Goal: Task Accomplishment & Management: Manage account settings

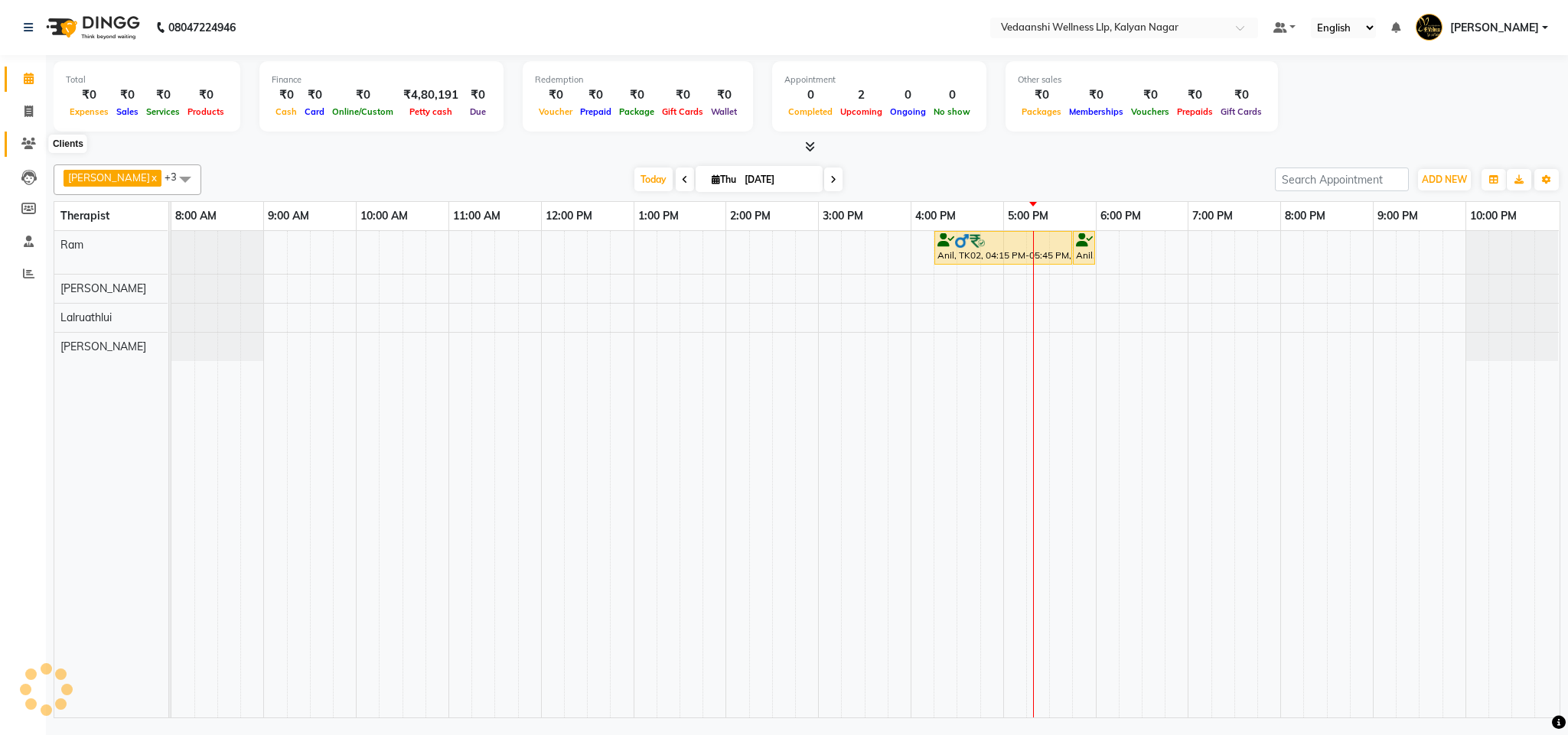
click at [22, 140] on icon at bounding box center [29, 143] width 15 height 12
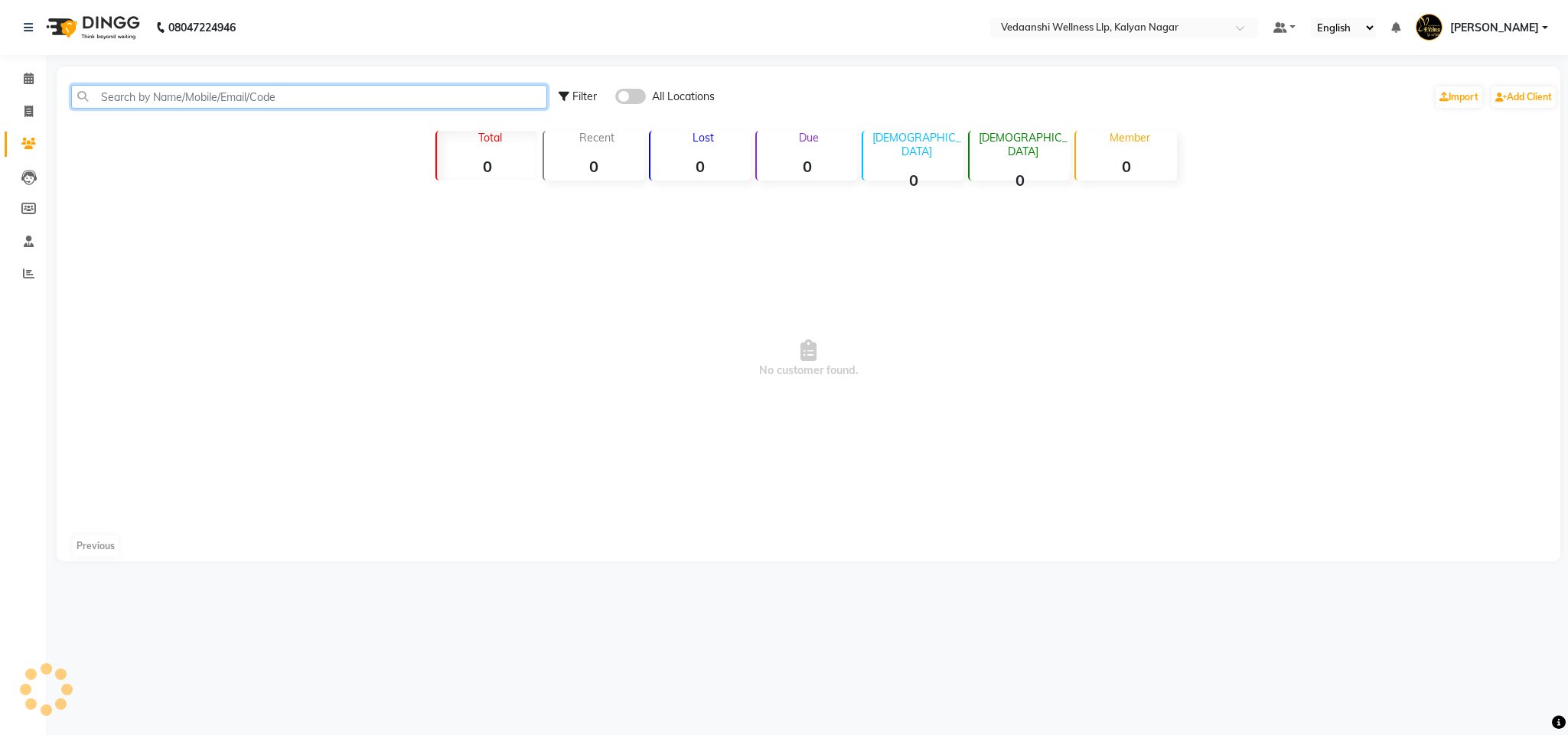
click at [189, 94] on input "text" at bounding box center [309, 96] width 476 height 24
type input "c"
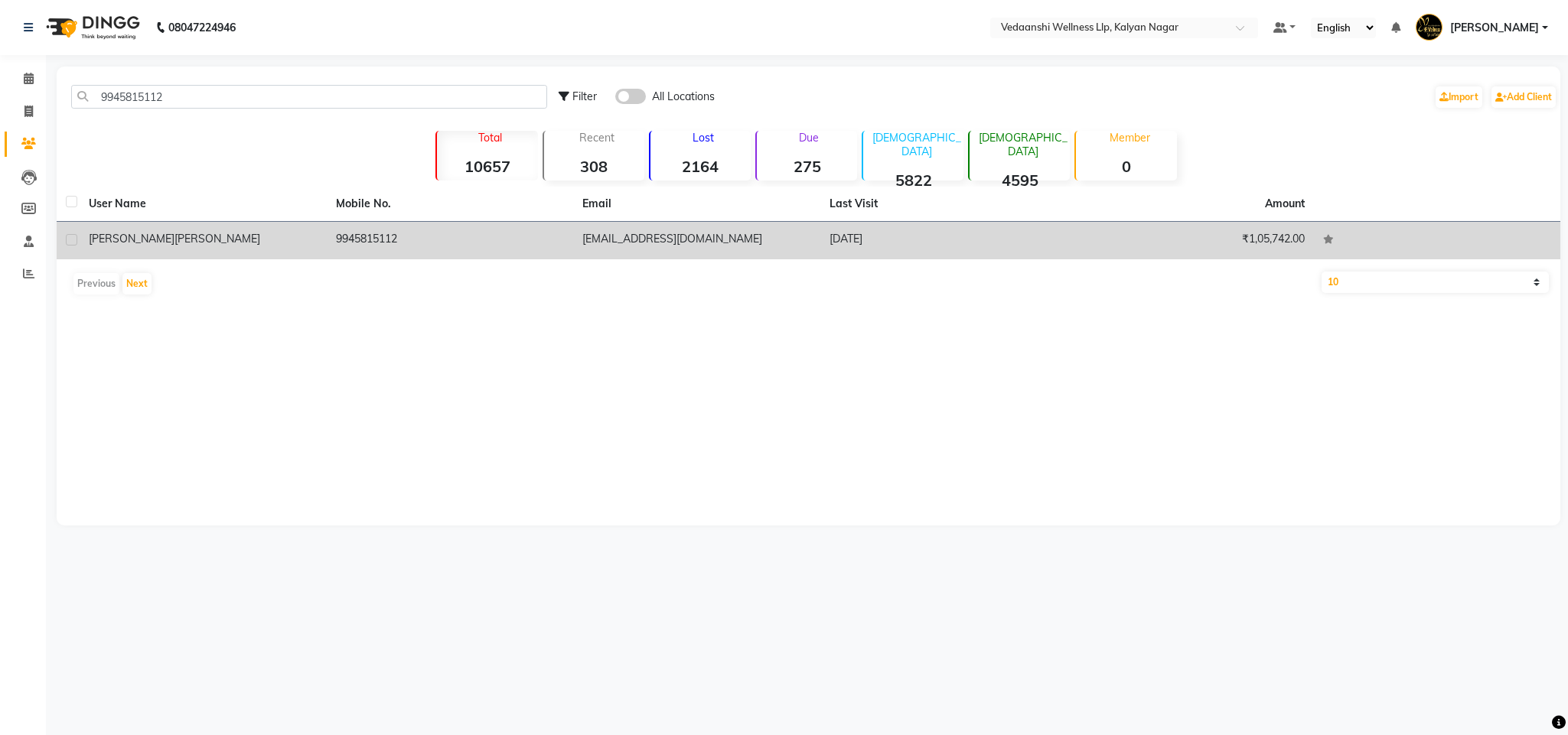
click at [399, 228] on td "9945815112" at bounding box center [450, 240] width 247 height 37
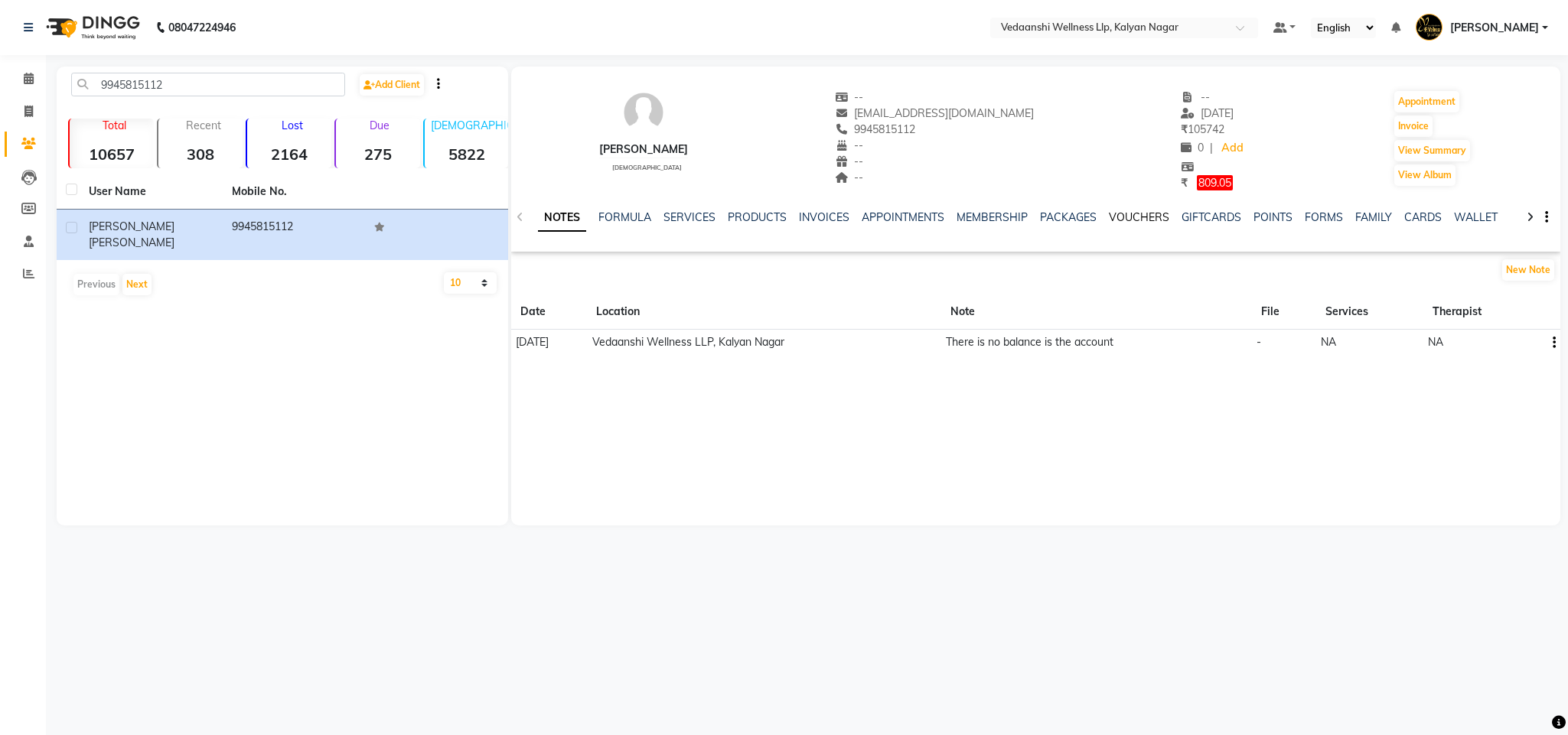
click at [1112, 211] on link "VOUCHERS" at bounding box center [1139, 216] width 60 height 14
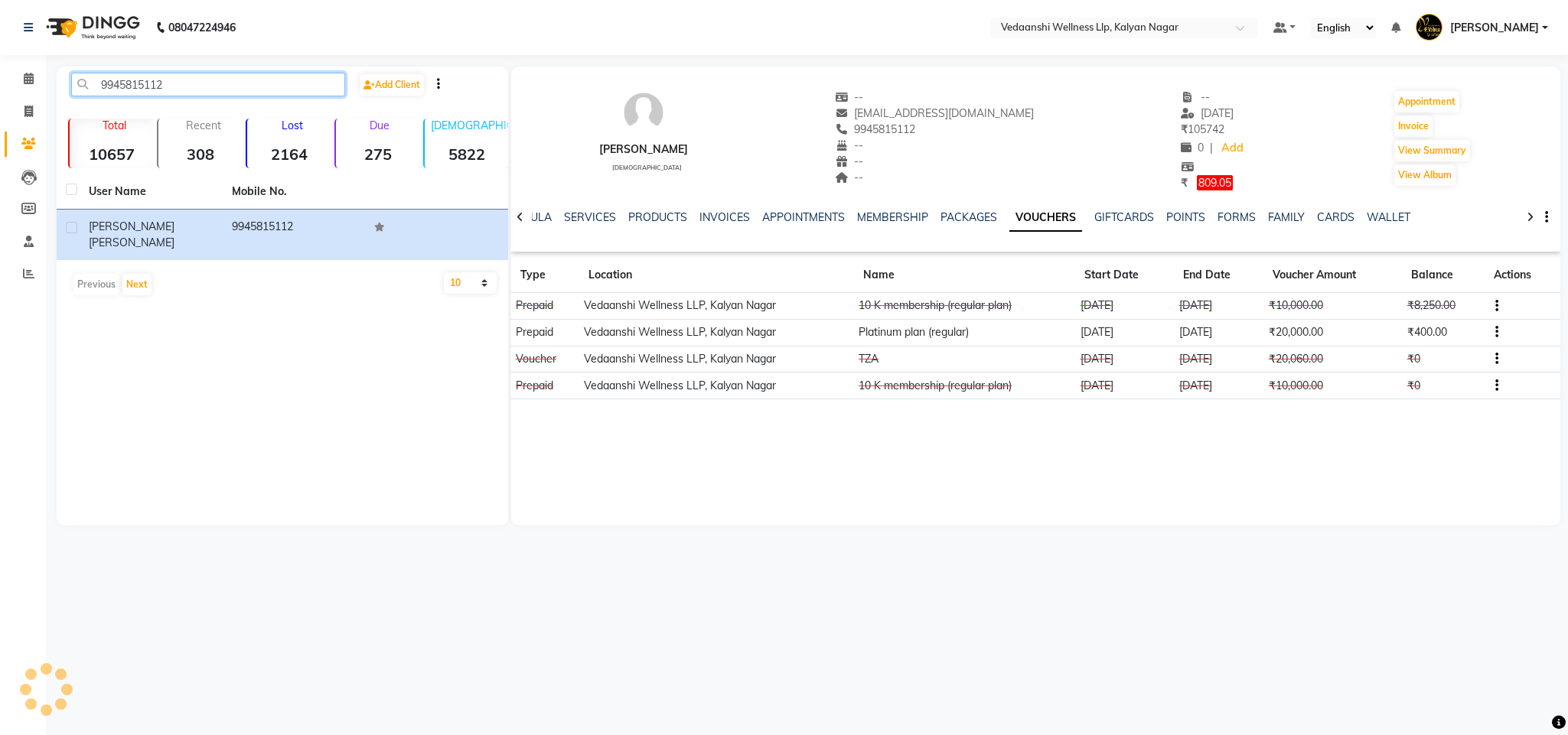
click at [118, 88] on input "9945815112" at bounding box center [207, 84] width 274 height 24
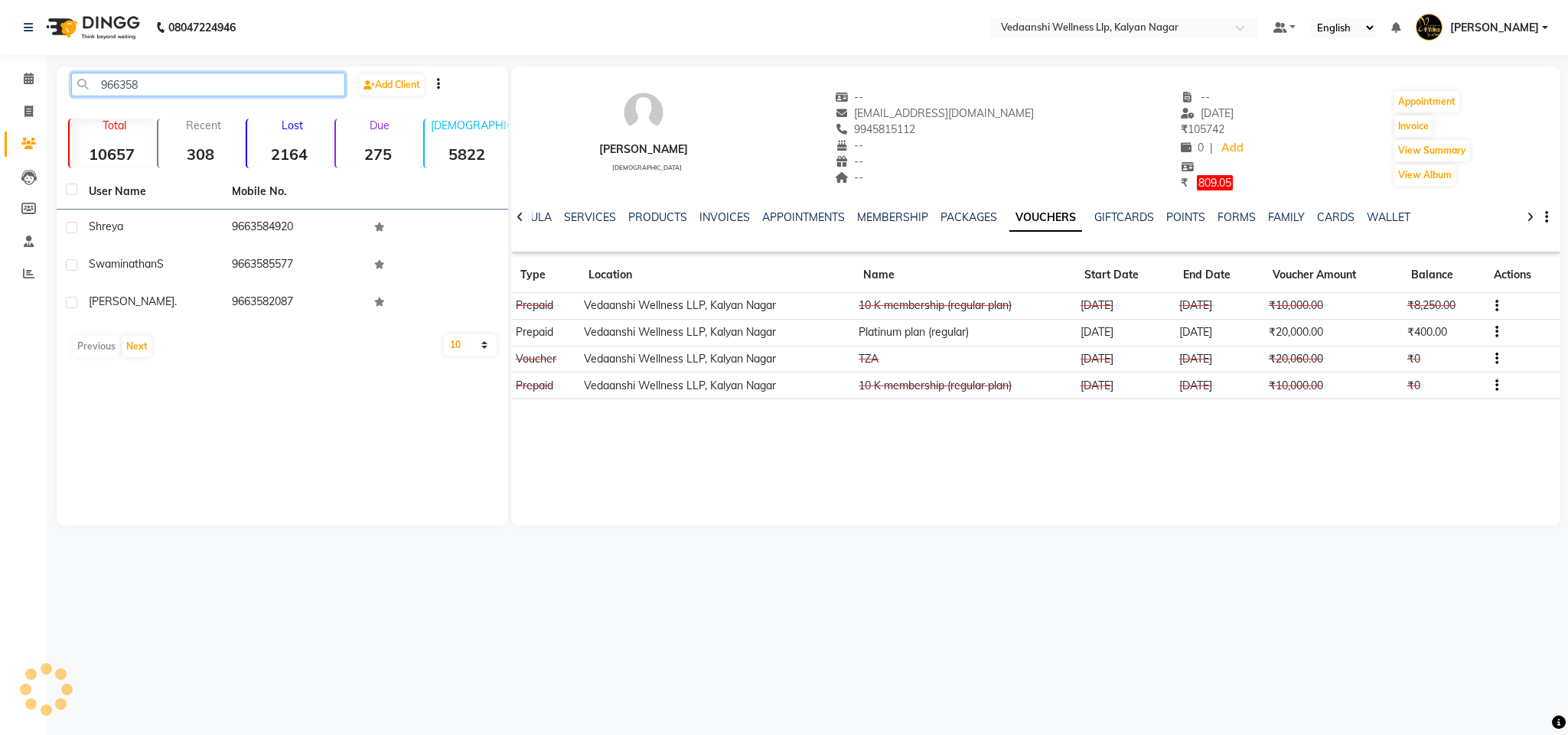
click at [115, 85] on input "966358" at bounding box center [207, 84] width 274 height 24
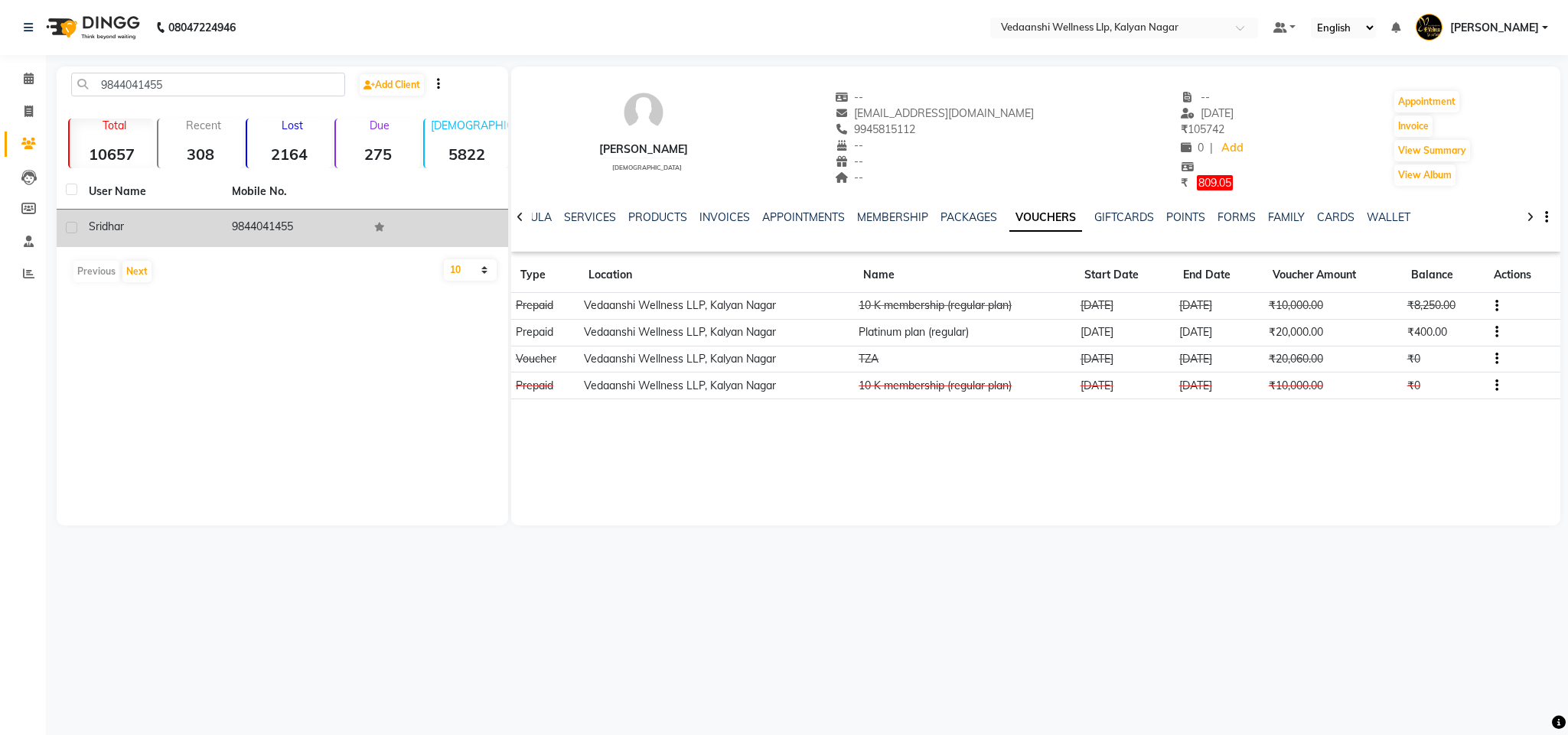
click at [253, 229] on td "9844041455" at bounding box center [294, 228] width 143 height 37
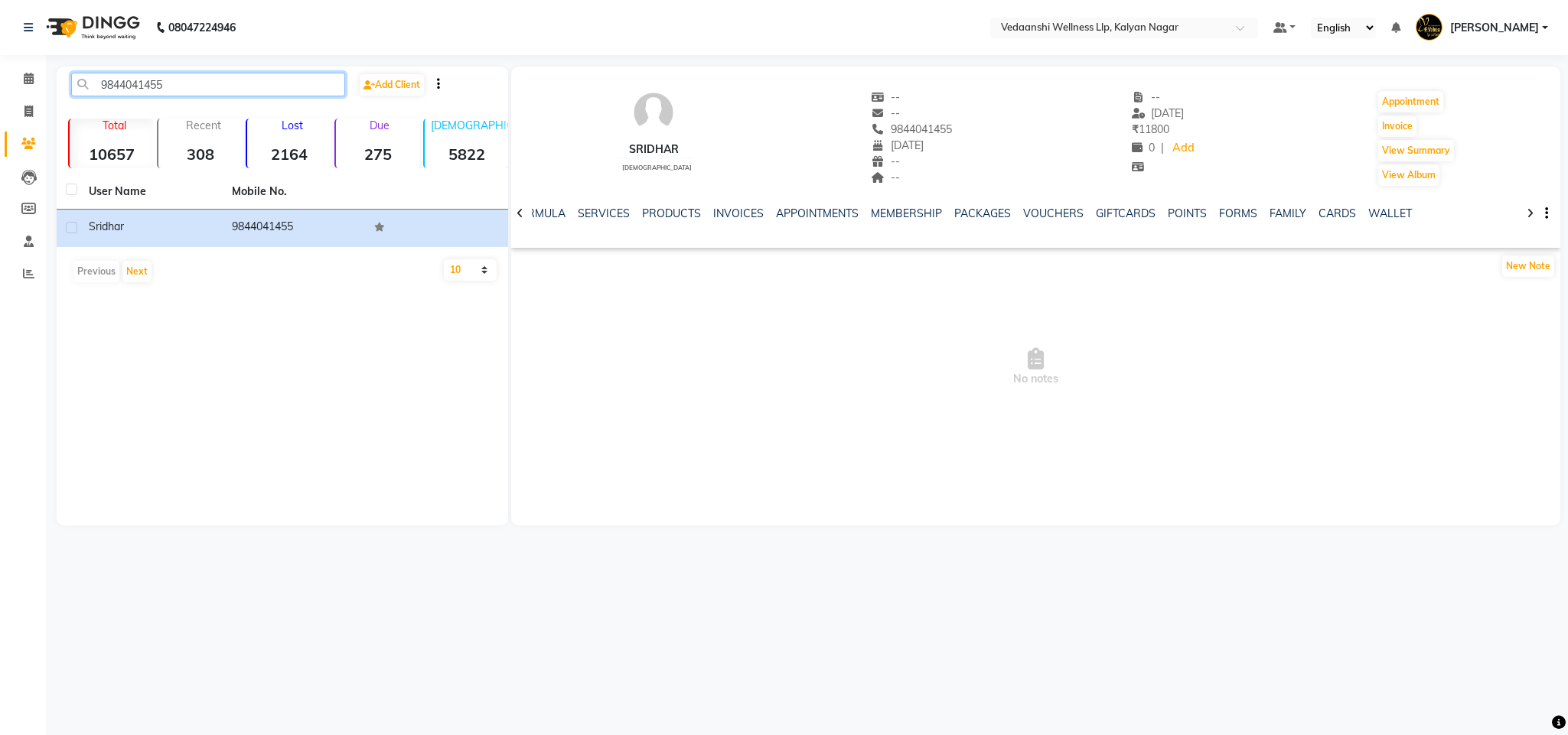
click at [132, 74] on input "9844041455" at bounding box center [207, 84] width 274 height 24
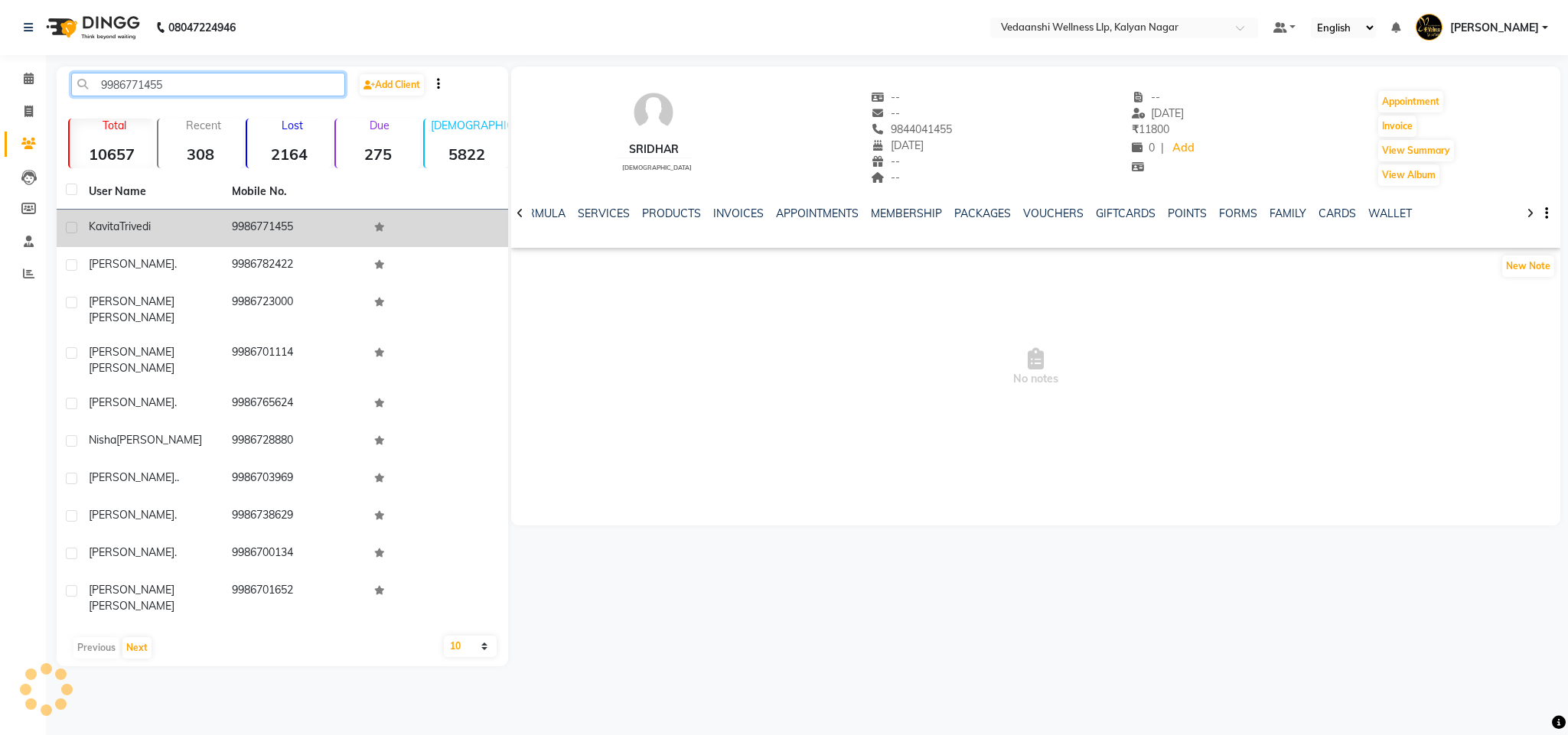
type input "9986771455"
click at [278, 227] on td "9986771455" at bounding box center [294, 228] width 143 height 37
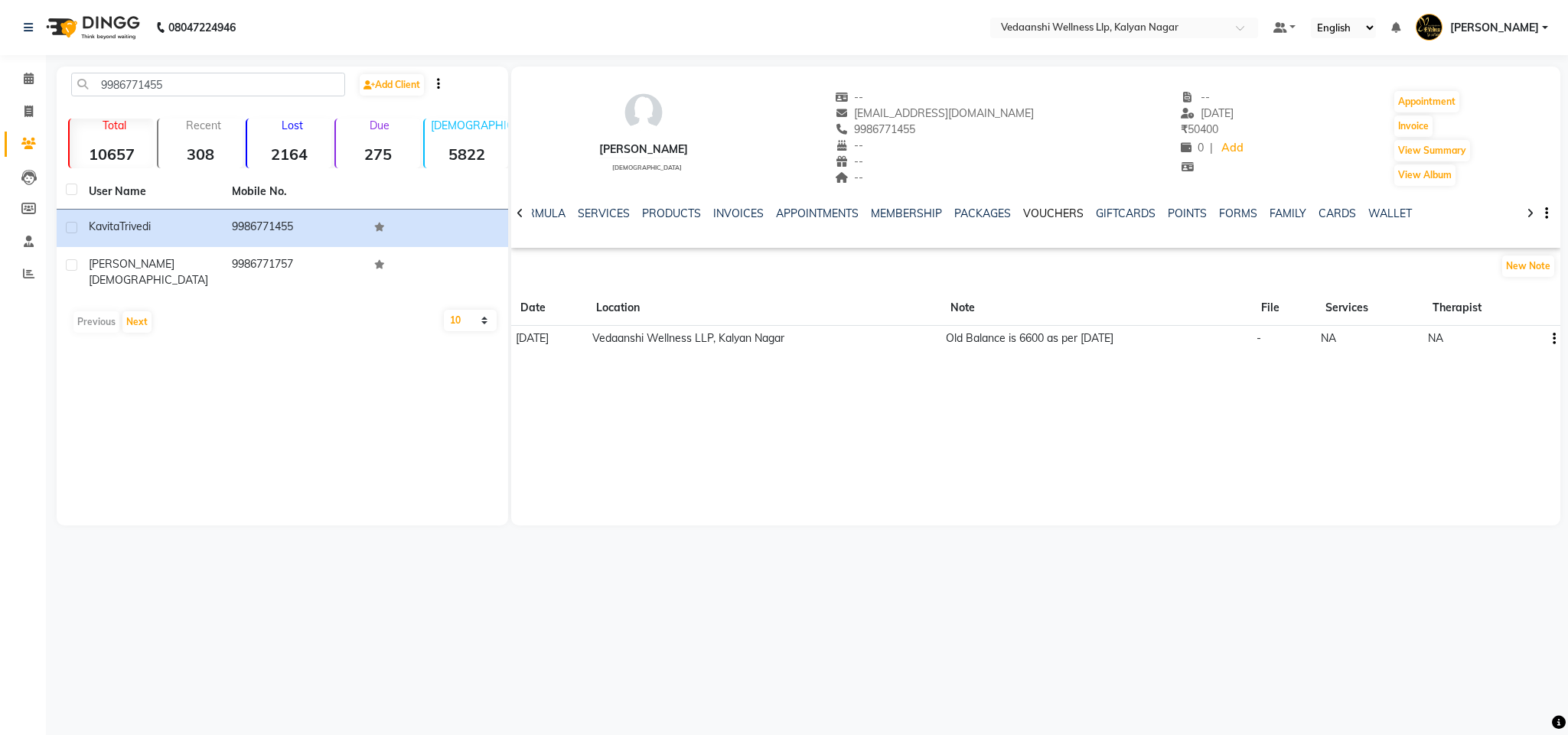
click at [1023, 206] on link "VOUCHERS" at bounding box center [1053, 213] width 60 height 14
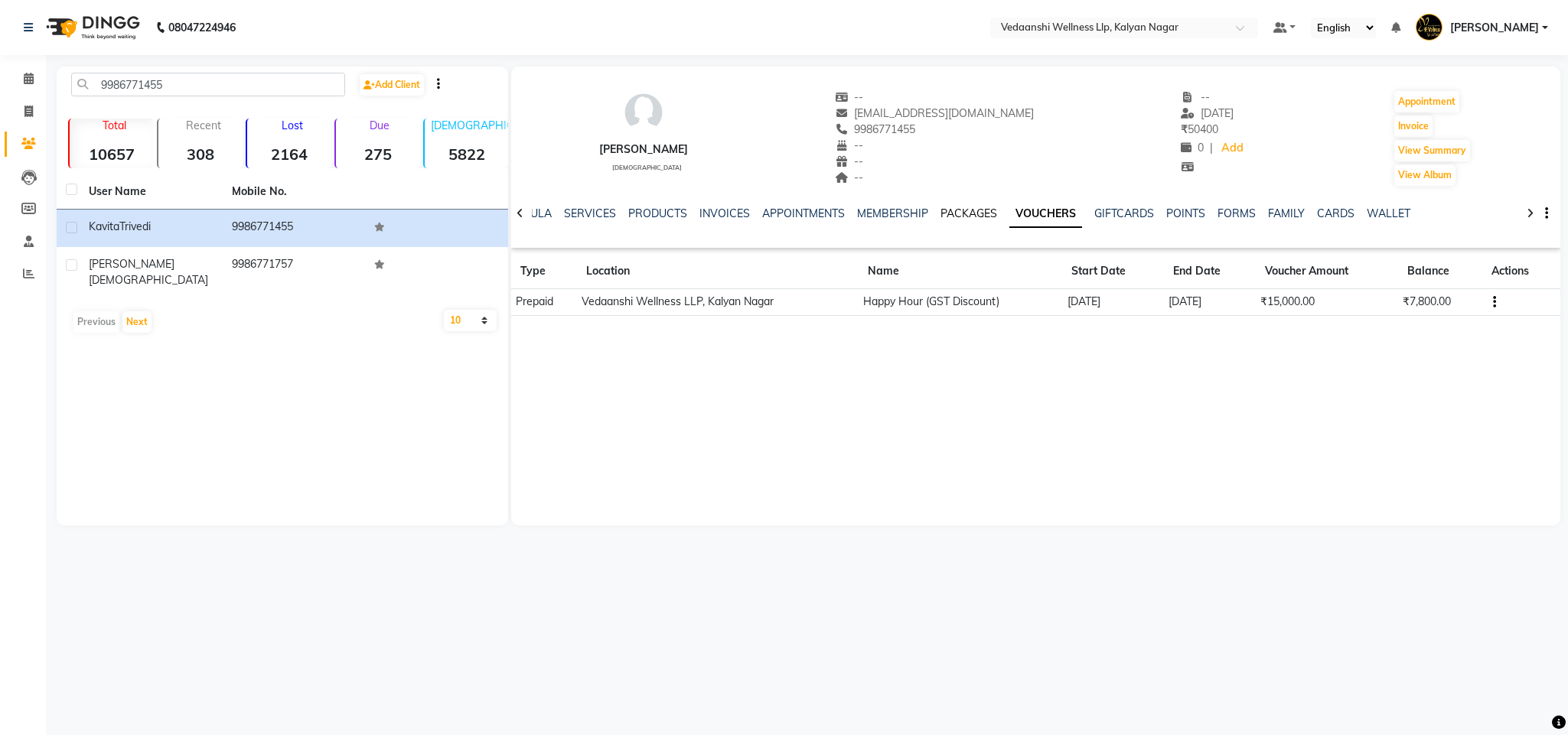
click at [940, 214] on link "PACKAGES" at bounding box center [968, 213] width 56 height 14
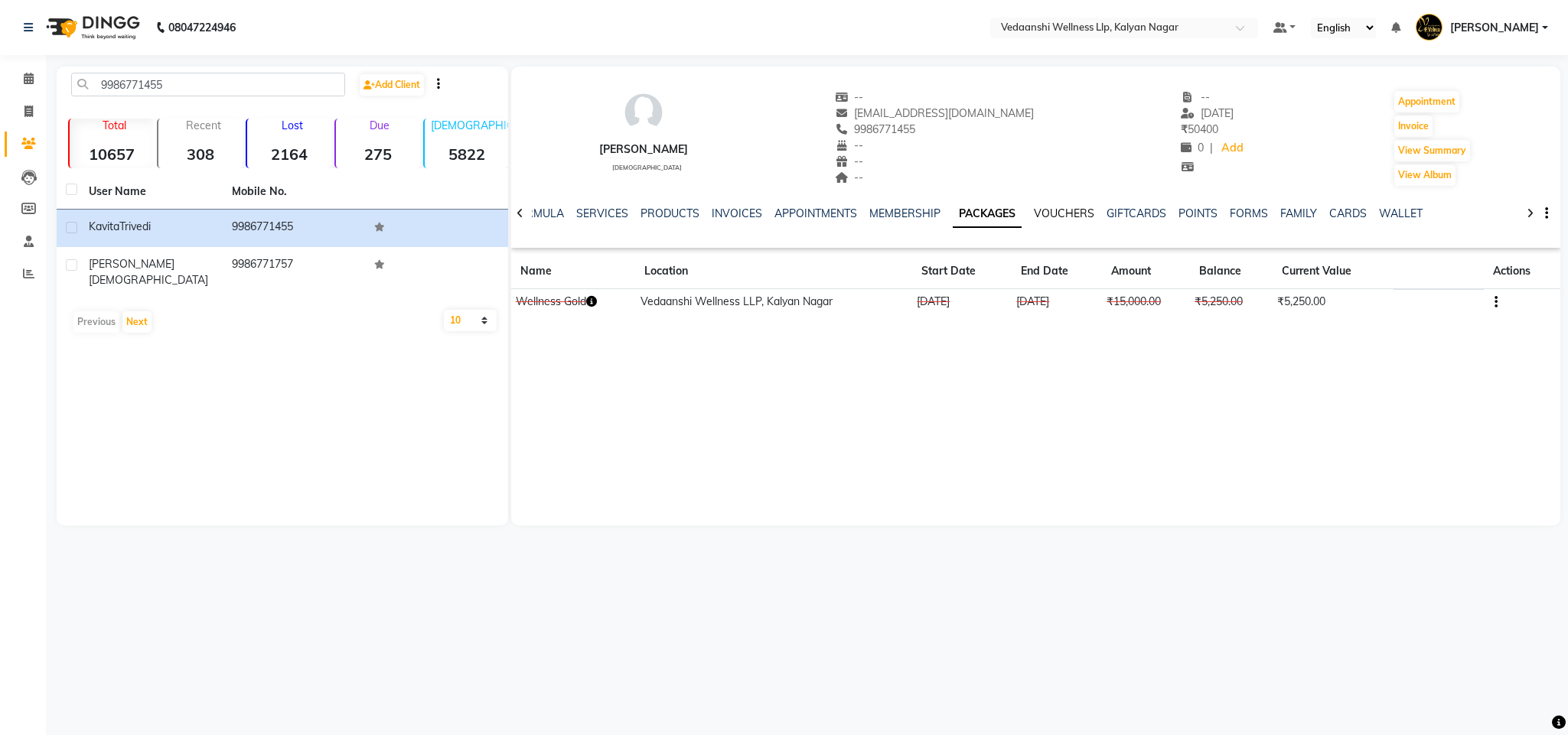
click at [1041, 212] on link "VOUCHERS" at bounding box center [1064, 213] width 60 height 14
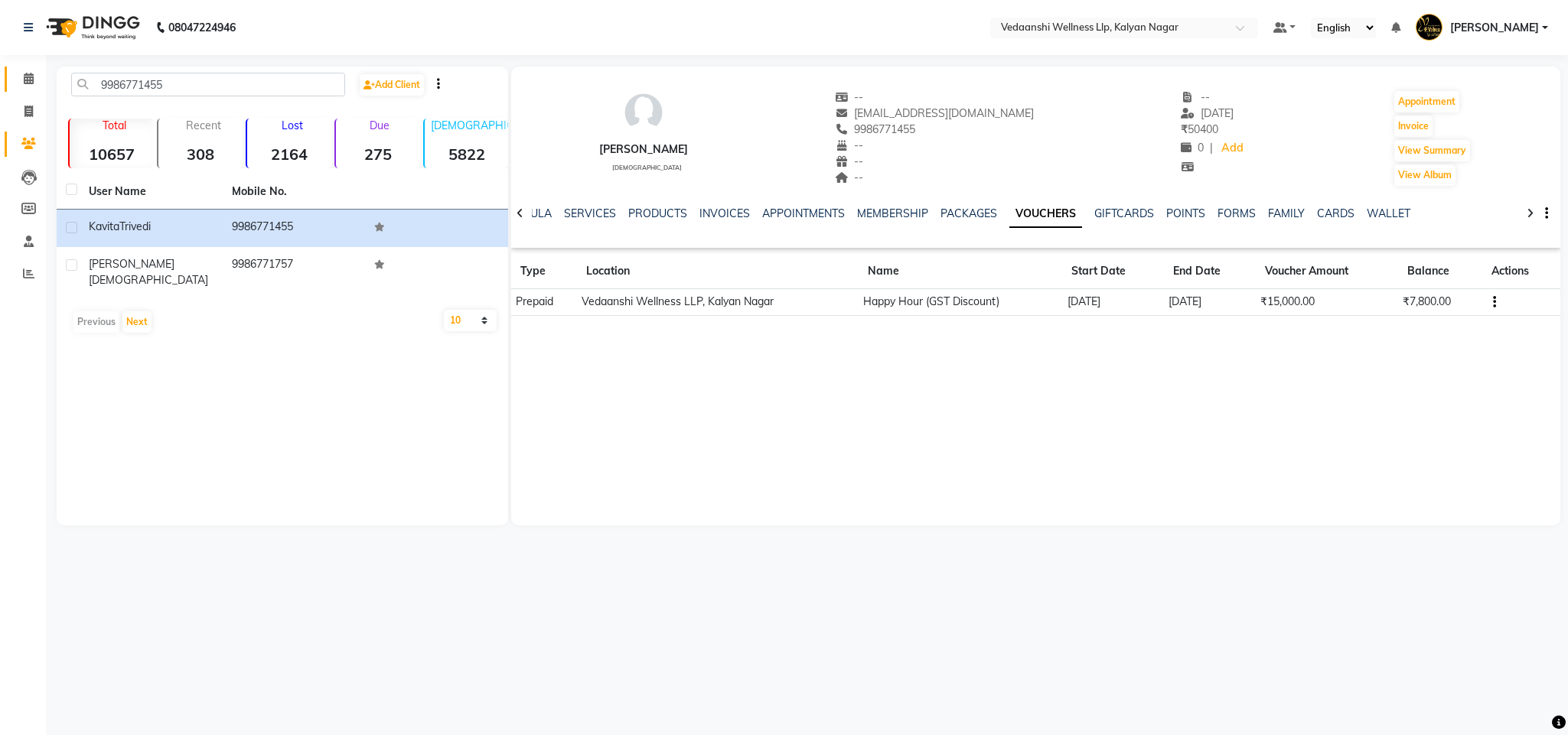
click at [32, 67] on link "Calendar" at bounding box center [23, 79] width 36 height 25
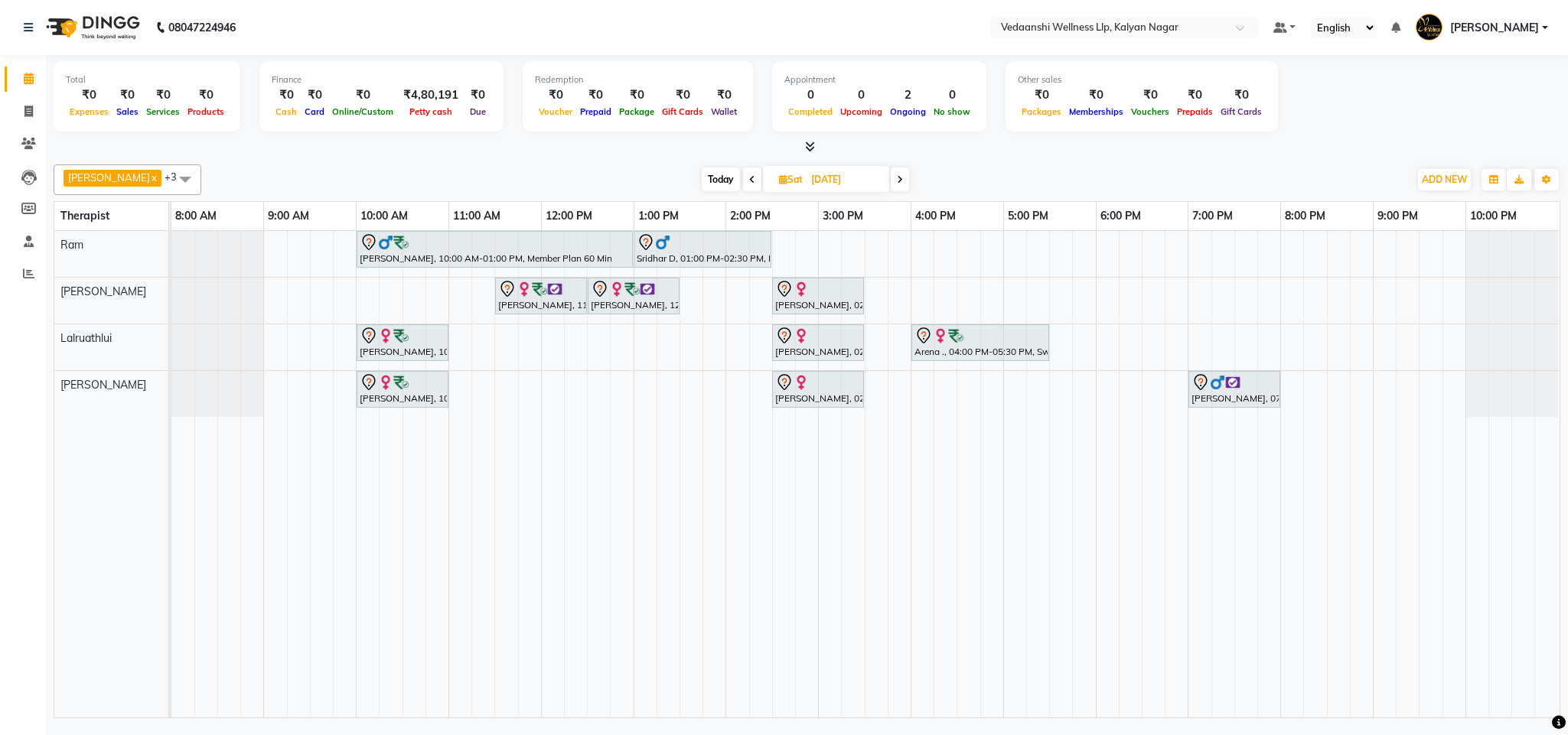
click at [702, 176] on span "Today" at bounding box center [721, 179] width 38 height 24
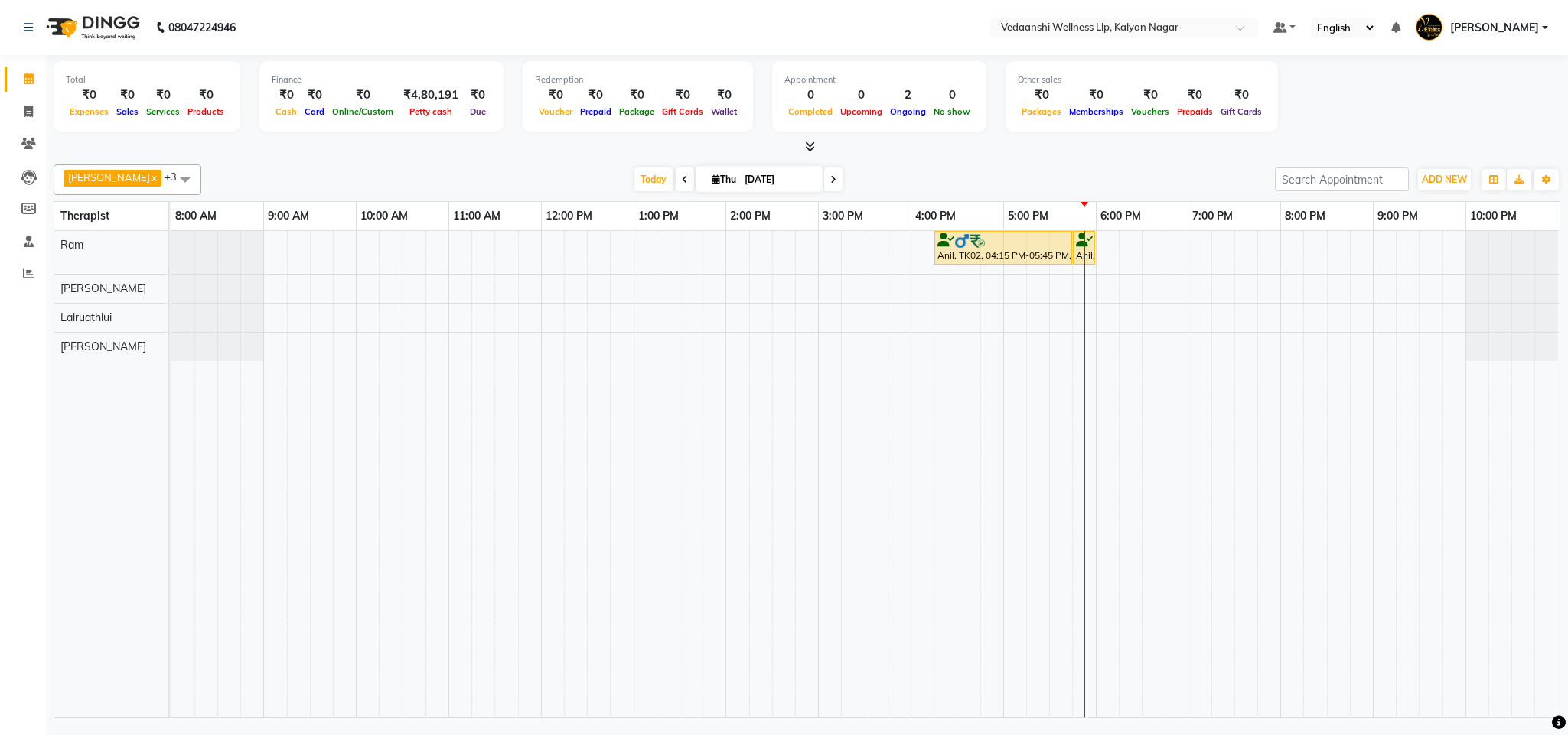
click at [949, 167] on div "[PERSON_NAME] x Ram x [PERSON_NAME] x +3 Select All [PERSON_NAME] [PERSON_NAME]…" at bounding box center [806, 180] width 1506 height 31
click at [634, 174] on span "Today" at bounding box center [654, 179] width 38 height 24
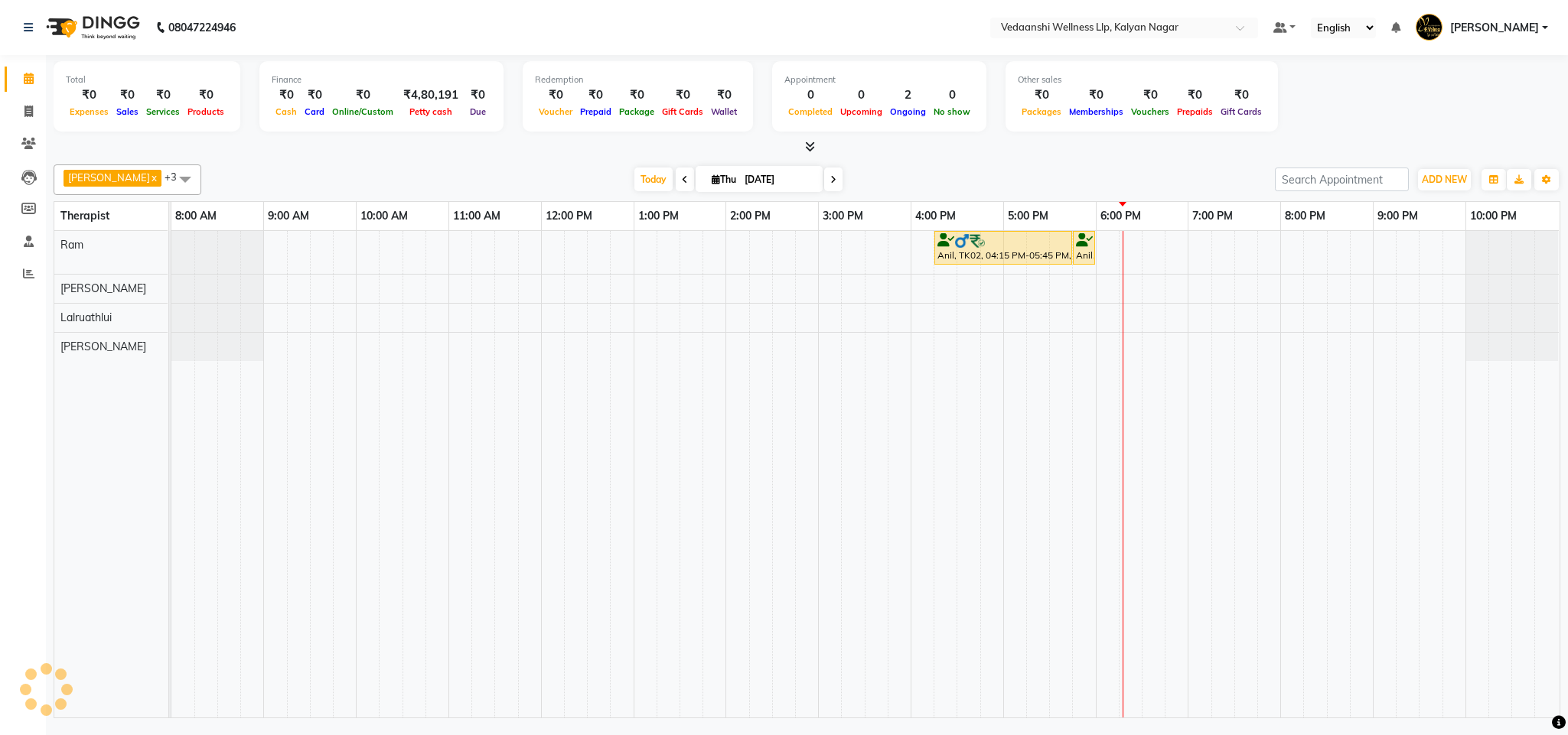
click at [802, 174] on div "[DATE] [DATE]" at bounding box center [738, 179] width 211 height 23
click at [824, 179] on span at bounding box center [833, 179] width 18 height 24
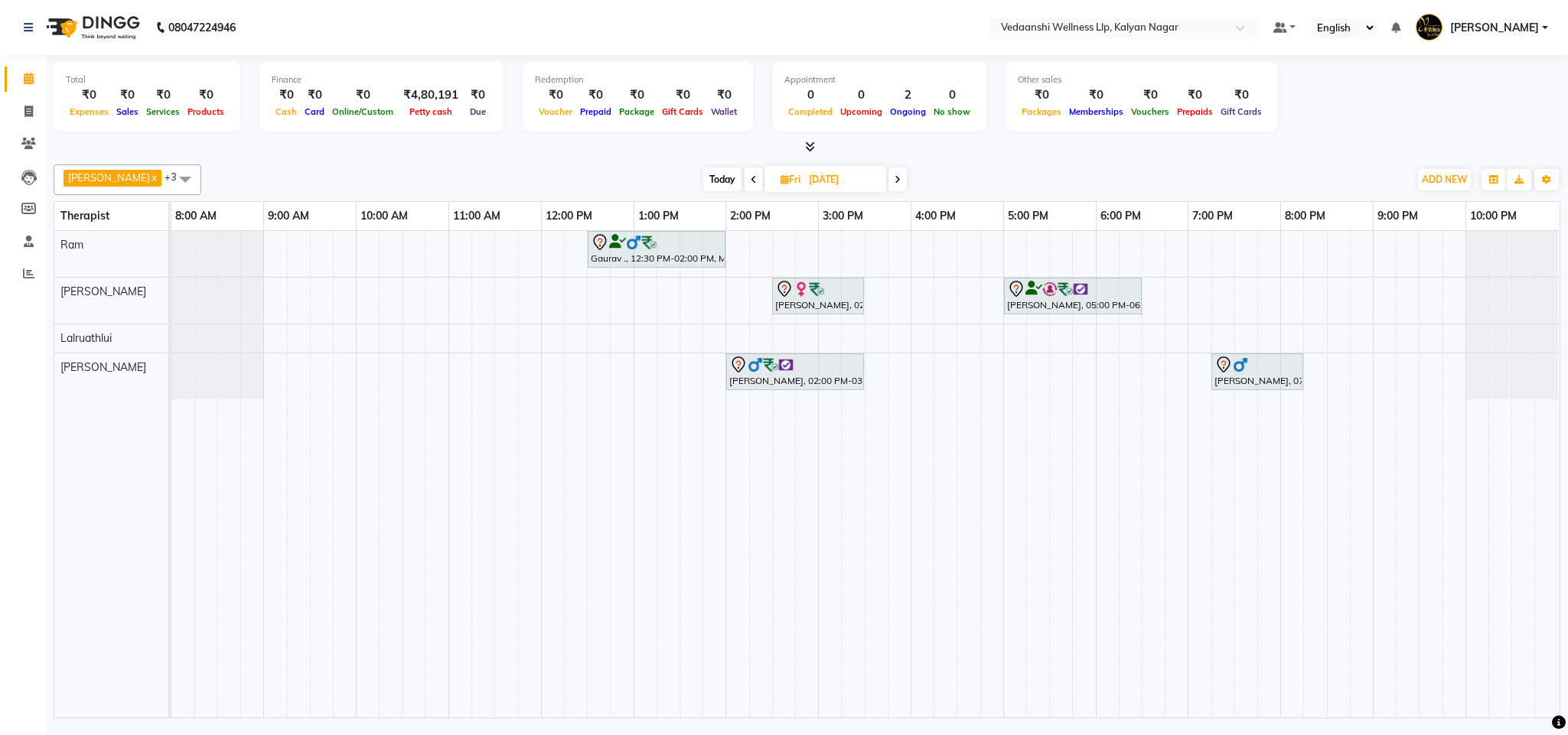
click at [894, 179] on icon at bounding box center [897, 180] width 6 height 9
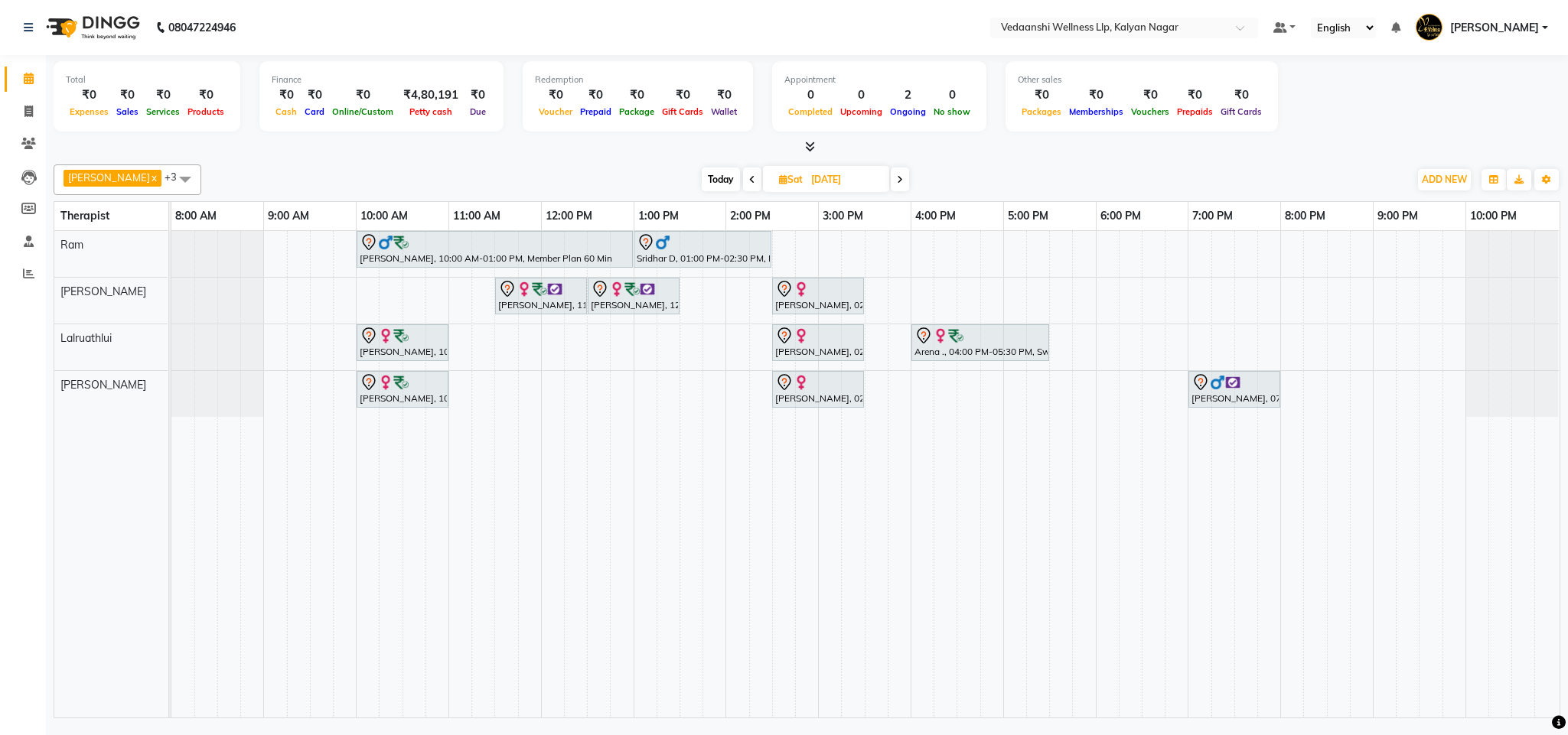
click at [891, 174] on span at bounding box center [900, 179] width 18 height 24
type input "[DATE]"
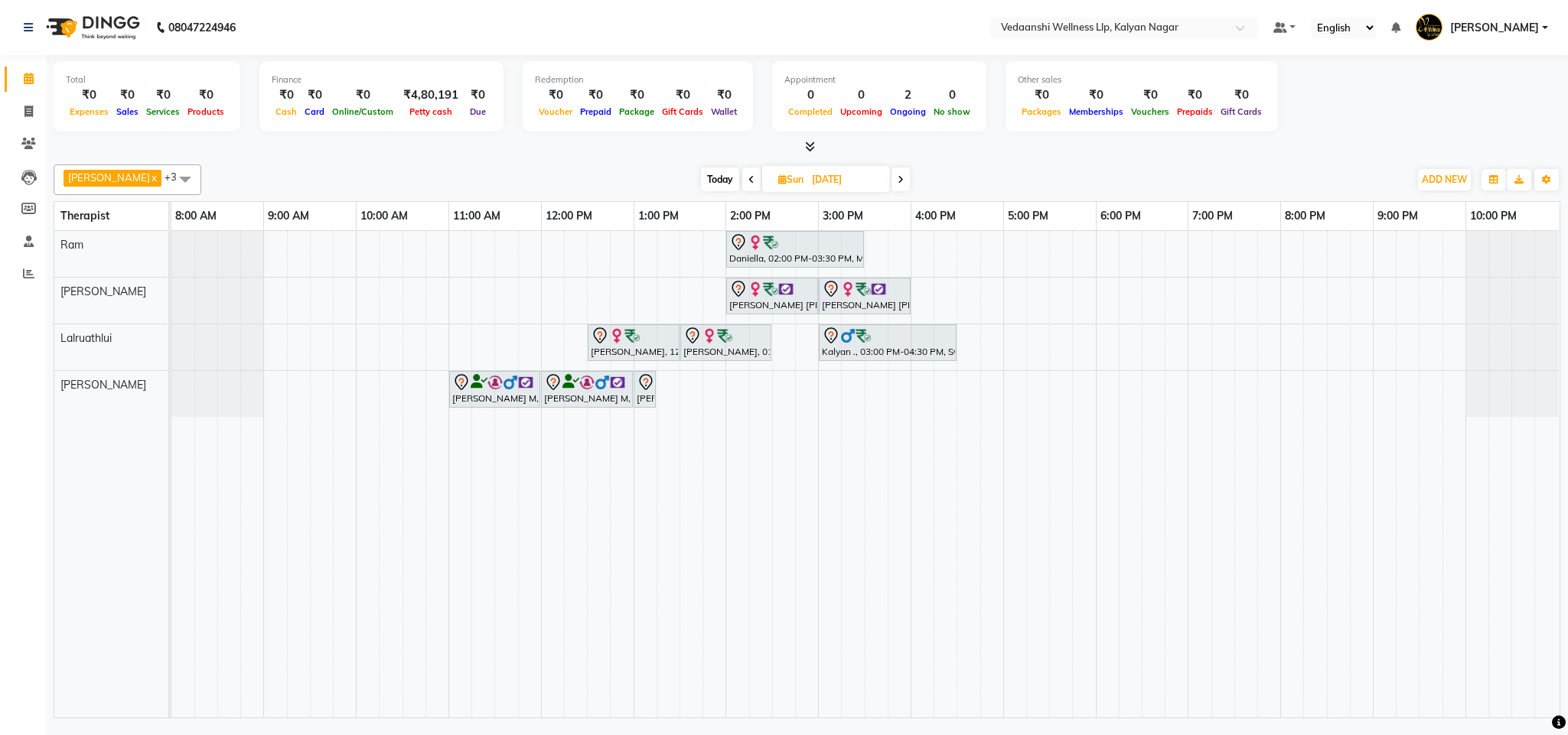
click at [1104, 245] on div "Daniella, 02:00 PM-03:30 PM, Member Plan 90 Min [PERSON_NAME] [PERSON_NAME], 02…" at bounding box center [865, 473] width 1388 height 486
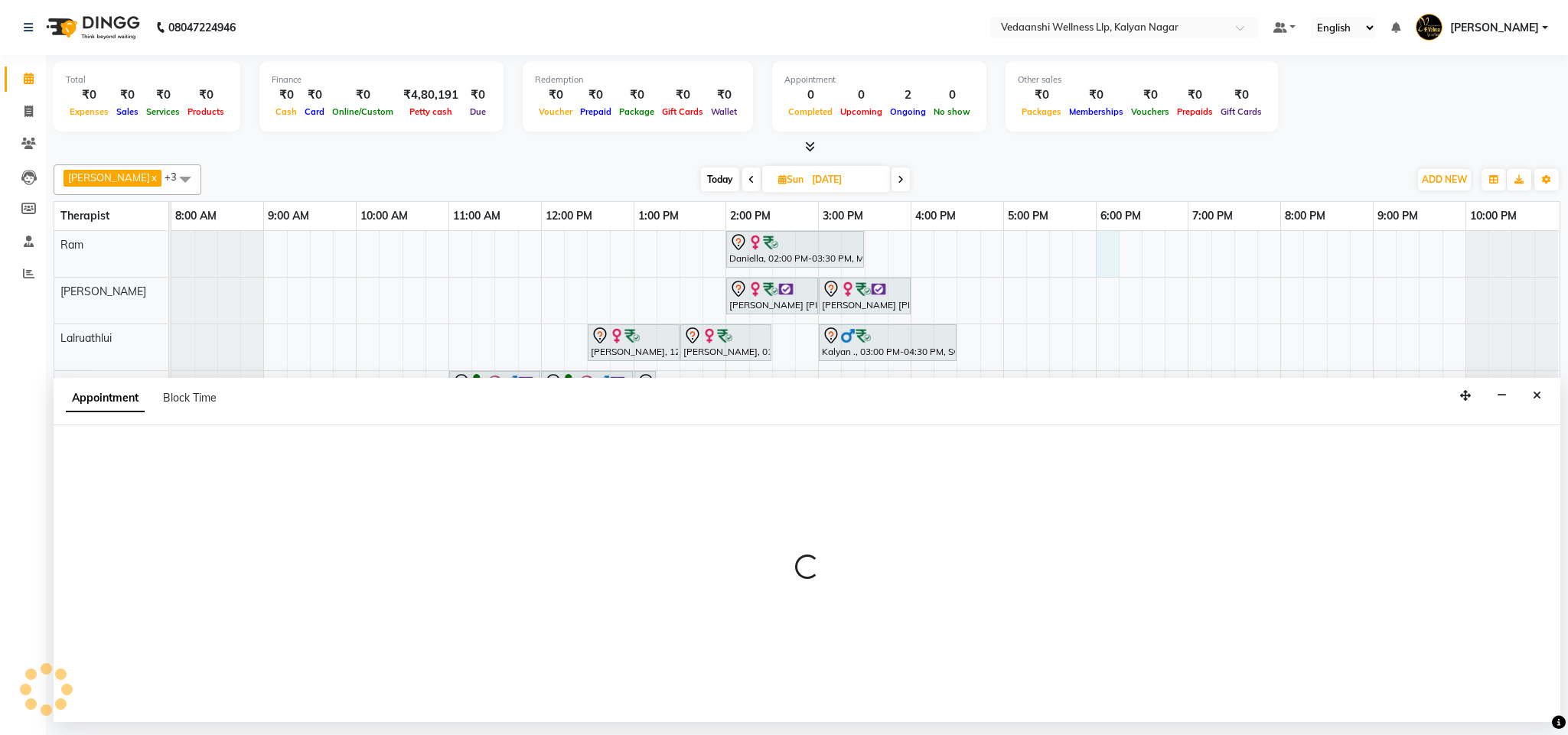
select select "67164"
select select "1080"
select select "tentative"
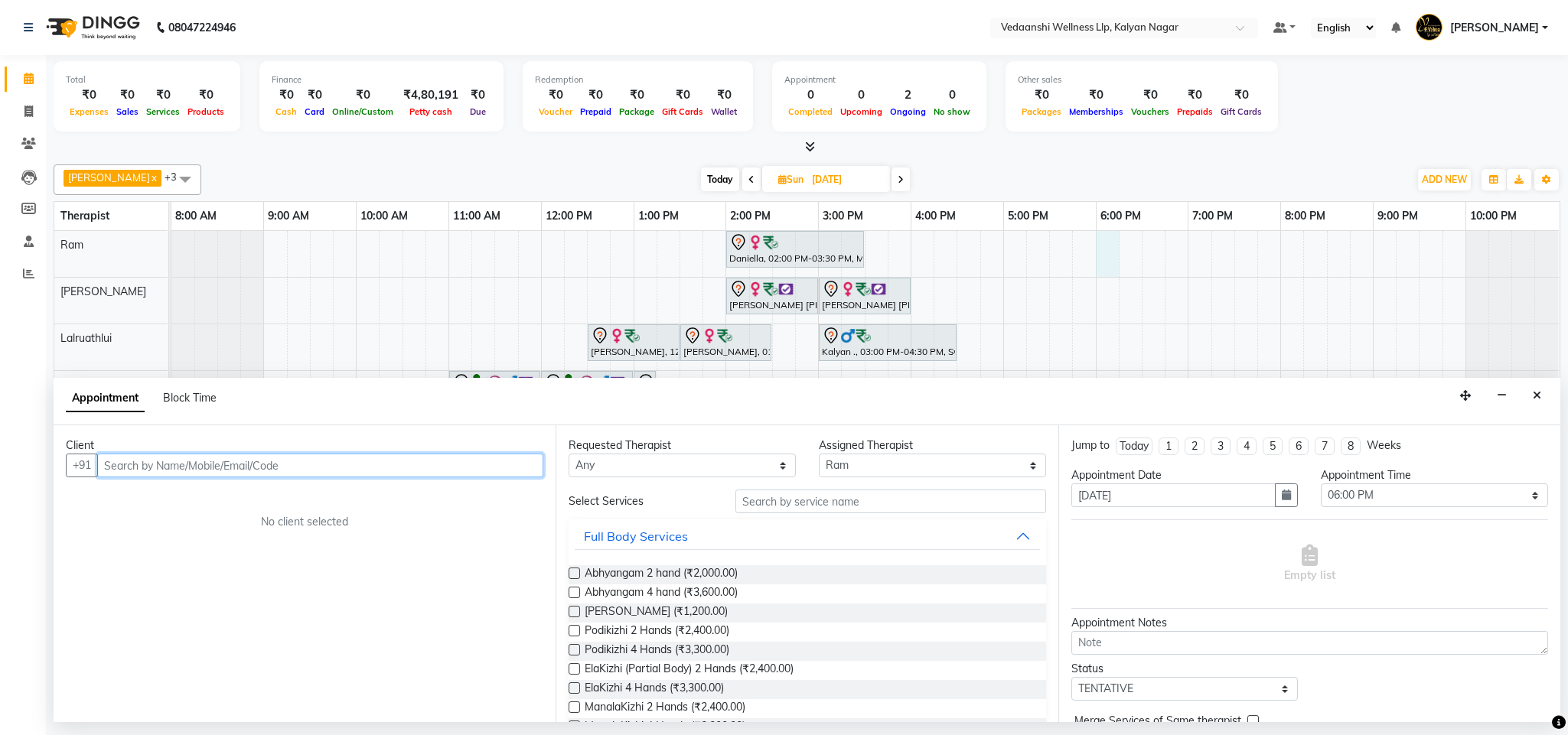
click at [181, 464] on input "text" at bounding box center [320, 465] width 446 height 24
click at [1535, 399] on icon "Close" at bounding box center [1536, 395] width 8 height 11
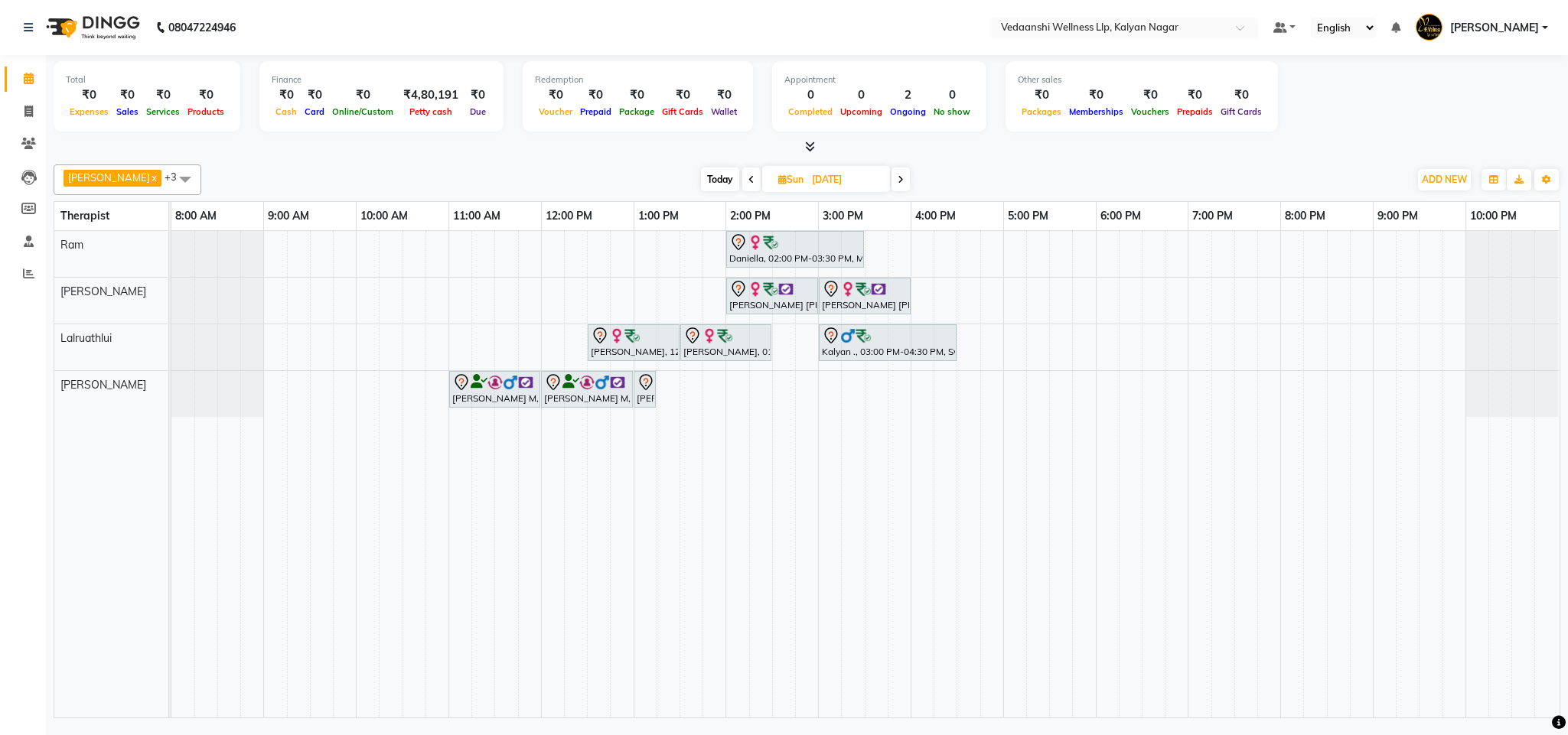
click at [1109, 248] on div "Daniella, 02:00 PM-03:30 PM, Member Plan 90 Min [PERSON_NAME] [PERSON_NAME], 02…" at bounding box center [865, 473] width 1388 height 486
select select "67164"
select select "tentative"
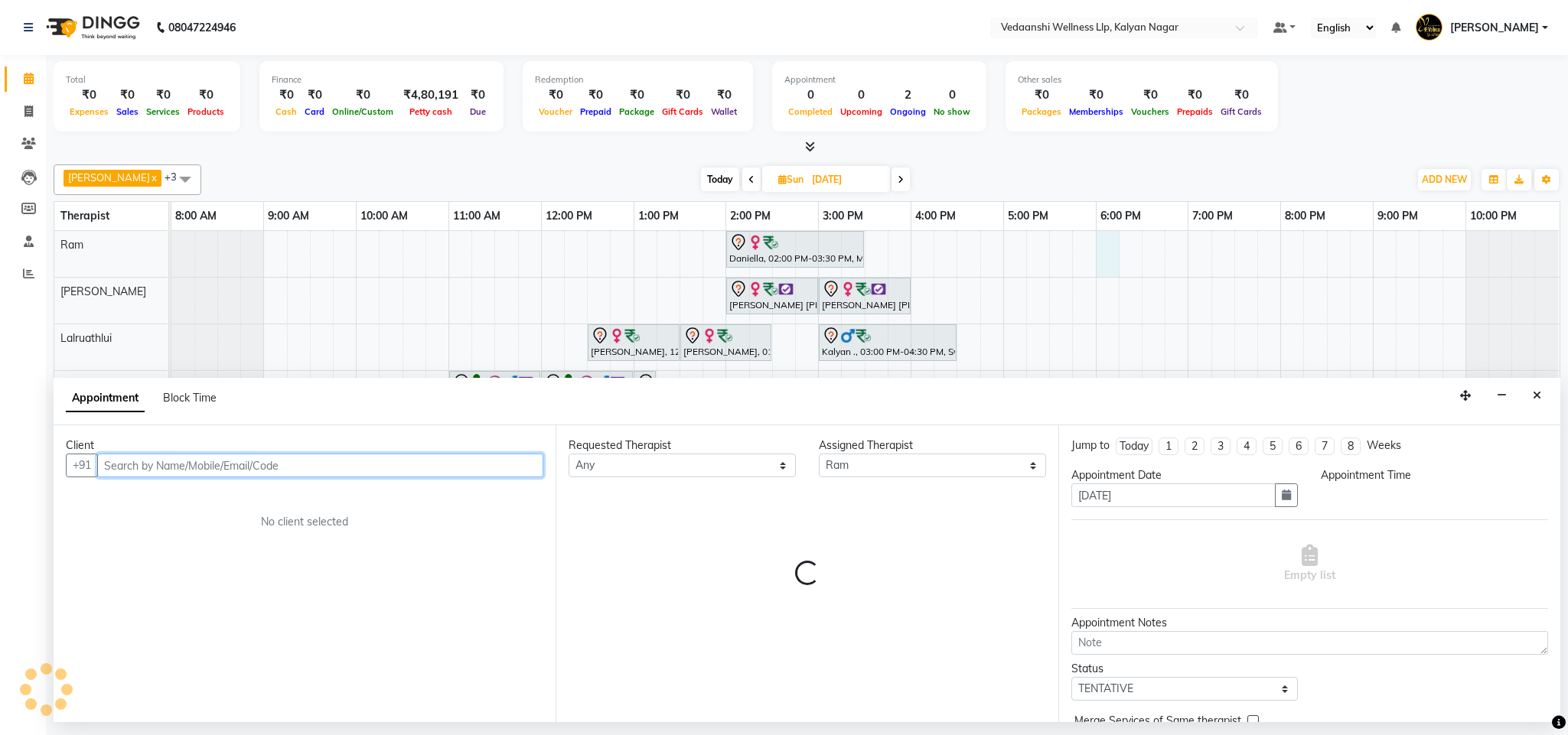
select select "1080"
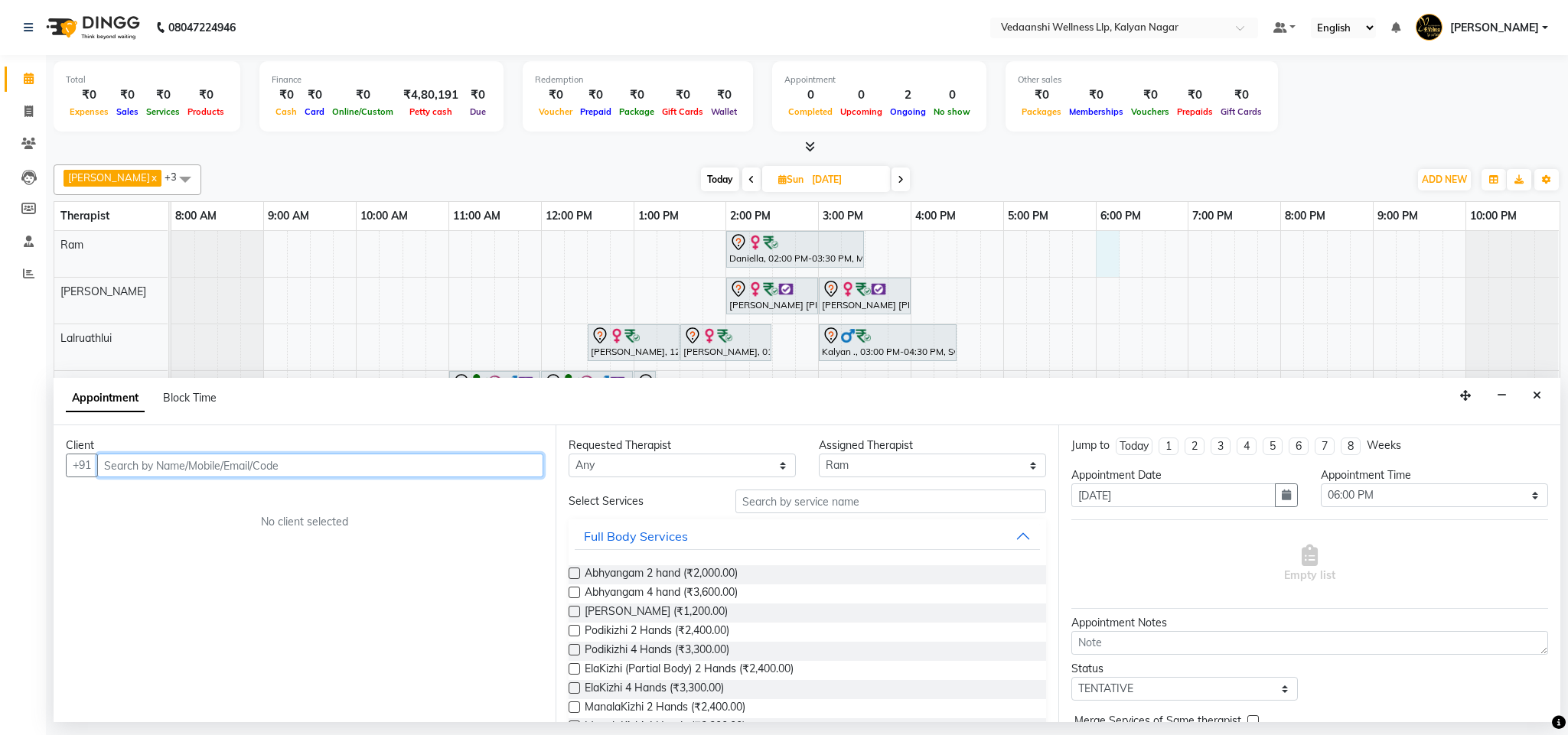
click at [397, 468] on input "text" at bounding box center [320, 465] width 446 height 24
click at [154, 469] on input "text" at bounding box center [320, 465] width 446 height 24
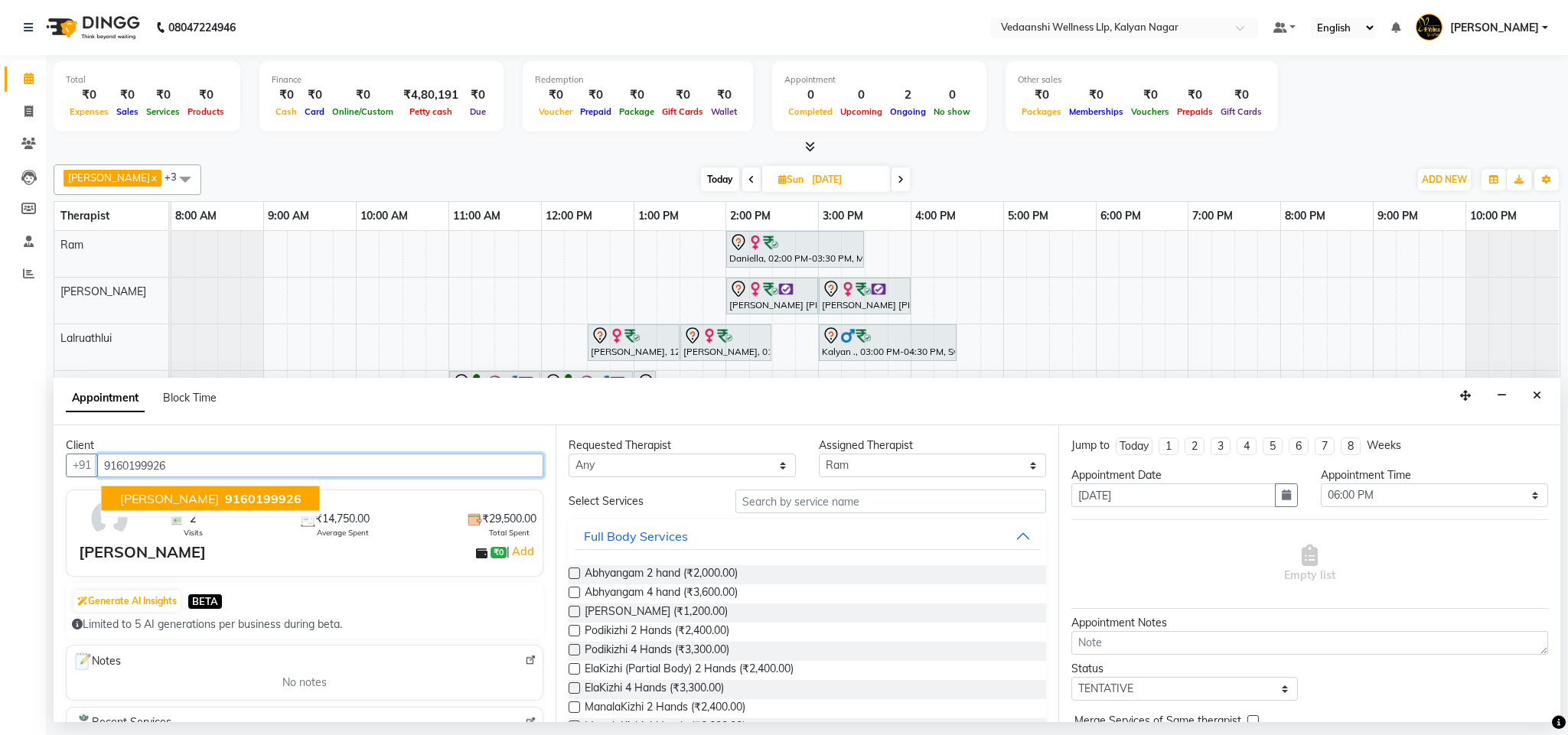
click at [194, 482] on ngb-typeahead-window "[PERSON_NAME] 9160199926" at bounding box center [211, 499] width 220 height 38
click at [203, 492] on span "[PERSON_NAME]" at bounding box center [169, 498] width 99 height 15
type input "9160199926"
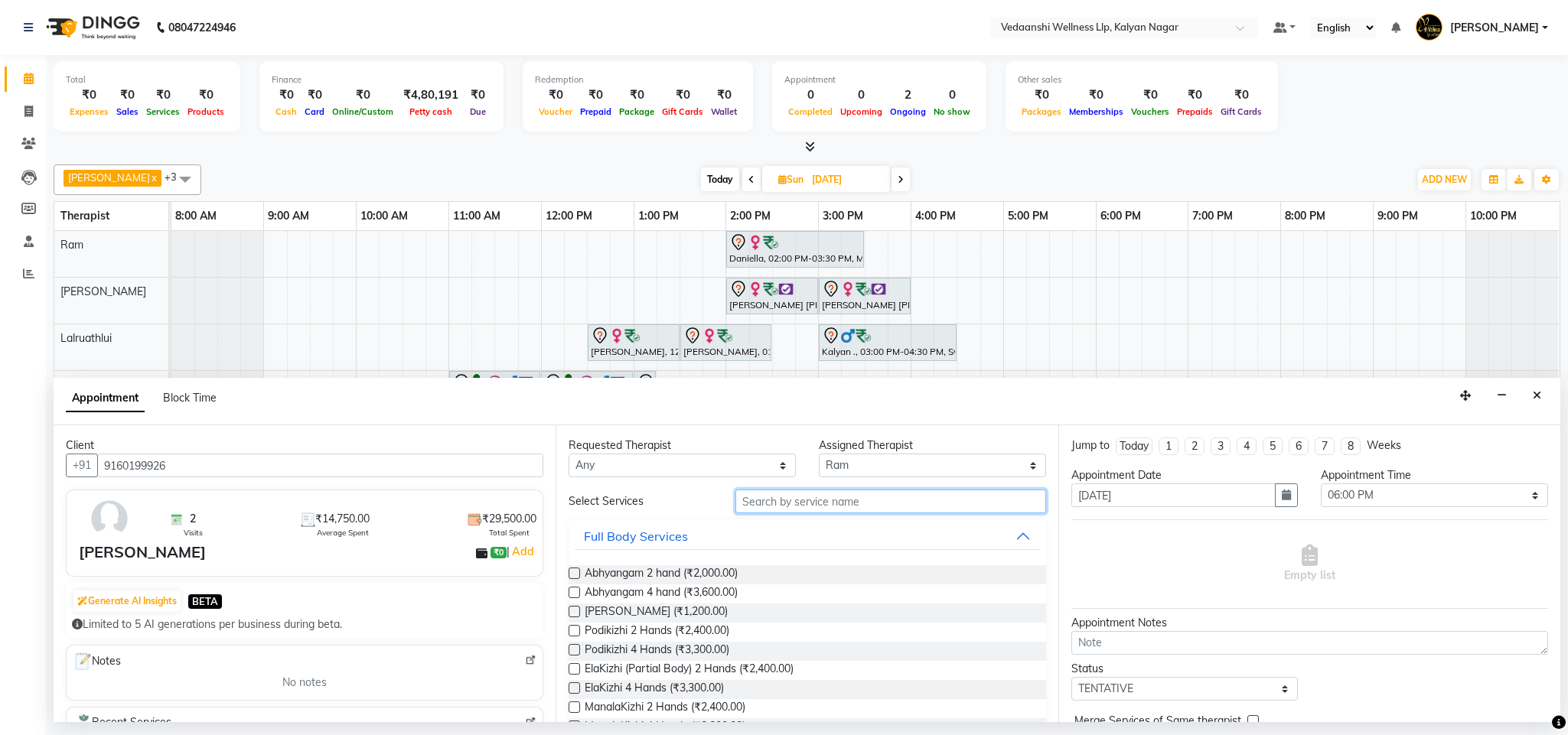
click at [815, 501] on input "text" at bounding box center [891, 502] width 311 height 24
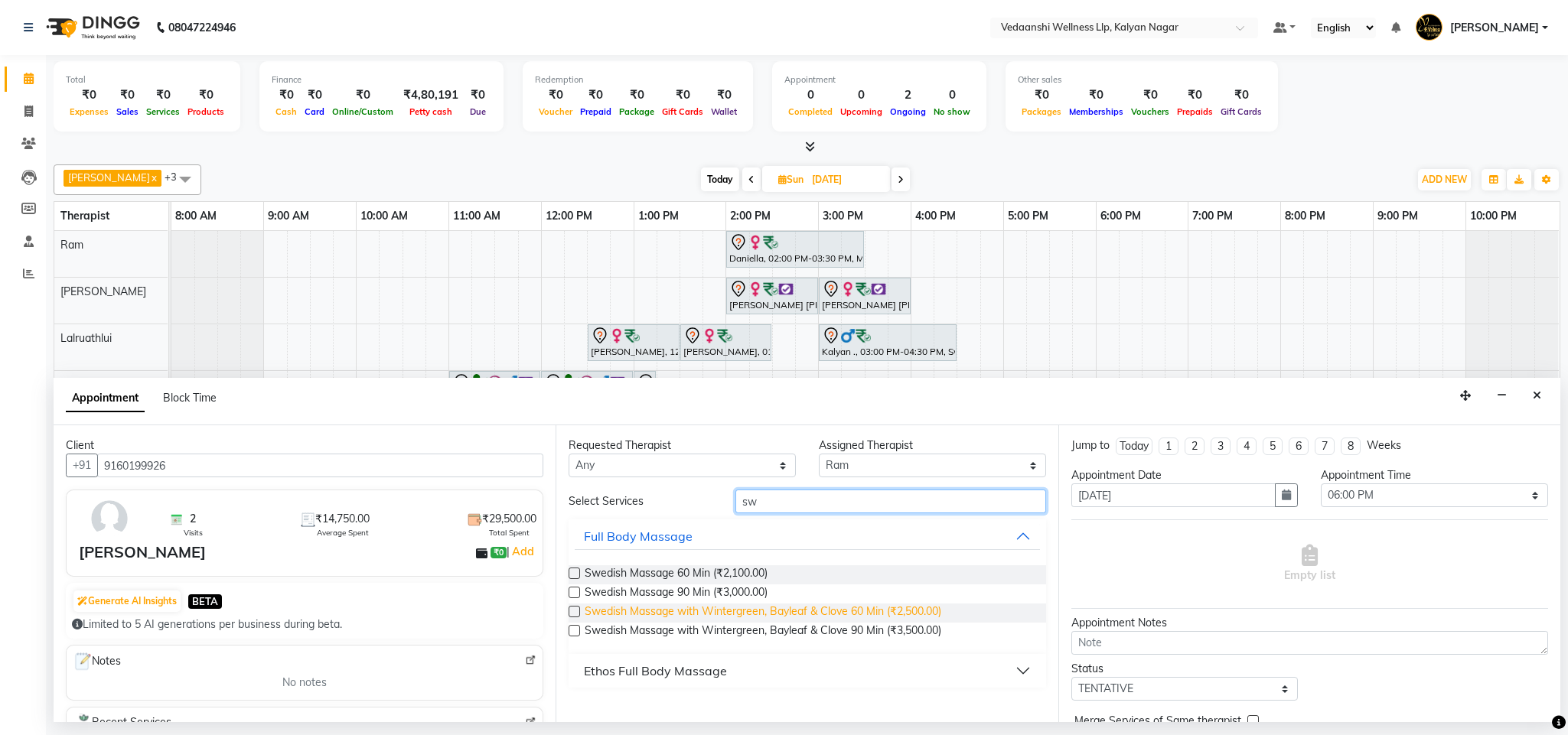
type input "sw"
click at [866, 611] on span "Swedish Massage with Wintergreen, Bayleaf & Clove 60 Min (₹2,500.00)" at bounding box center [763, 612] width 356 height 19
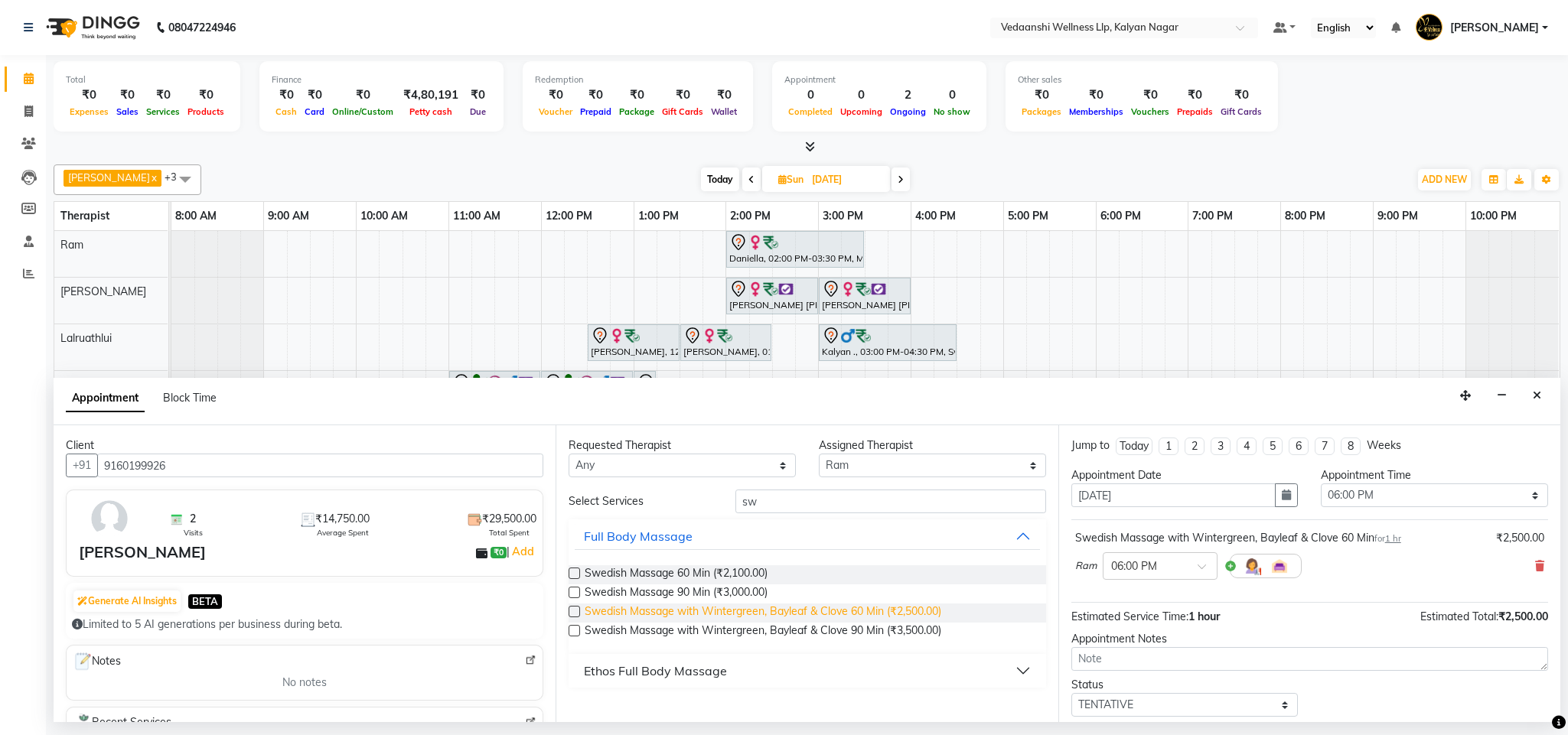
click at [866, 611] on span "Swedish Massage with Wintergreen, Bayleaf & Clove 60 Min (₹2,500.00)" at bounding box center [763, 612] width 356 height 19
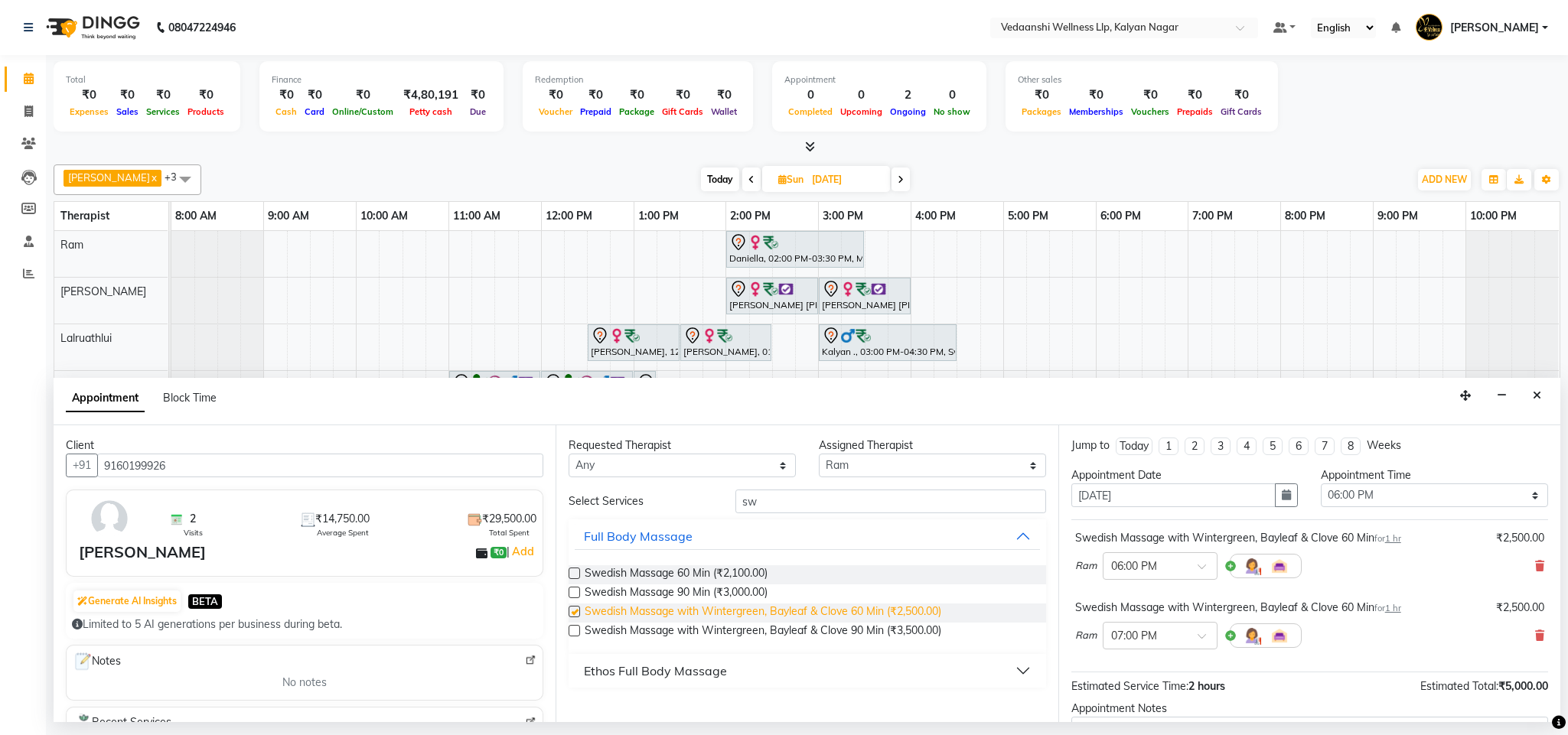
checkbox input "false"
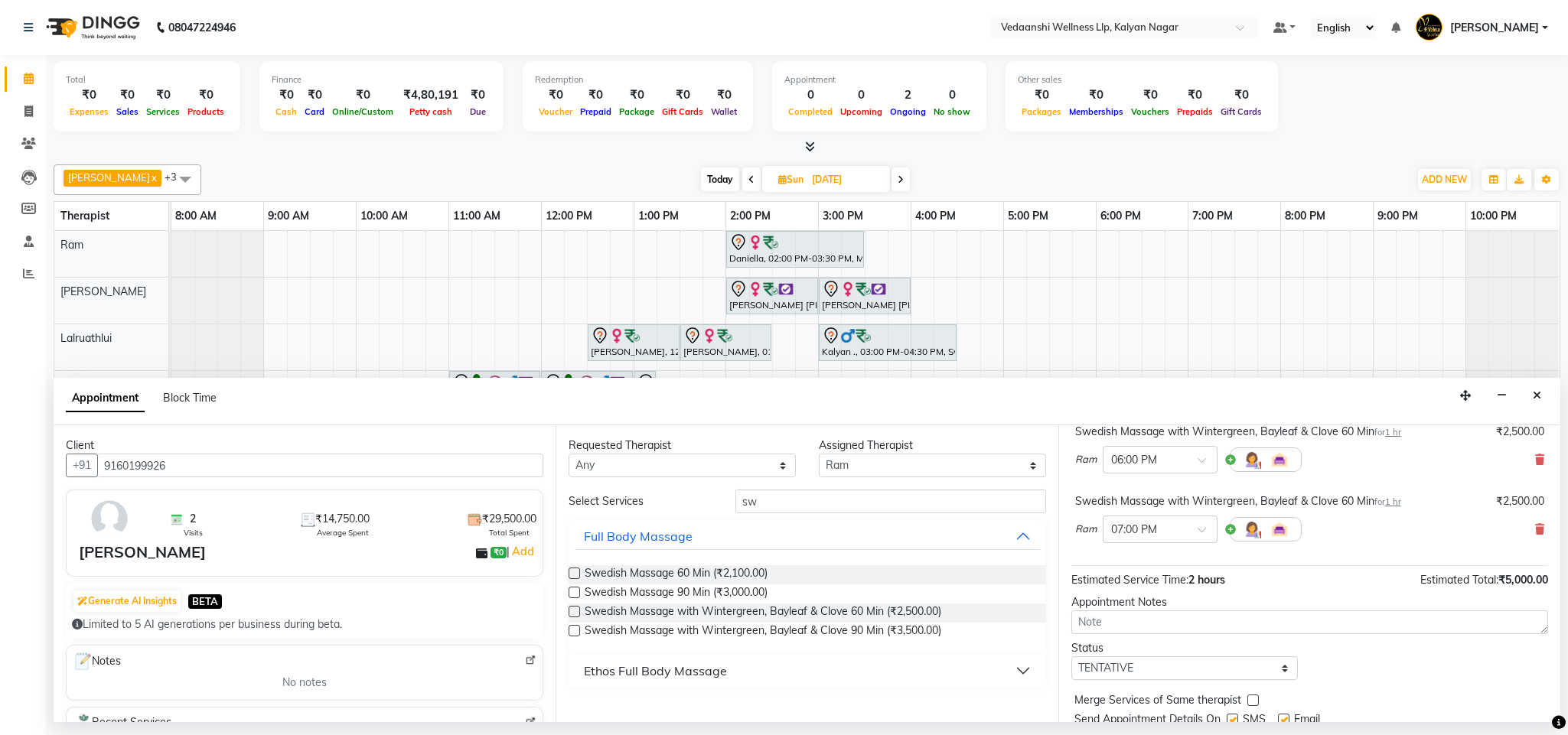
scroll to position [163, 0]
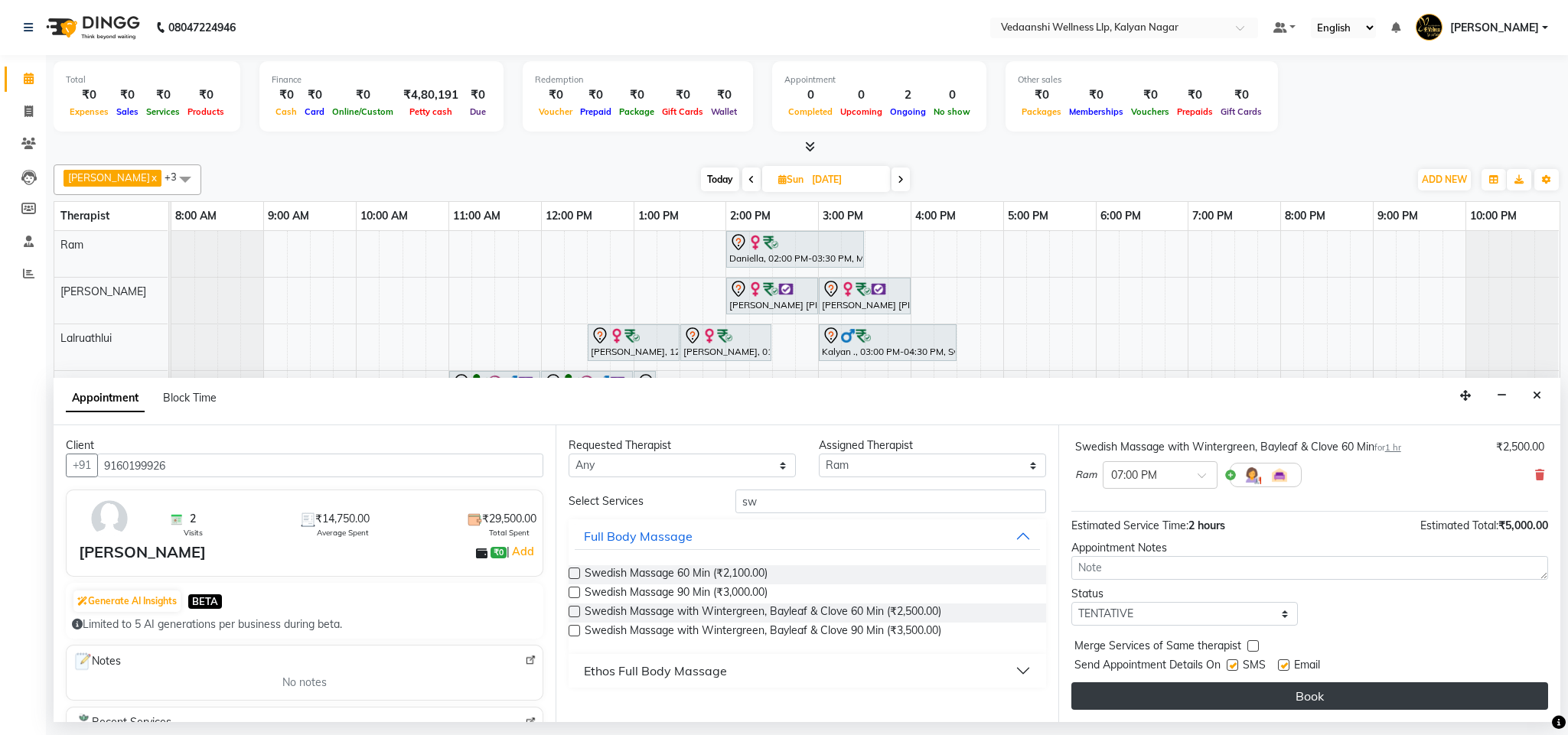
click at [1210, 690] on button "Book" at bounding box center [1309, 696] width 476 height 27
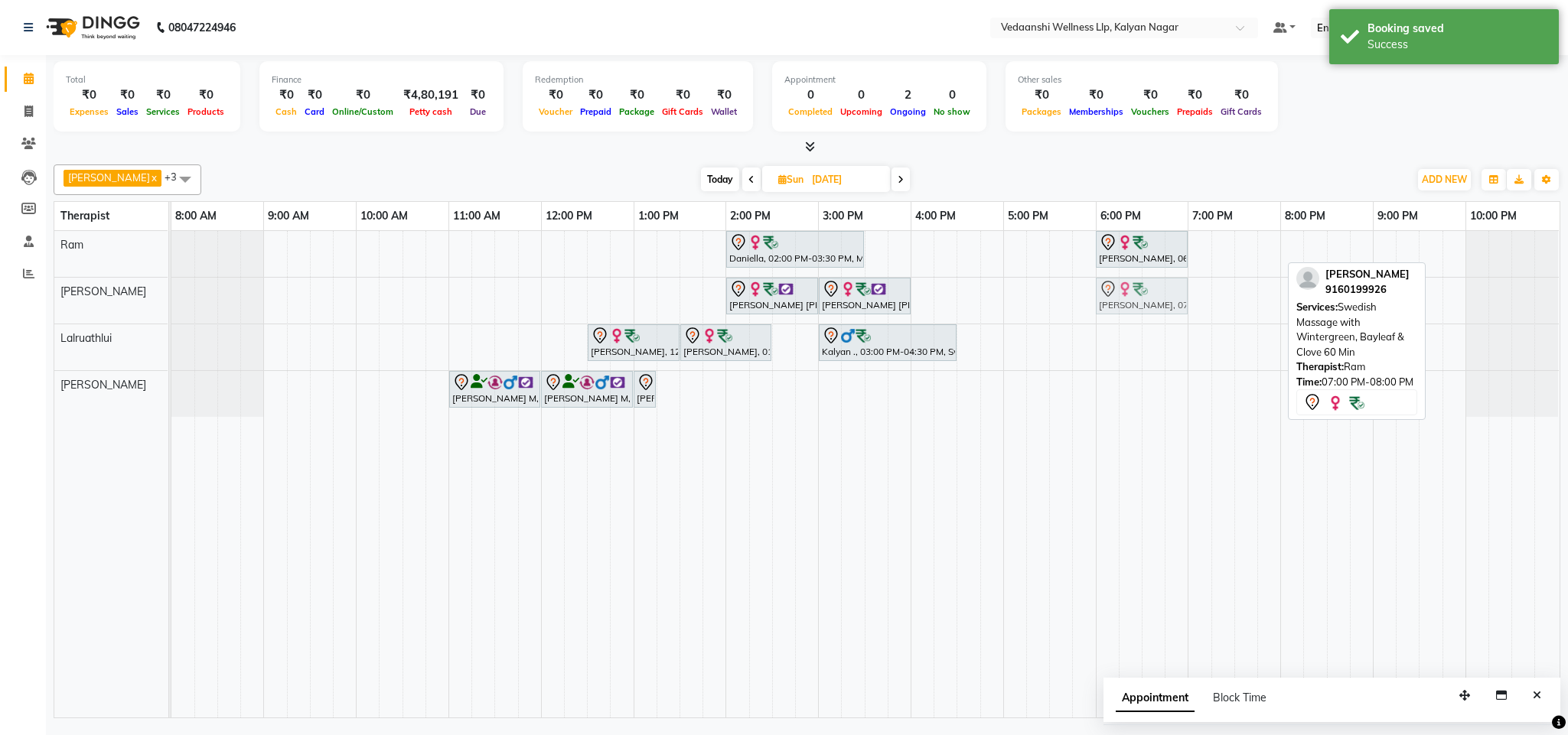
drag, startPoint x: 1259, startPoint y: 253, endPoint x: 1160, endPoint y: 311, distance: 114.7
click at [1160, 311] on tbody "Daniella, 02:00 PM-03:30 PM, Member Plan 90 Min [PERSON_NAME], 06:00 PM-07:00 P…" at bounding box center [865, 323] width 1387 height 186
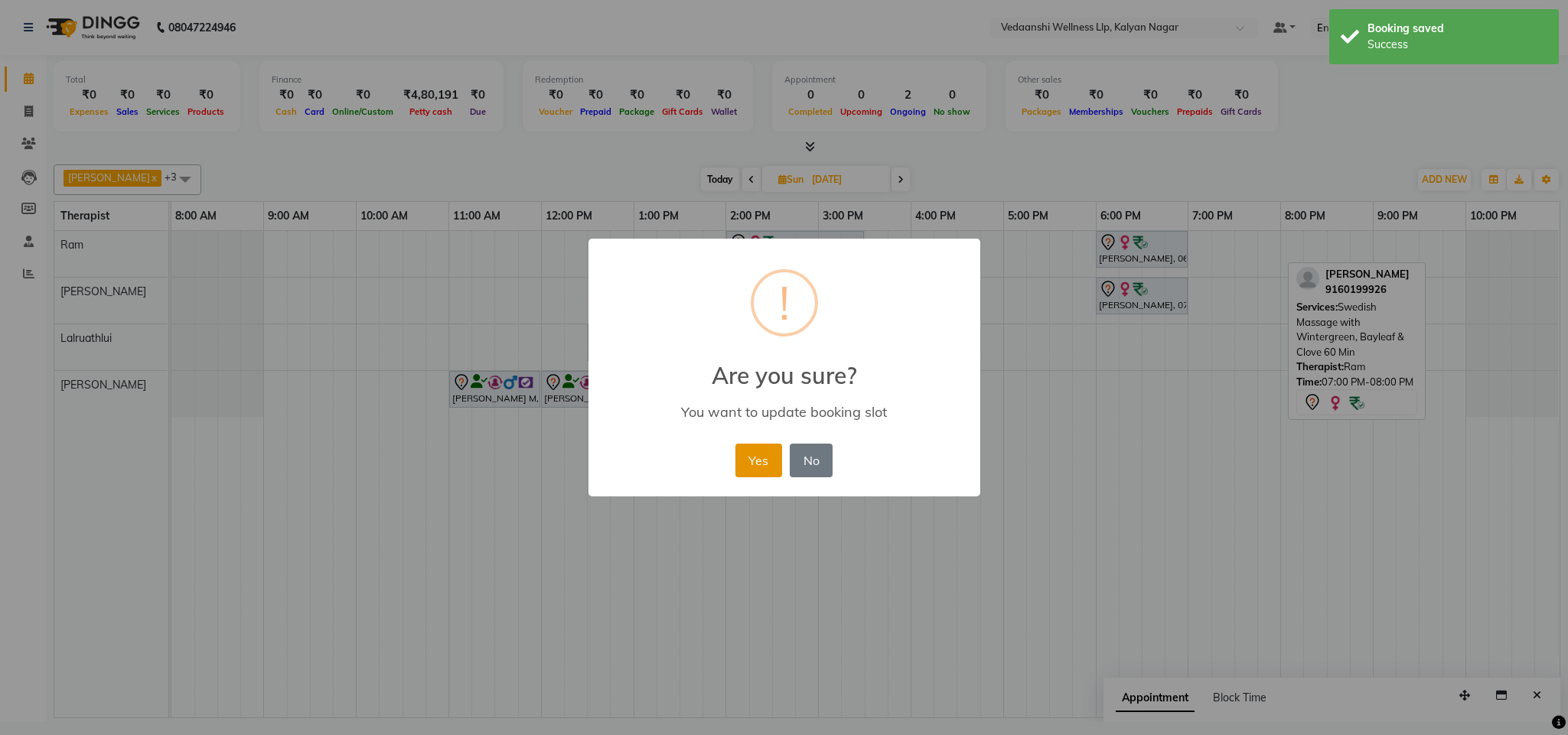
click at [748, 456] on button "Yes" at bounding box center [758, 460] width 46 height 34
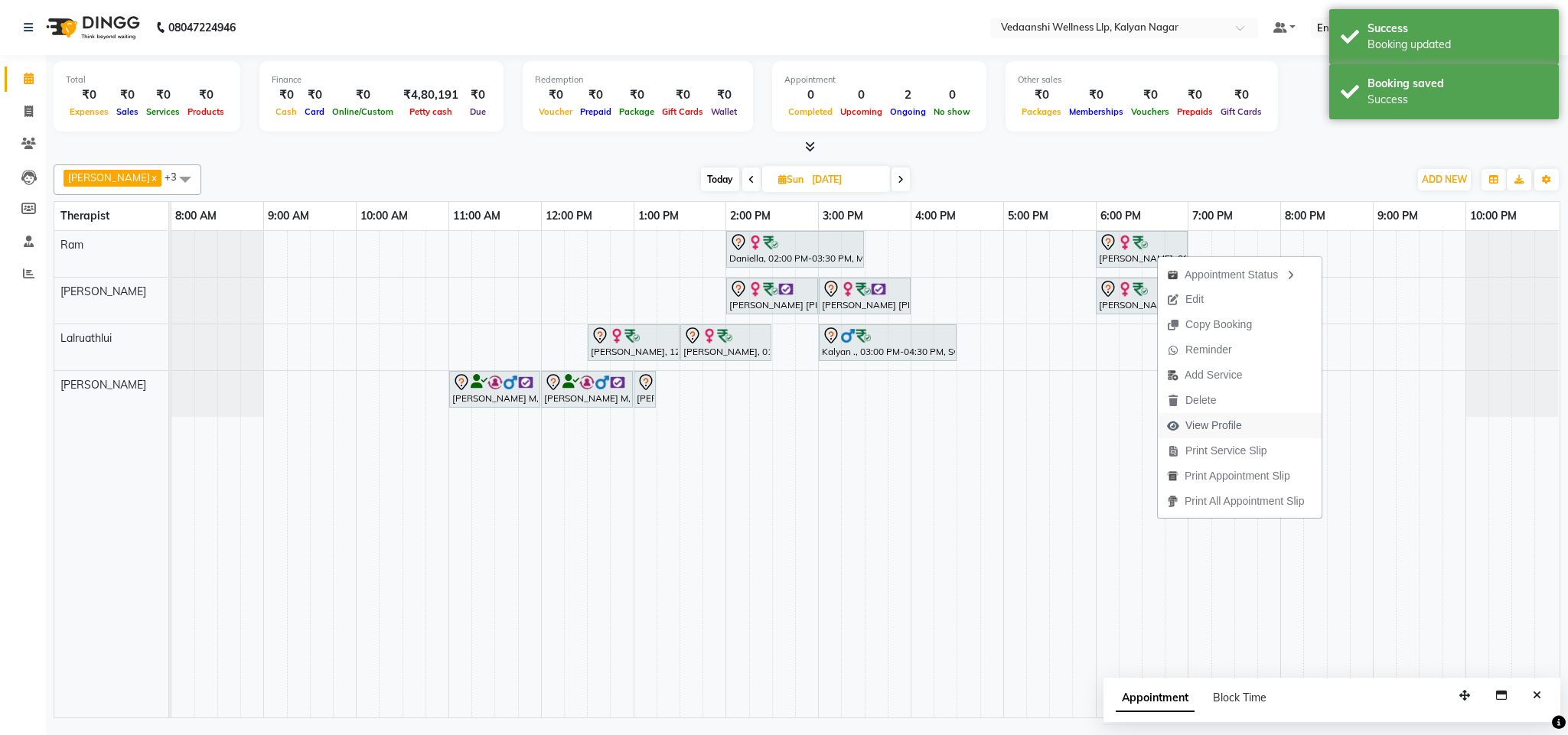
click at [1210, 424] on span "View Profile" at bounding box center [1213, 426] width 56 height 16
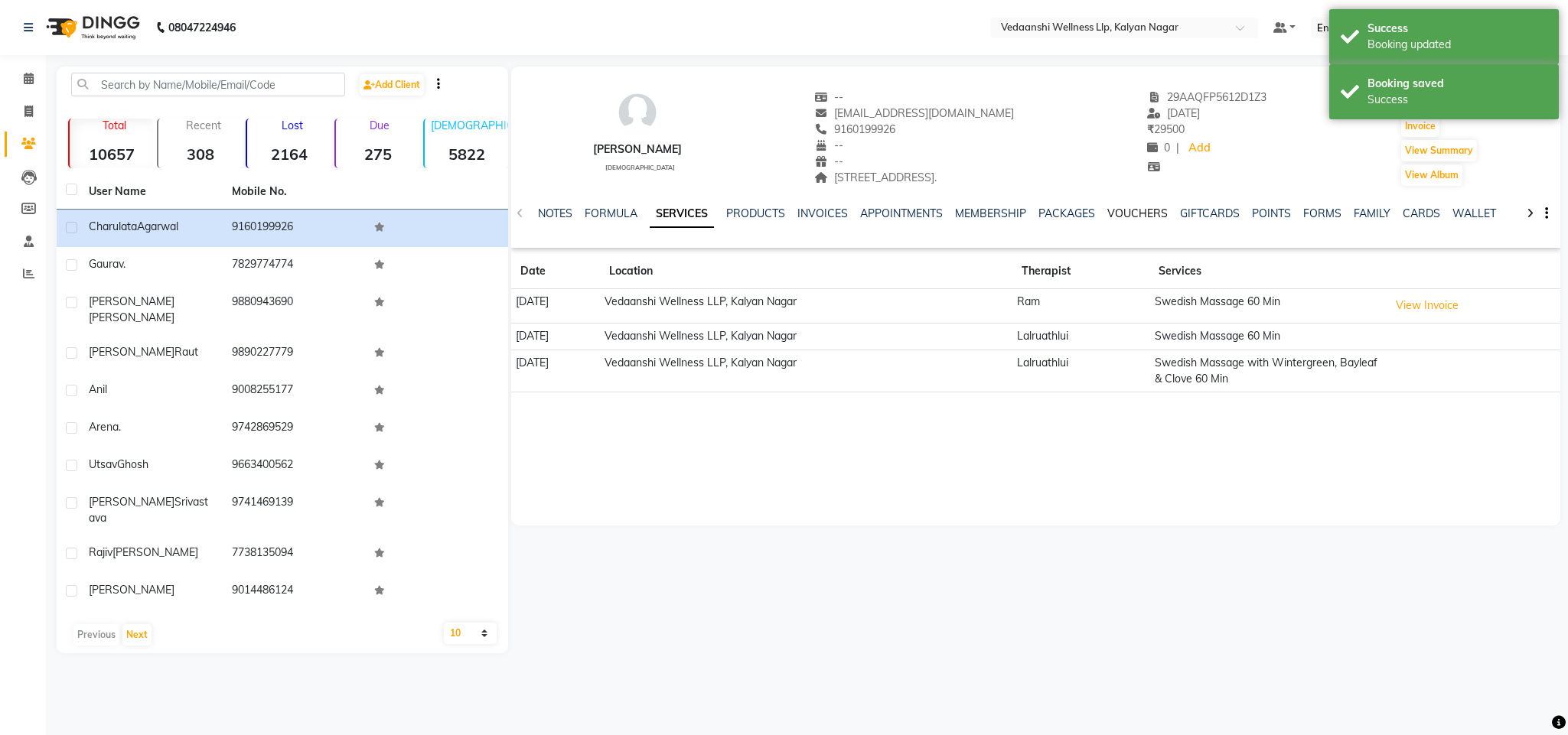
click at [1136, 214] on link "VOUCHERS" at bounding box center [1137, 213] width 60 height 14
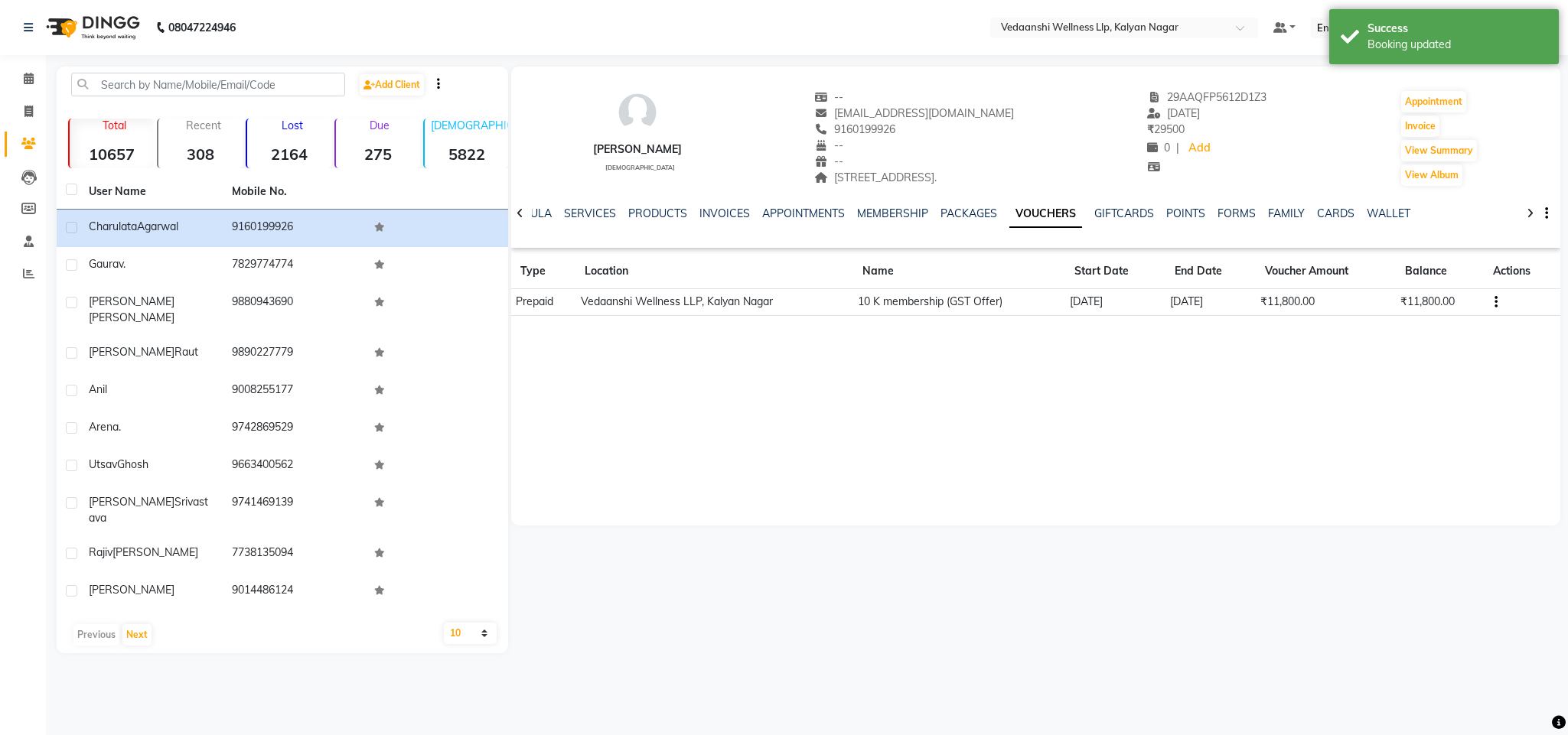
drag, startPoint x: 809, startPoint y: 113, endPoint x: 996, endPoint y: 118, distance: 187.1
click at [996, 118] on div "[EMAIL_ADDRESS][DOMAIN_NAME]" at bounding box center [914, 114] width 200 height 16
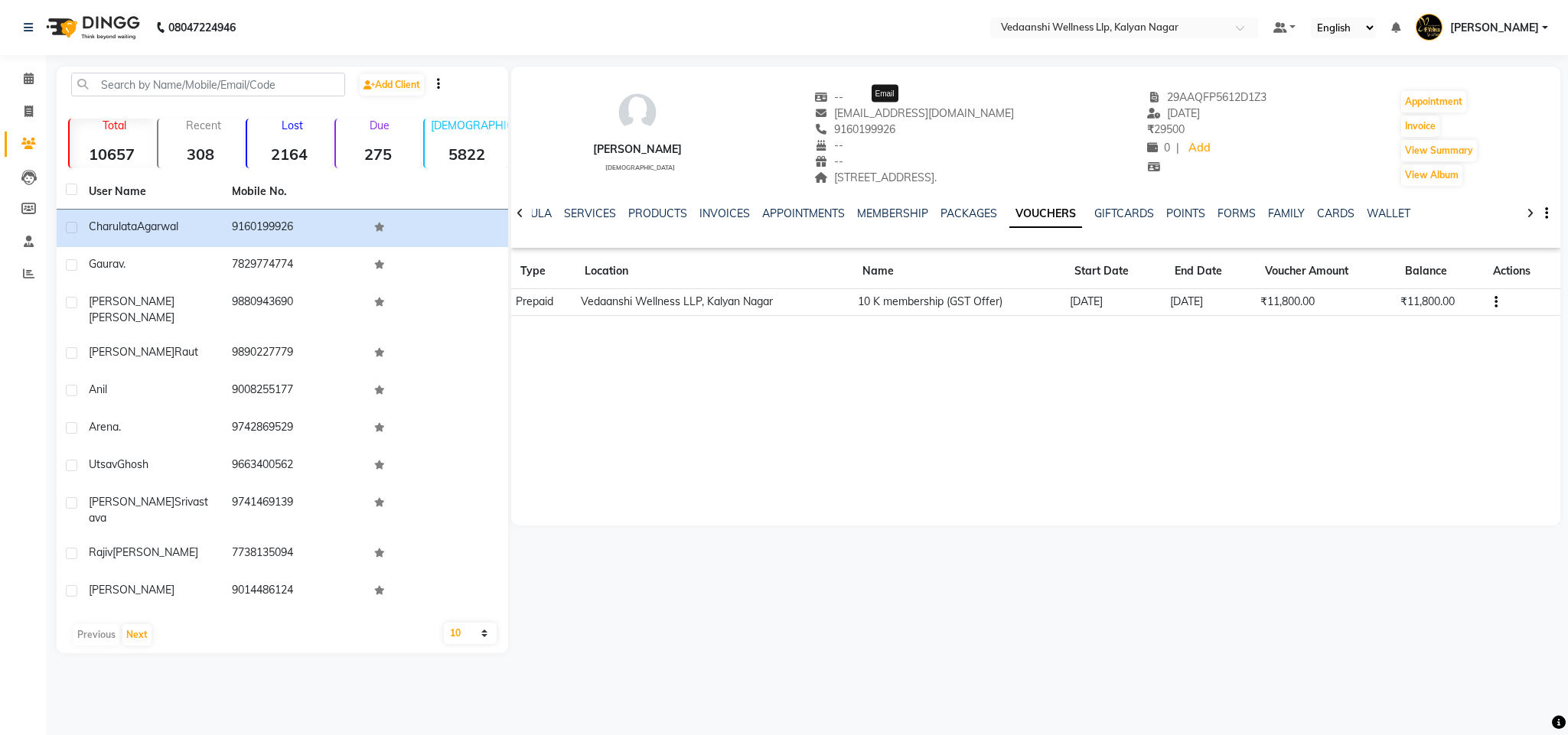
copy span "[EMAIL_ADDRESS][DOMAIN_NAME]"
click at [27, 66] on link "Calendar" at bounding box center [23, 79] width 36 height 25
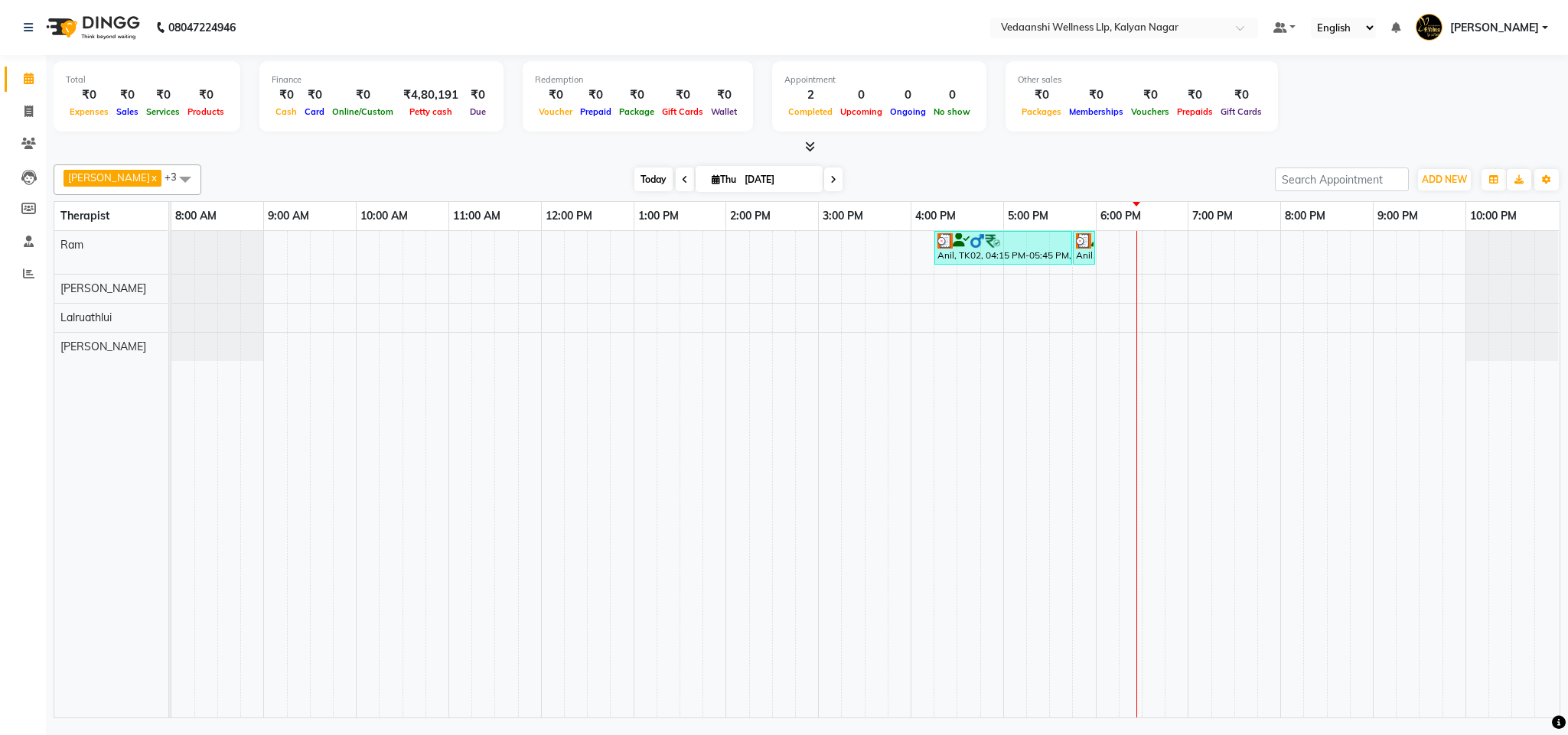
click at [634, 186] on span "Today" at bounding box center [654, 179] width 38 height 24
click at [634, 177] on span "Today" at bounding box center [654, 179] width 38 height 24
click at [634, 170] on span "Today" at bounding box center [654, 179] width 38 height 24
click at [1123, 175] on div "[DATE] [DATE]" at bounding box center [738, 179] width 1058 height 23
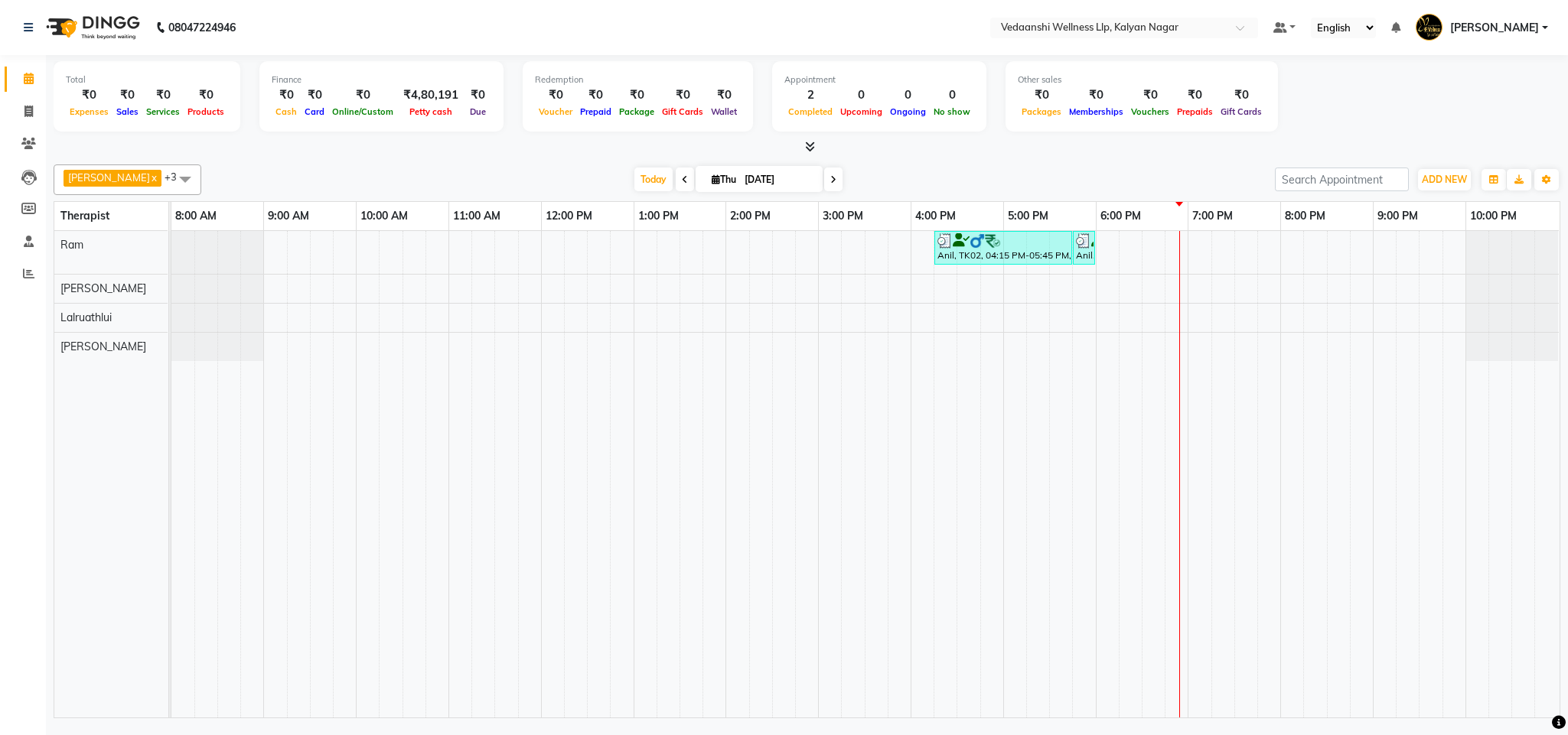
click at [1215, 250] on div "Anil, TK02, 04:15 PM-05:45 PM, Swedish Massage with Wintergreen, Bayleaf & Clov…" at bounding box center [865, 473] width 1388 height 486
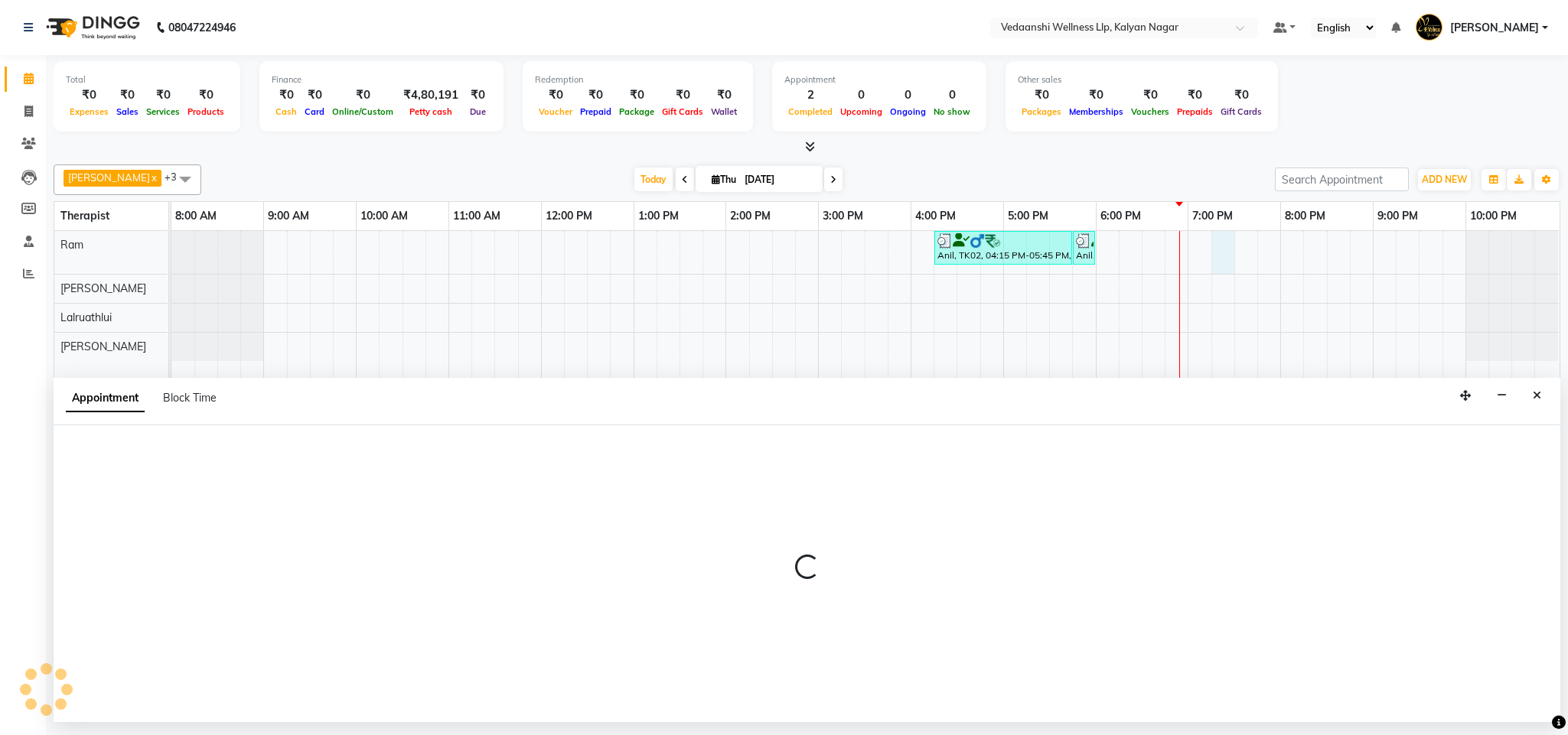
select select "67164"
select select "tentative"
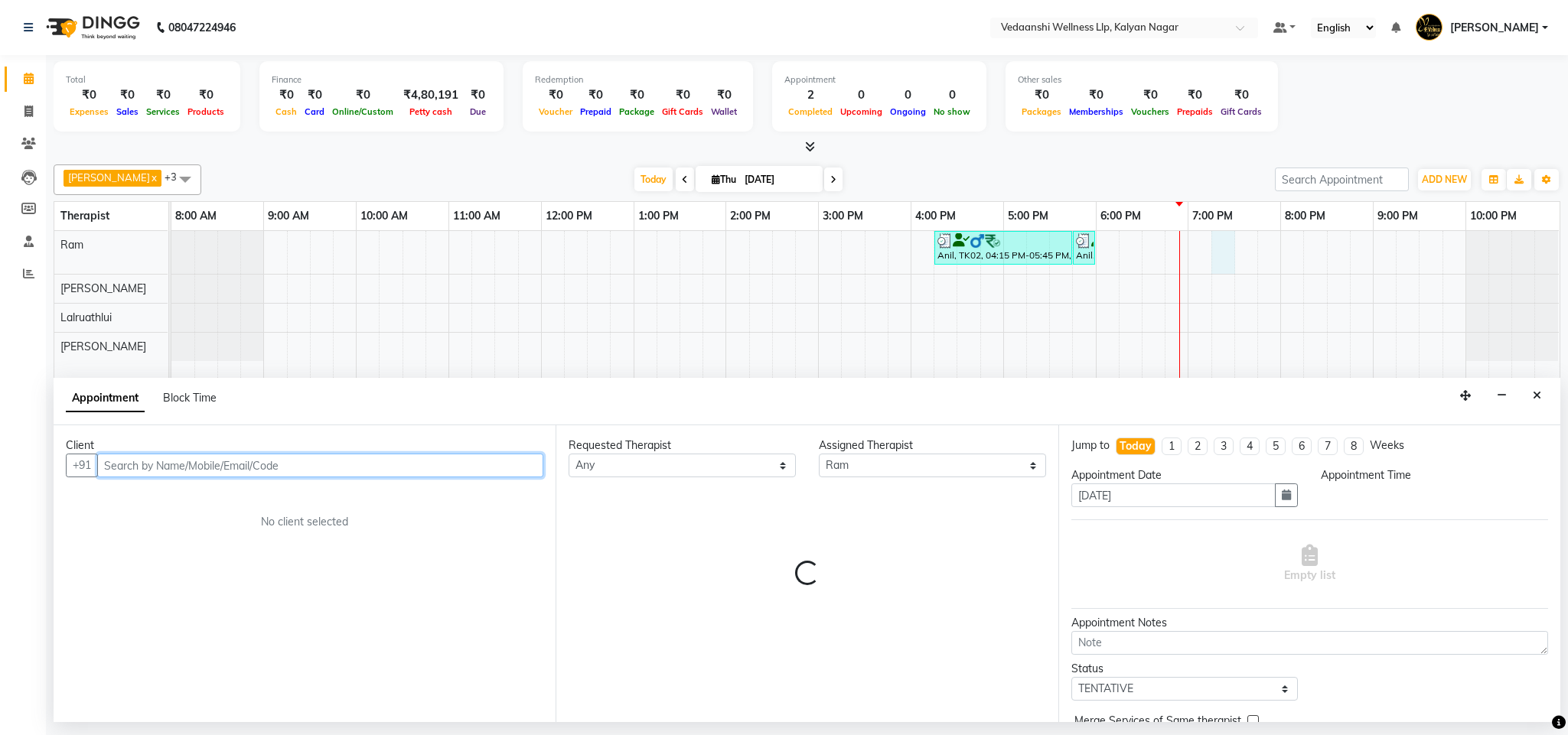
select select "1155"
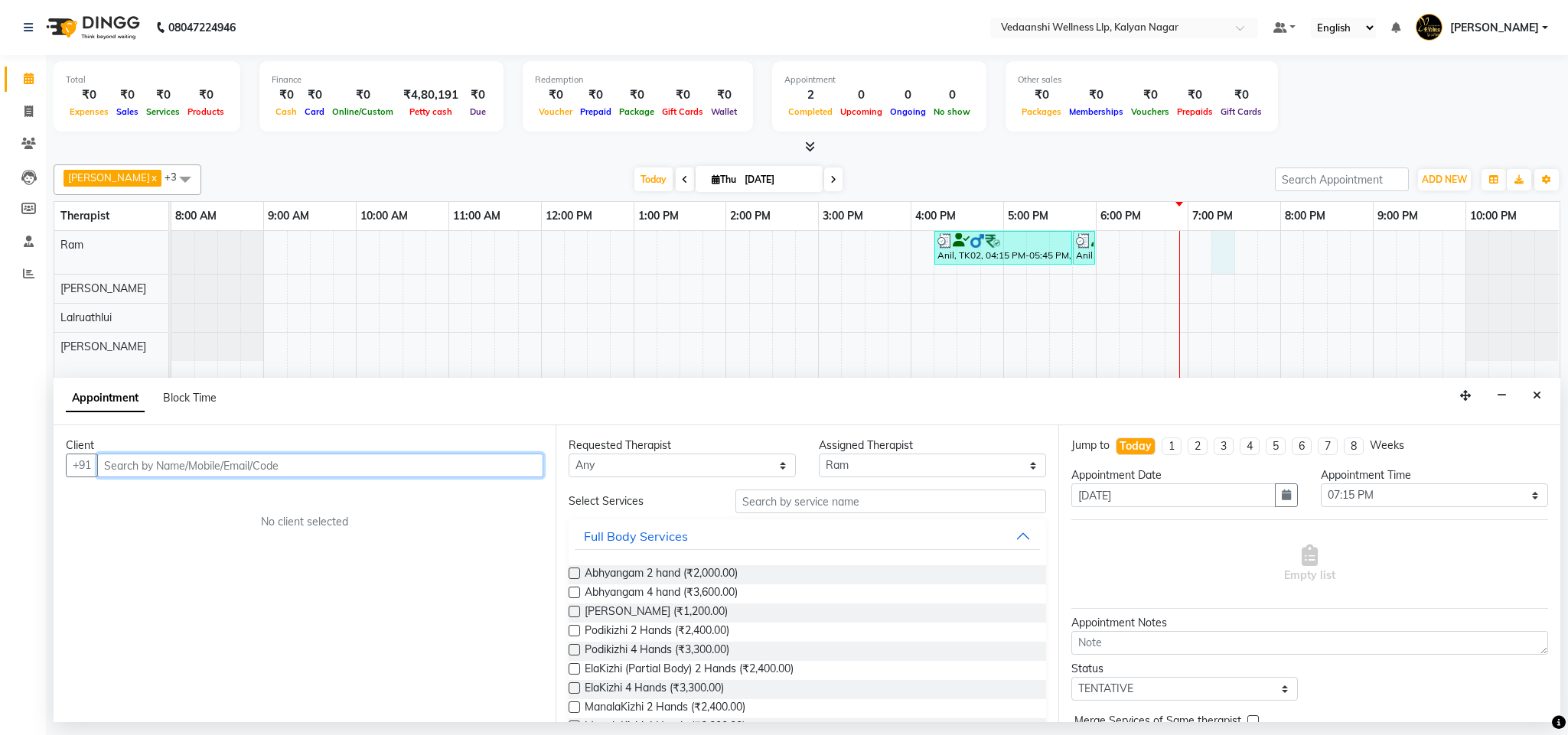
click at [193, 466] on input "text" at bounding box center [320, 465] width 446 height 24
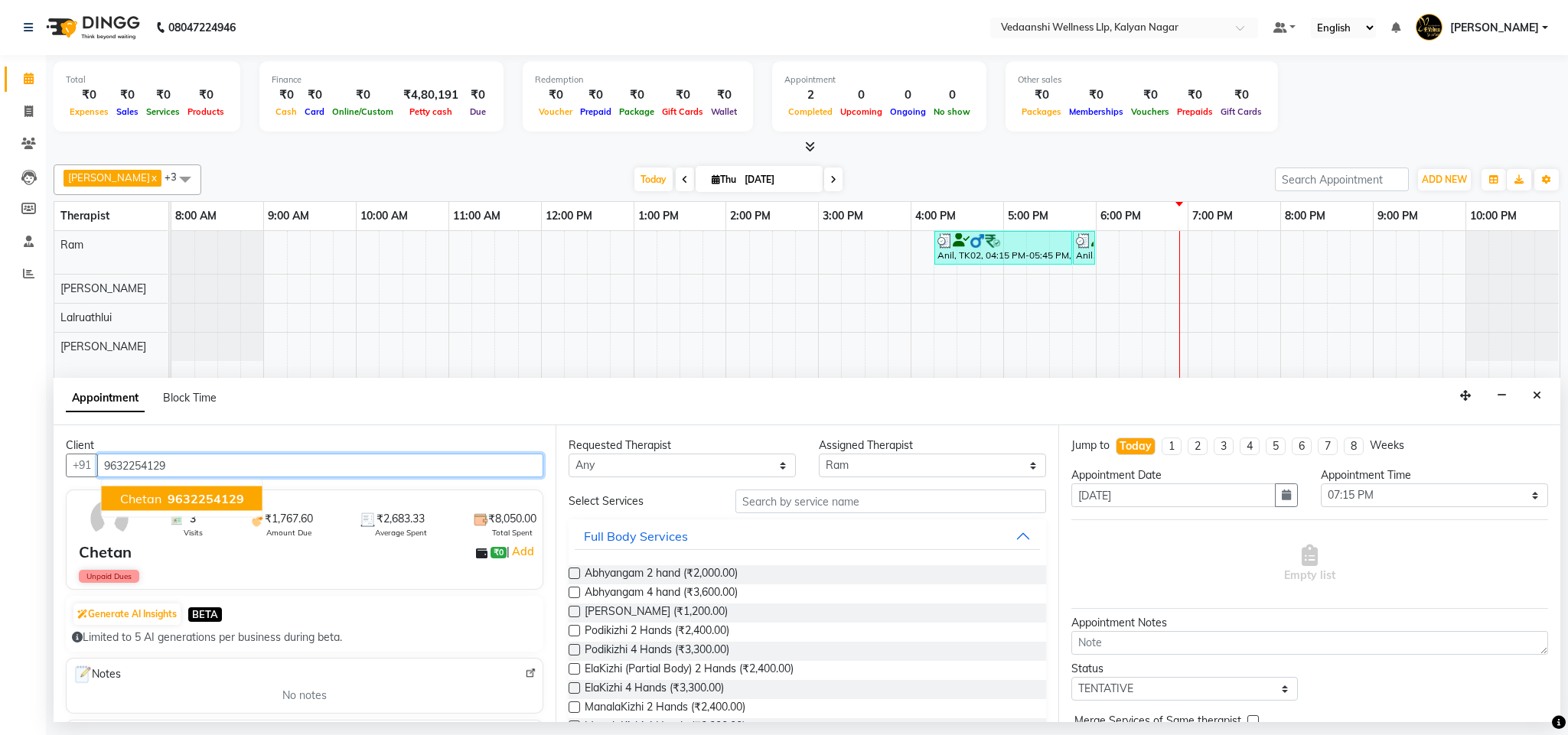
click at [191, 496] on span "9632254129" at bounding box center [205, 498] width 76 height 15
type input "9632254129"
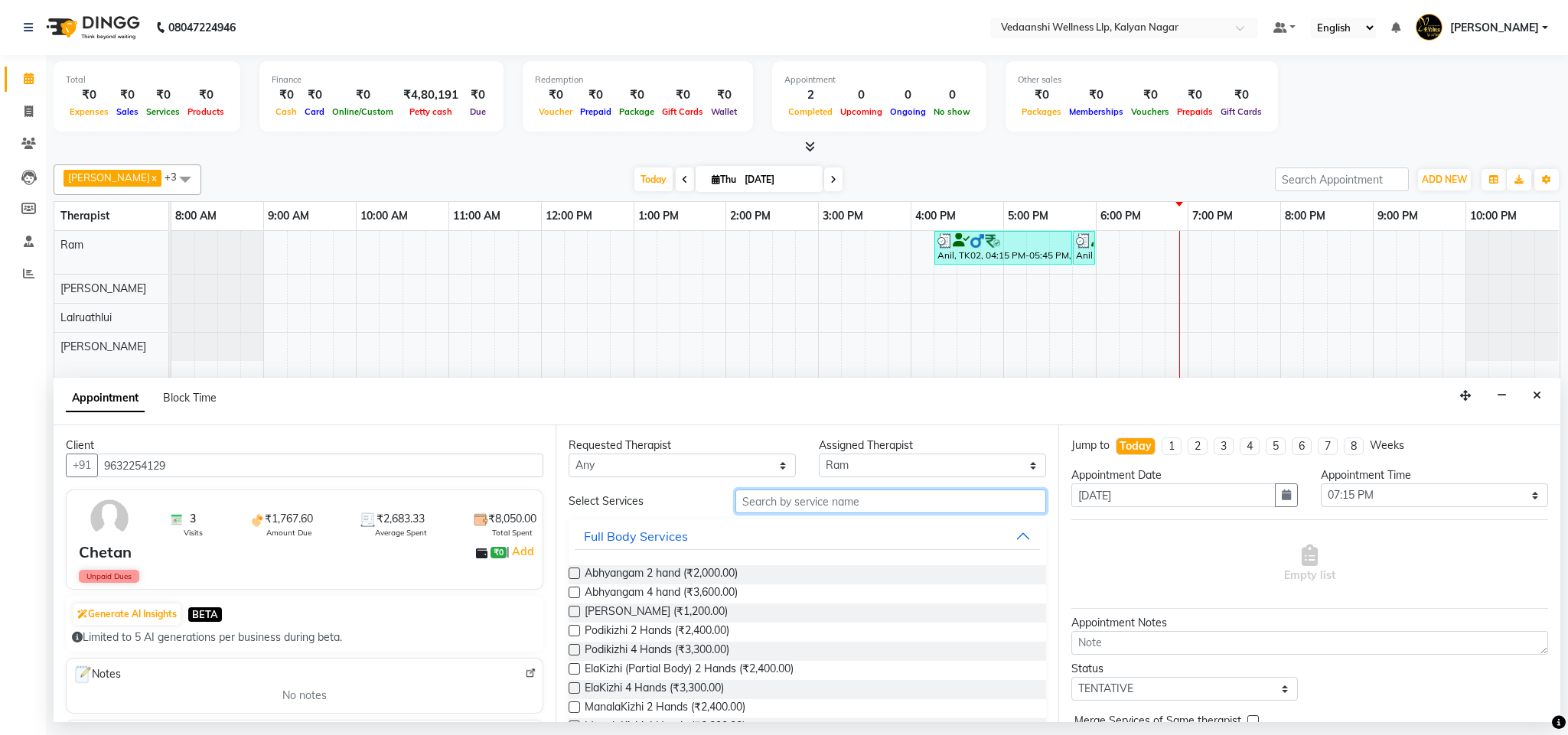
click at [820, 499] on input "text" at bounding box center [891, 502] width 311 height 24
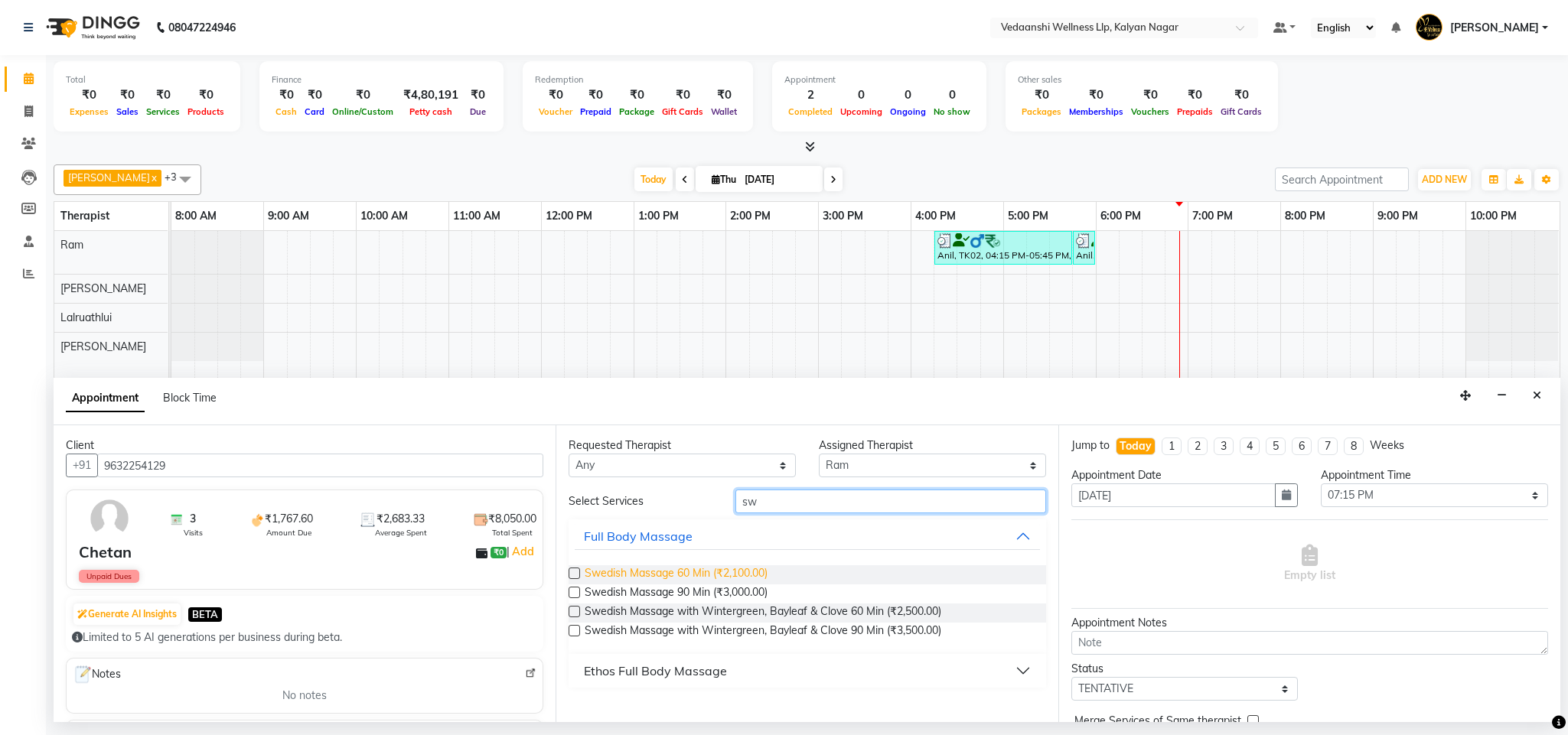
type input "sw"
click at [726, 581] on span "Swedish Massage 60 Min (₹2,100.00)" at bounding box center [675, 574] width 183 height 19
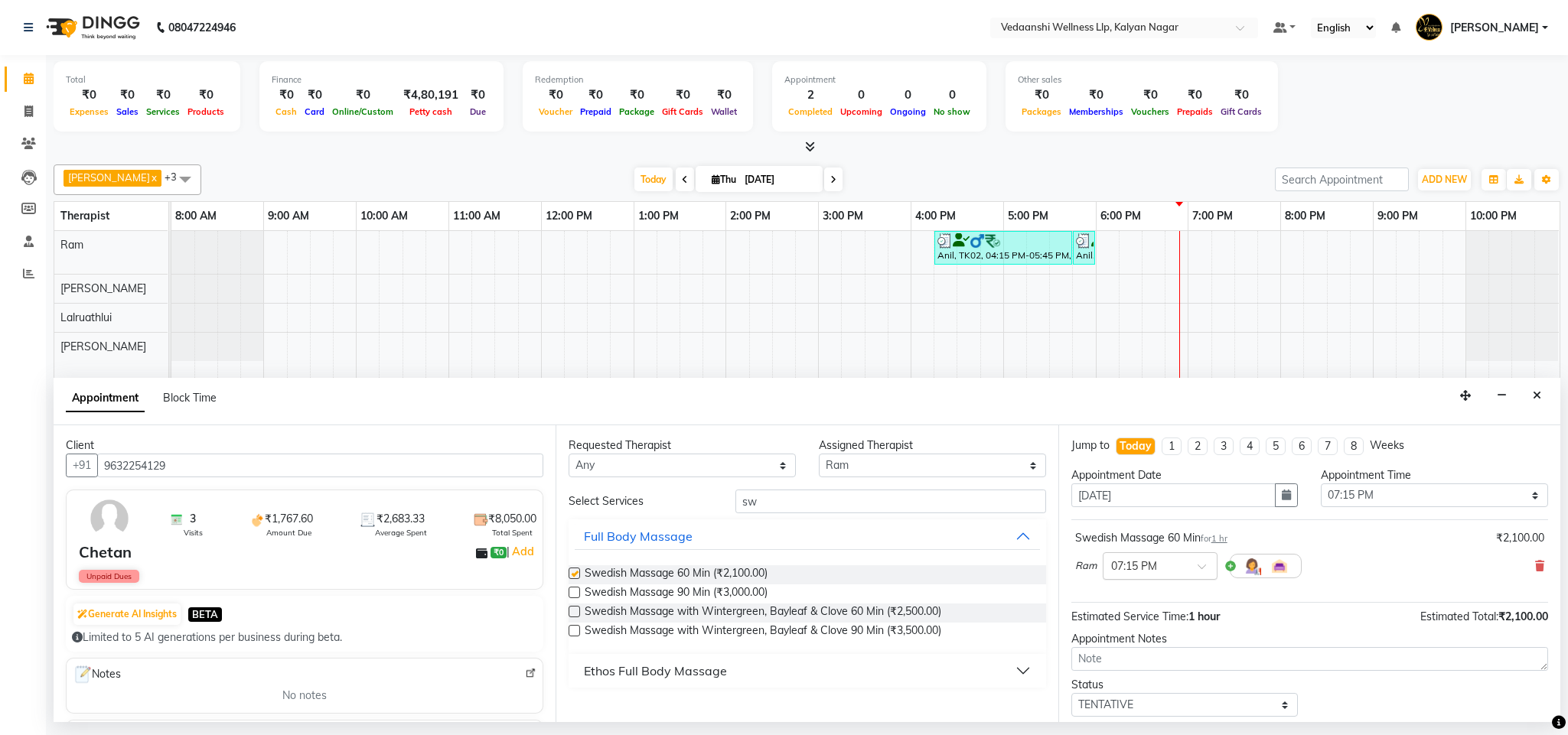
checkbox input "false"
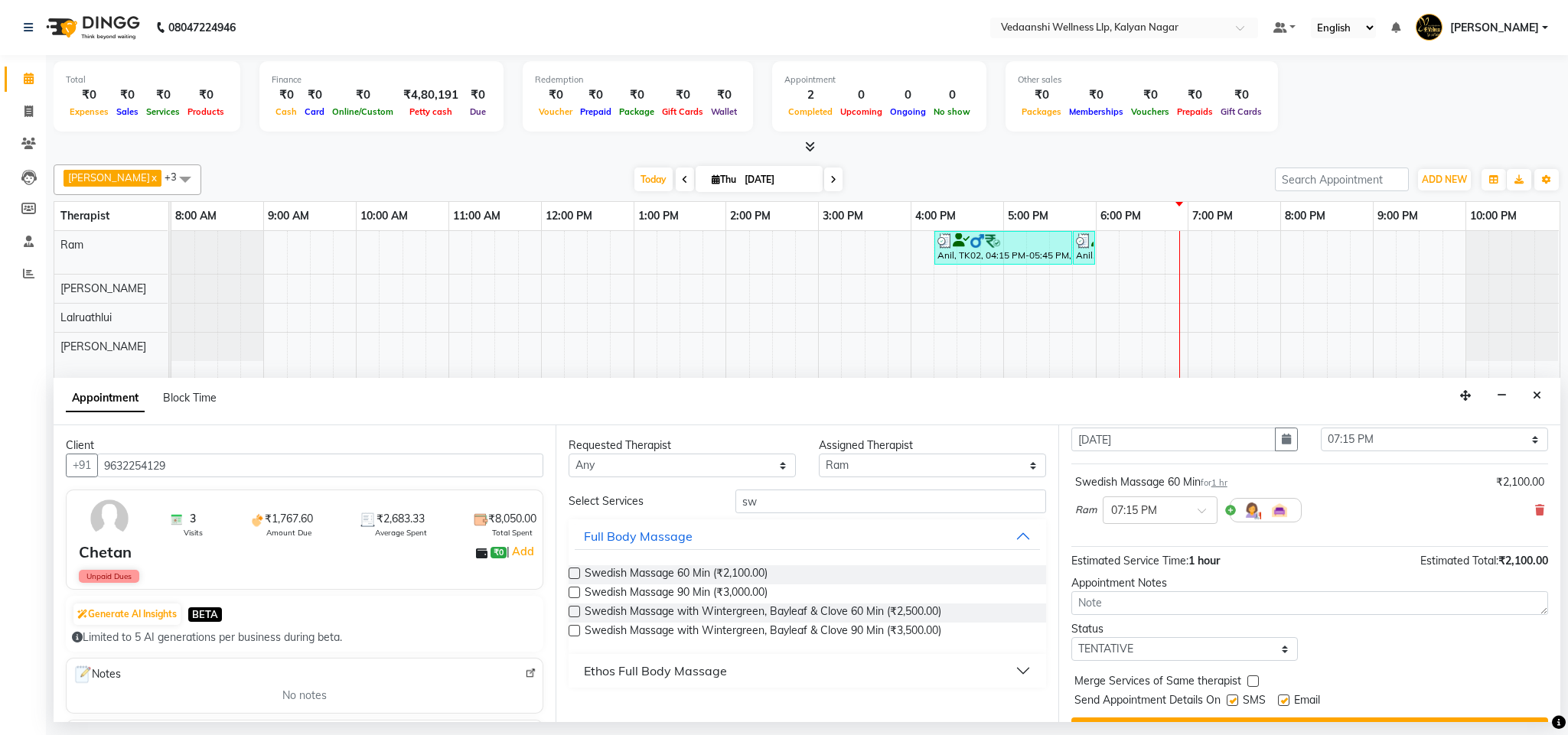
scroll to position [94, 0]
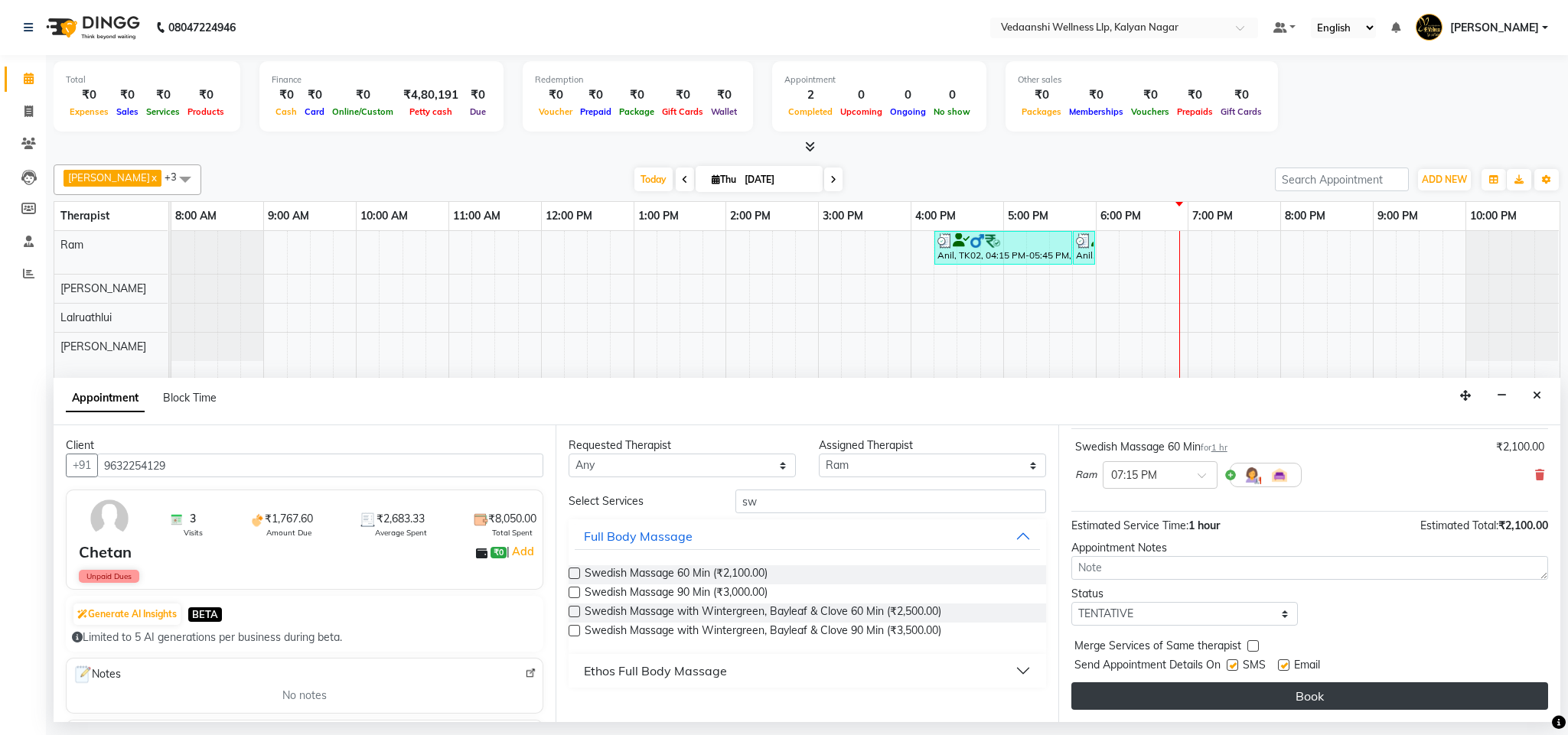
click at [1150, 689] on button "Book" at bounding box center [1309, 696] width 476 height 27
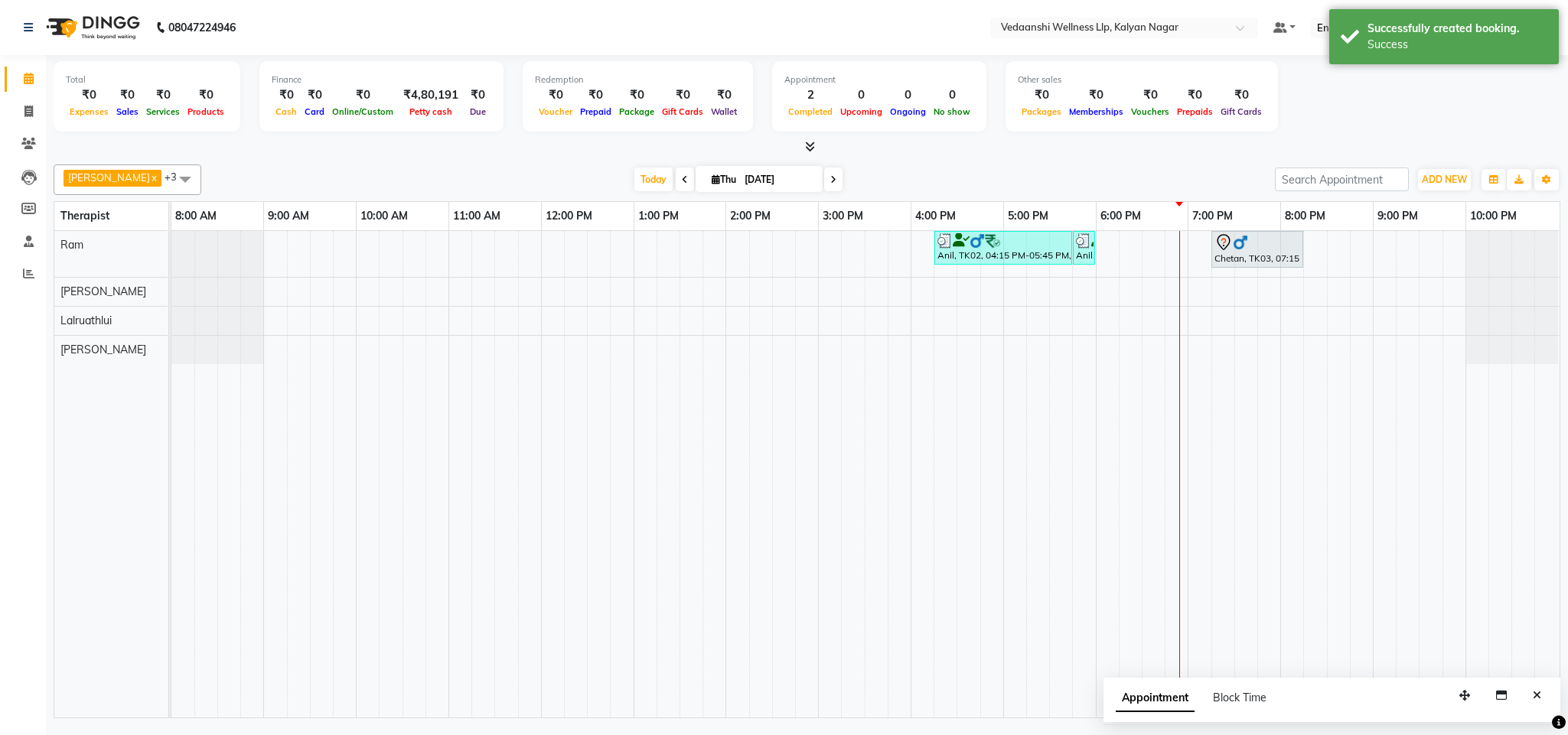
click at [830, 181] on icon at bounding box center [833, 180] width 6 height 9
type input "[DATE]"
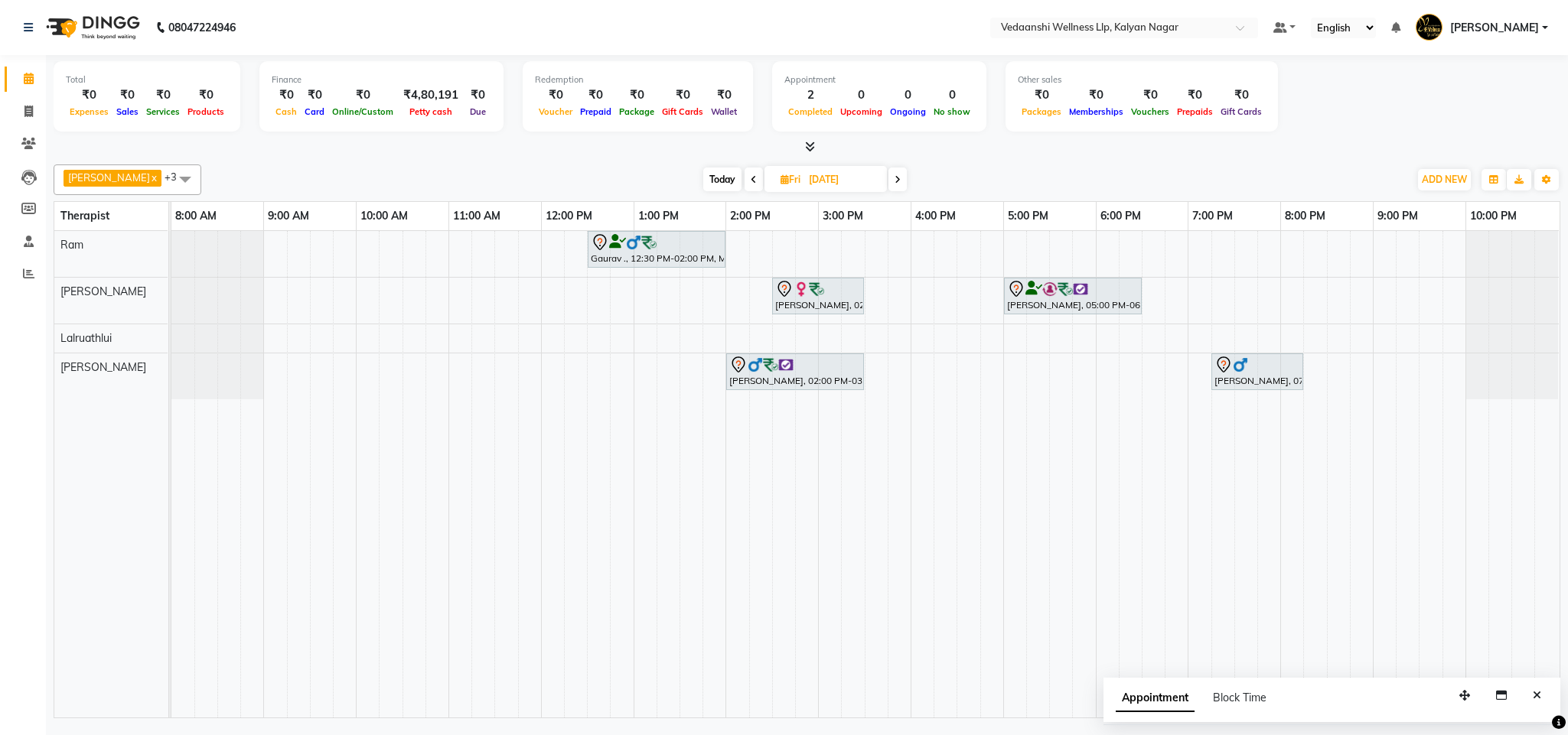
click at [597, 333] on div "Gaurav ., 12:30 PM-02:00 PM, Member Plan 90 [PERSON_NAME], 02:30 PM-03:30 PM, M…" at bounding box center [865, 473] width 1388 height 486
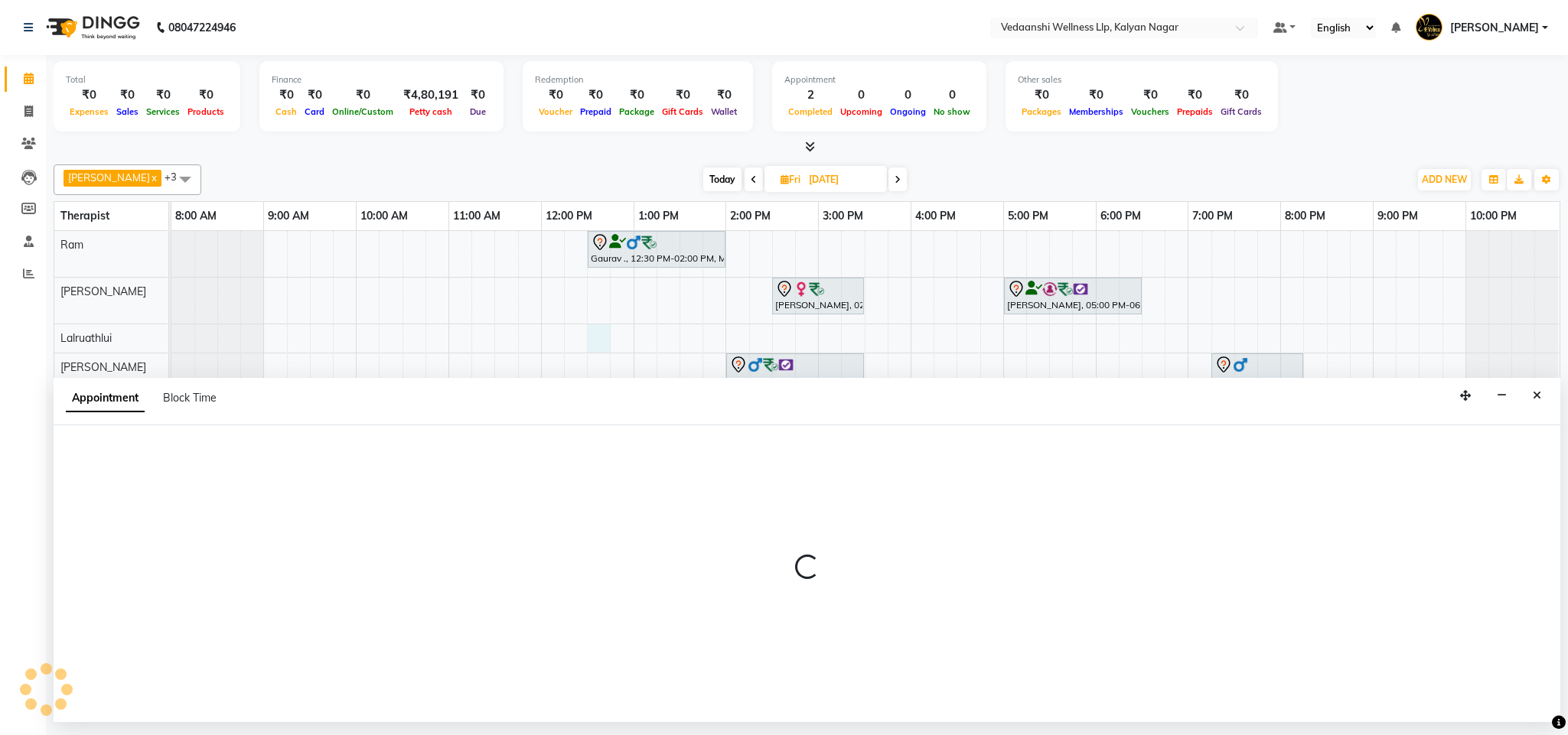
select select "67323"
select select "tentative"
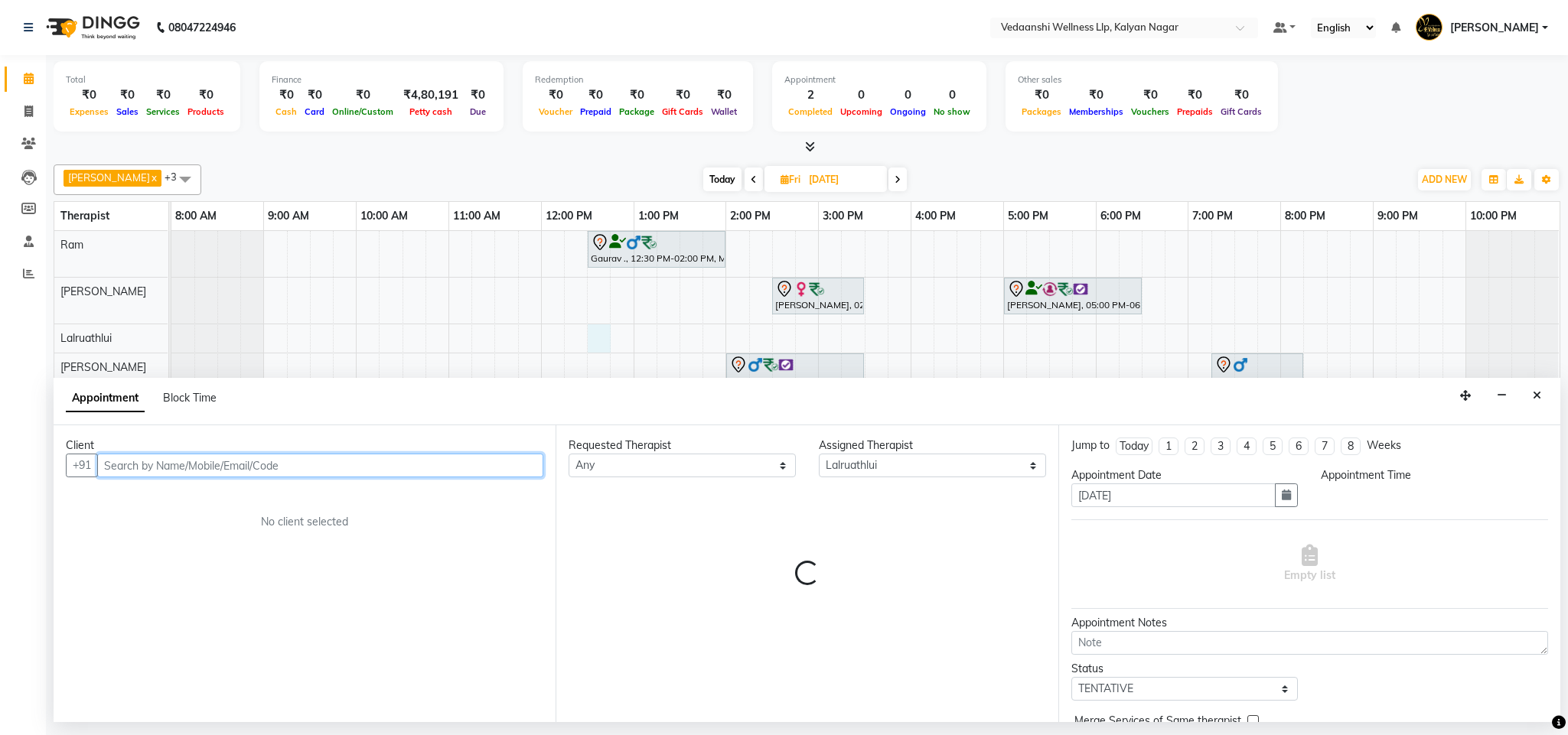
select select "750"
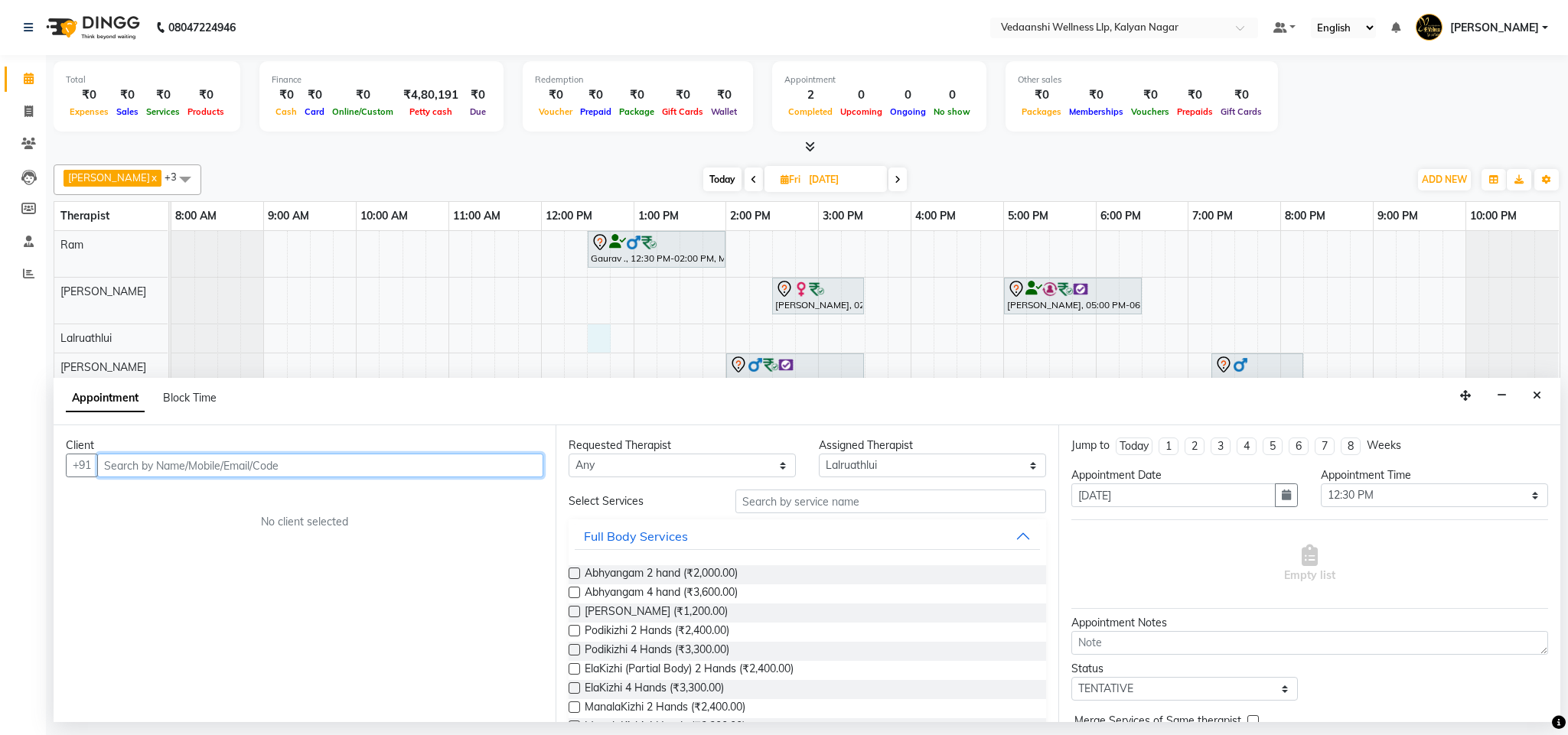
click at [244, 466] on input "text" at bounding box center [320, 465] width 446 height 24
type input "9665076300"
click at [524, 469] on span "Add Client" at bounding box center [511, 464] width 51 height 14
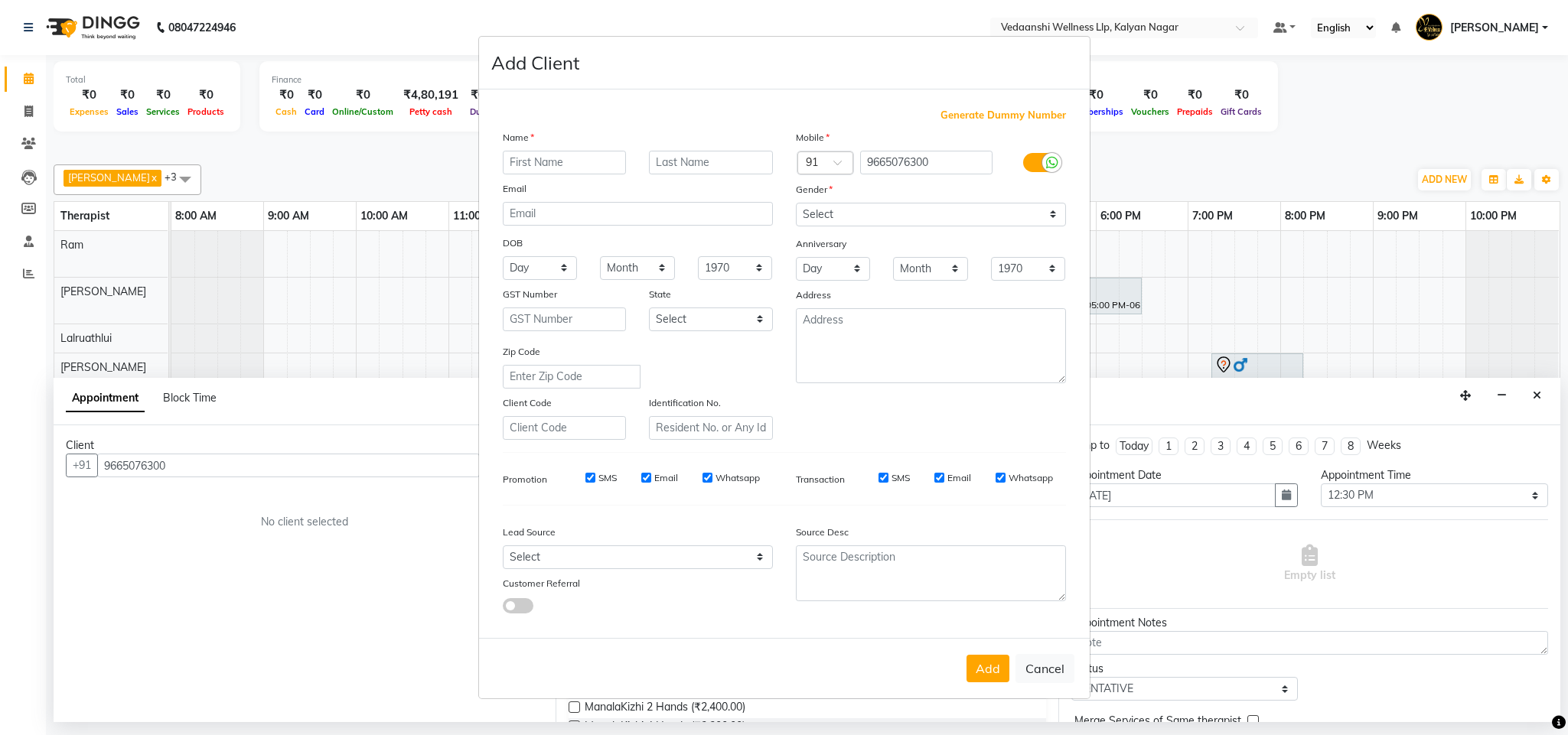
click at [555, 166] on input "text" at bounding box center [564, 163] width 124 height 24
type input "[PERSON_NAME]"
click at [684, 154] on input "text" at bounding box center [711, 163] width 124 height 24
type input "Agarwal"
click at [854, 223] on select "Select [DEMOGRAPHIC_DATA] [DEMOGRAPHIC_DATA] Other Prefer Not To Say" at bounding box center [930, 214] width 270 height 24
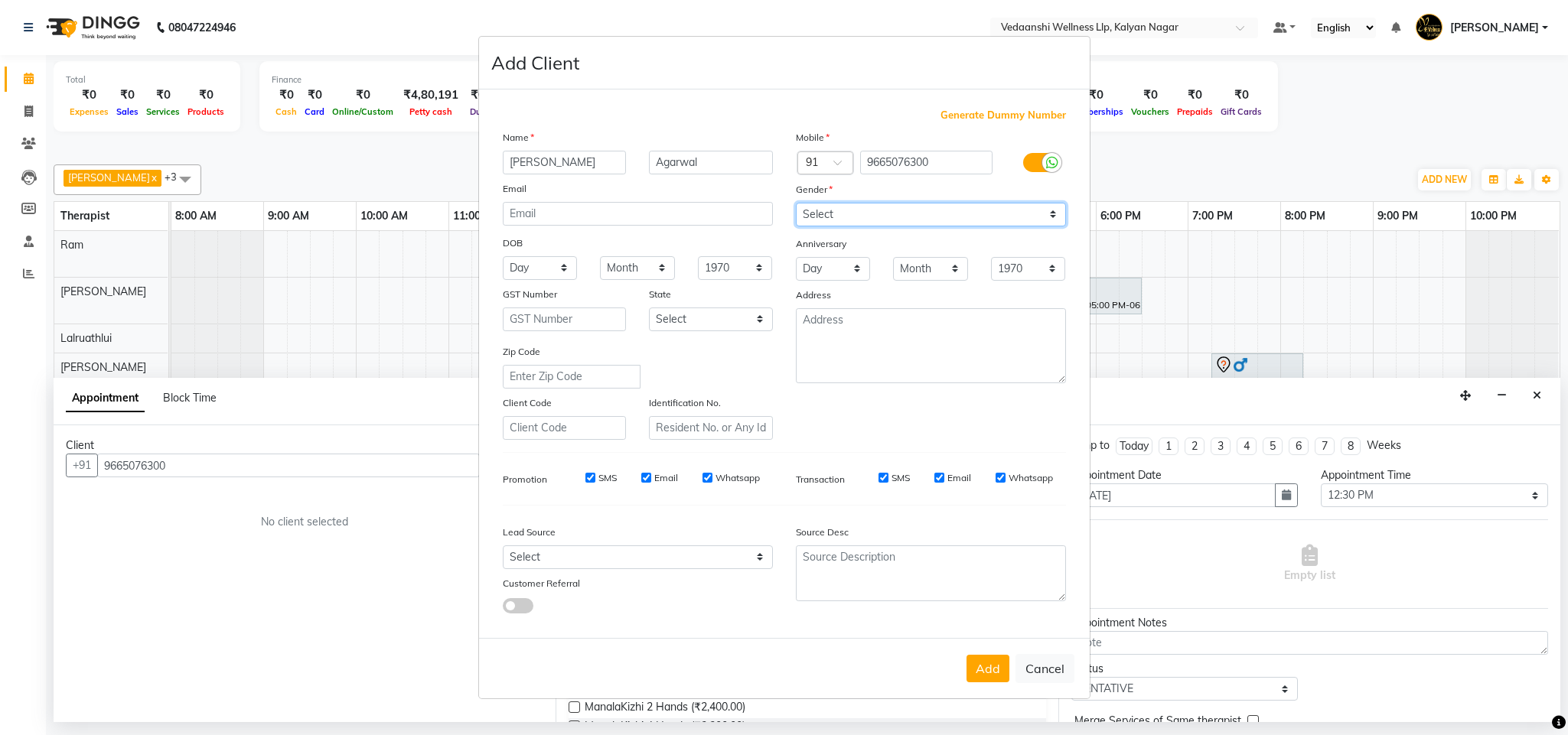
select select "[DEMOGRAPHIC_DATA]"
click at [795, 204] on select "Select [DEMOGRAPHIC_DATA] [DEMOGRAPHIC_DATA] Other Prefer Not To Say" at bounding box center [930, 214] width 270 height 24
click at [972, 666] on button "Add" at bounding box center [987, 668] width 43 height 27
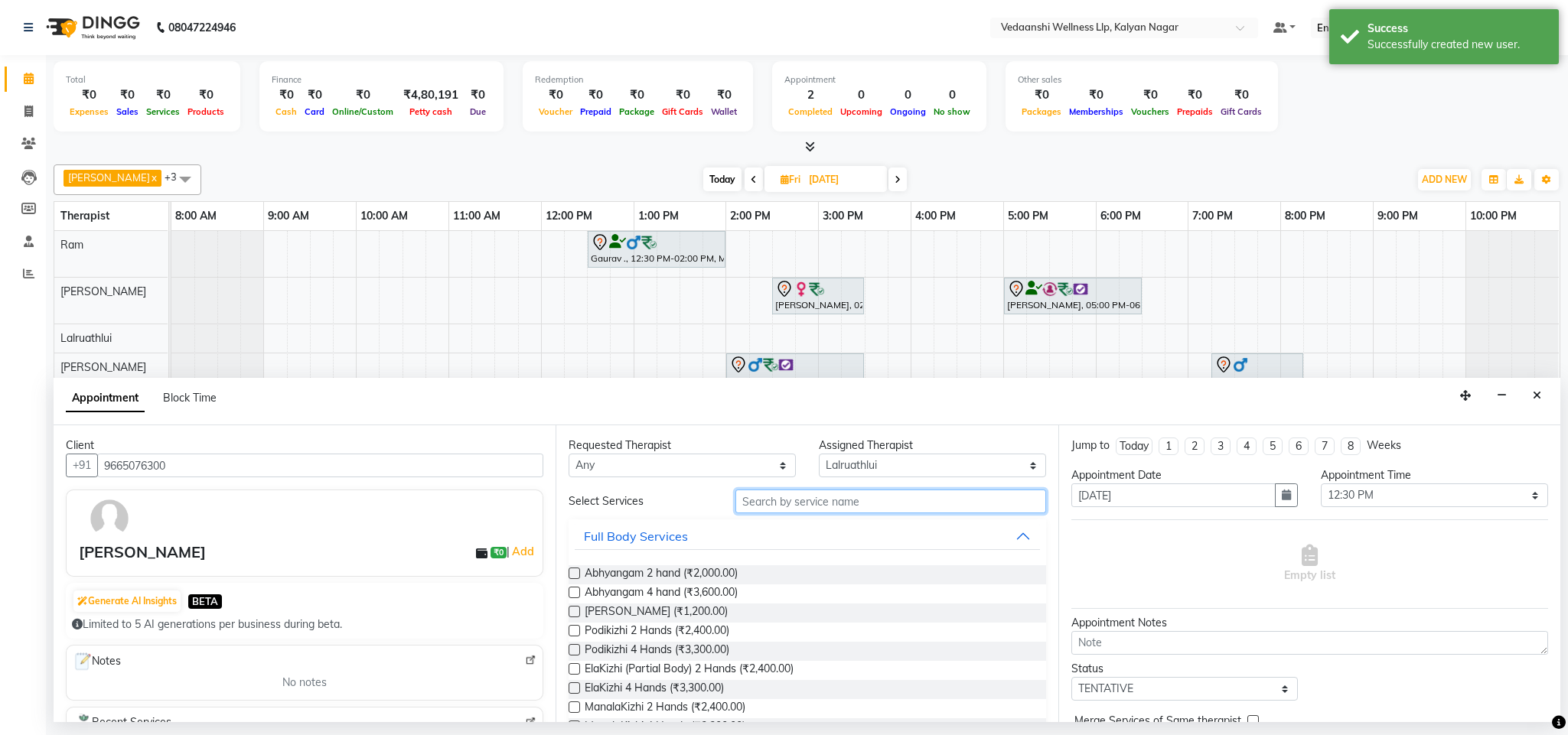
click at [744, 501] on input "text" at bounding box center [891, 502] width 311 height 24
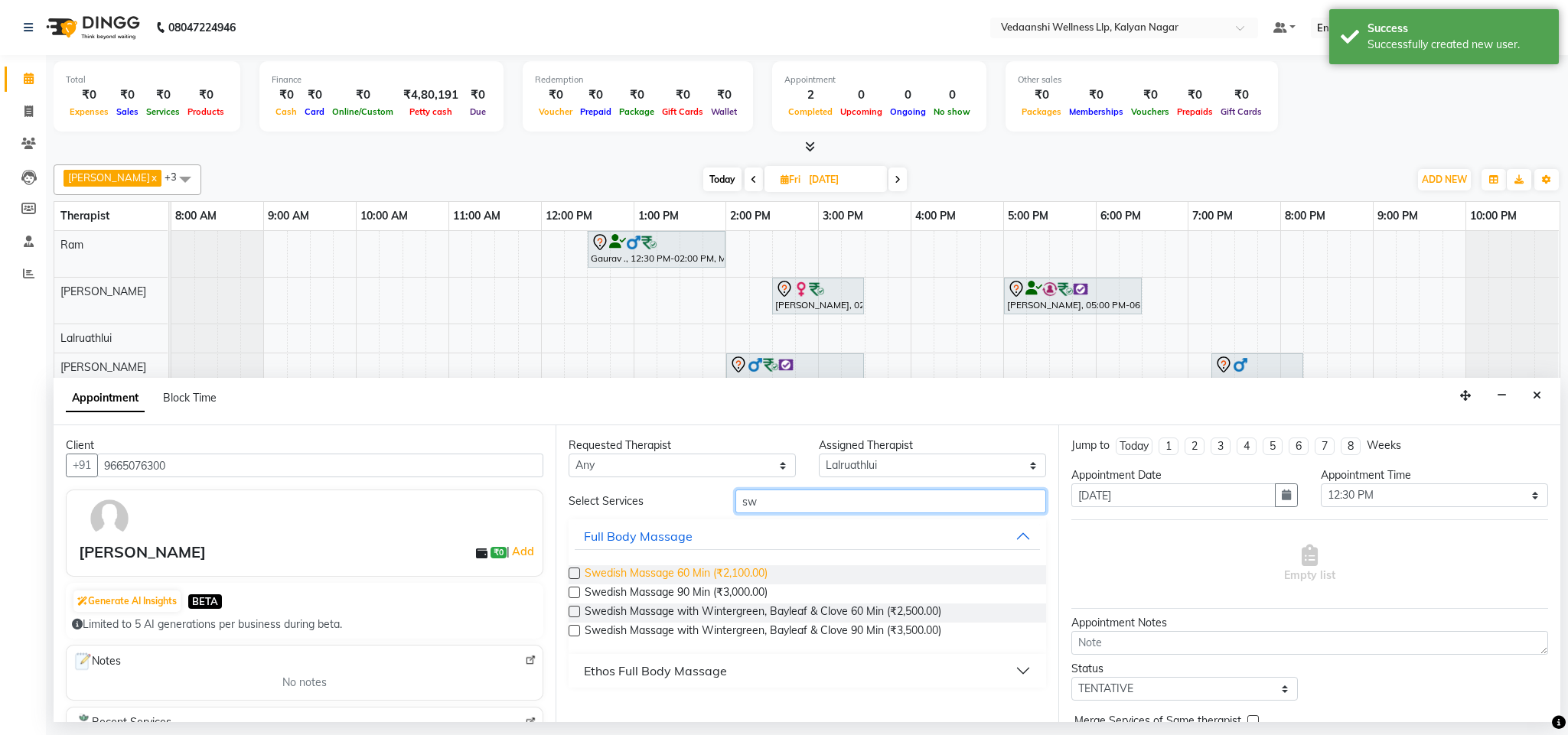
type input "sw"
click at [742, 578] on span "Swedish Massage 60 Min (₹2,100.00)" at bounding box center [675, 574] width 183 height 19
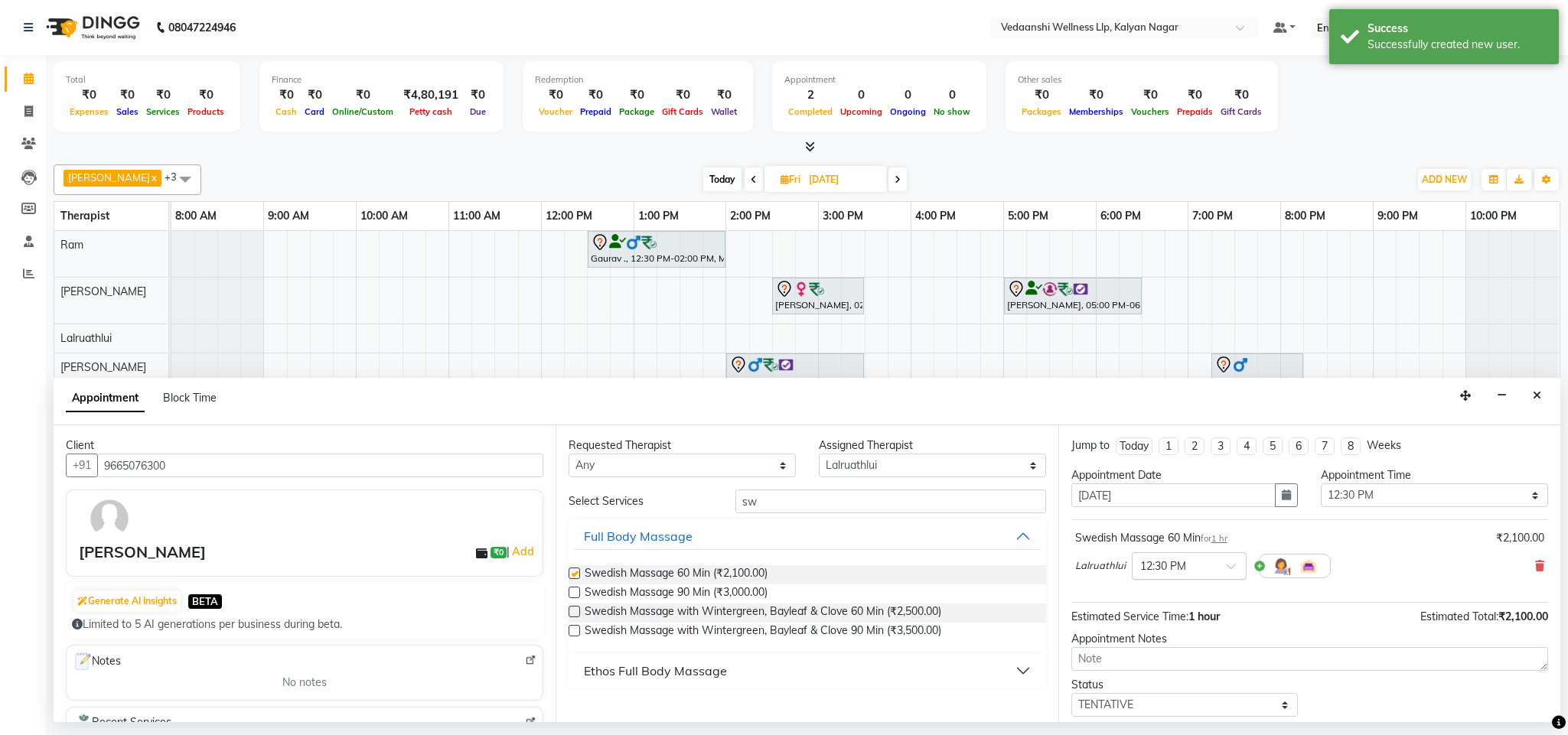
checkbox input "false"
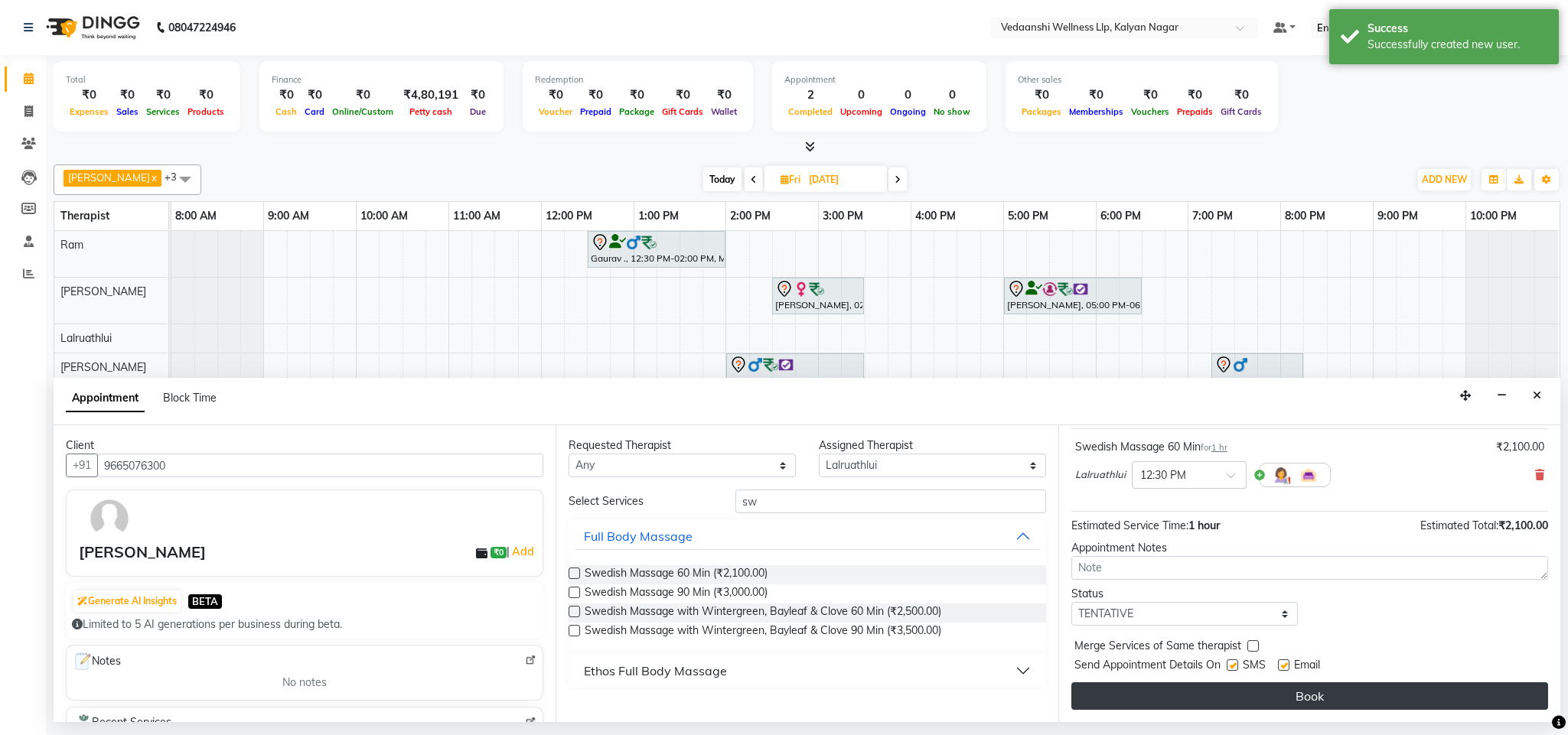
click at [1195, 696] on button "Book" at bounding box center [1309, 696] width 476 height 27
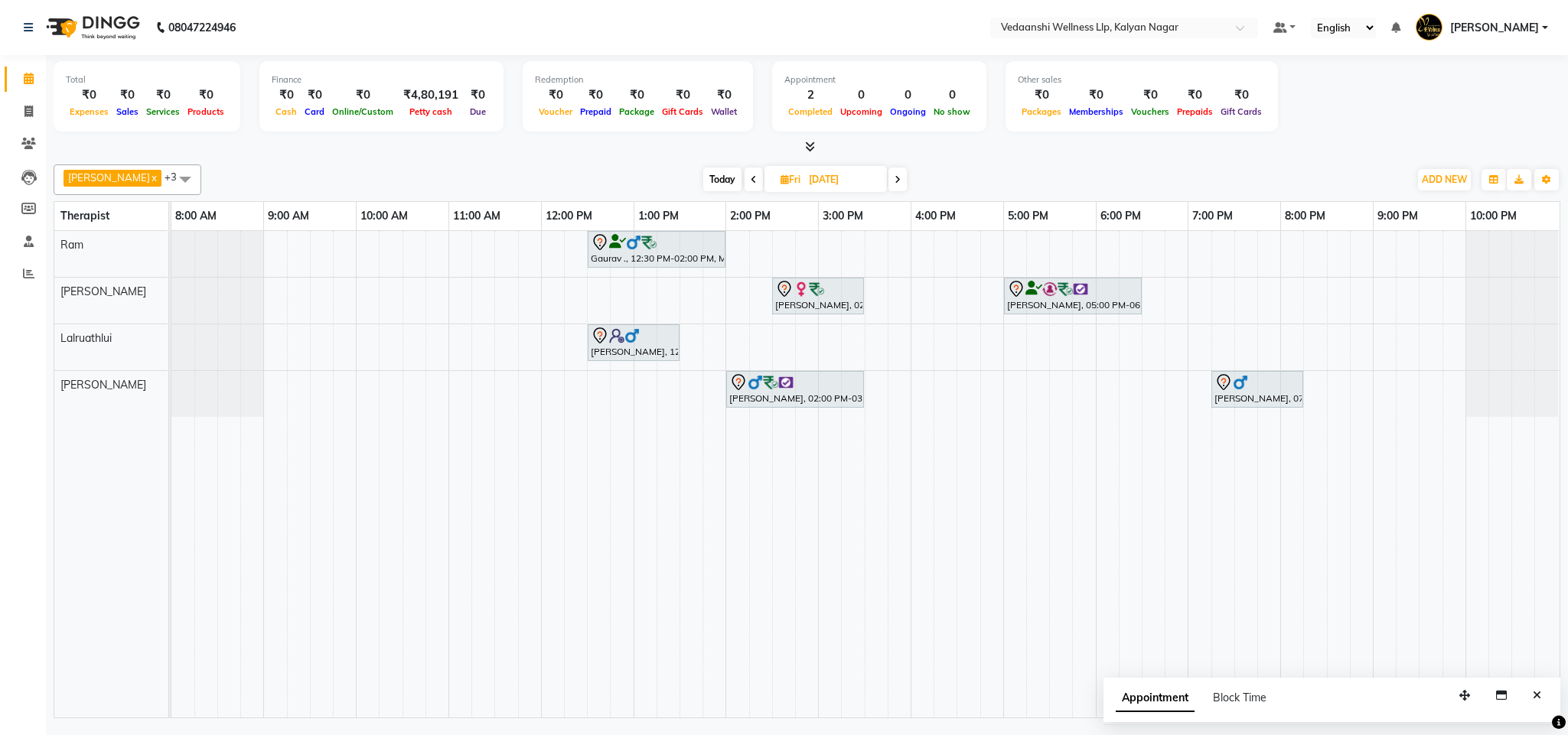
click at [709, 172] on span "Today" at bounding box center [722, 179] width 38 height 24
type input "[DATE]"
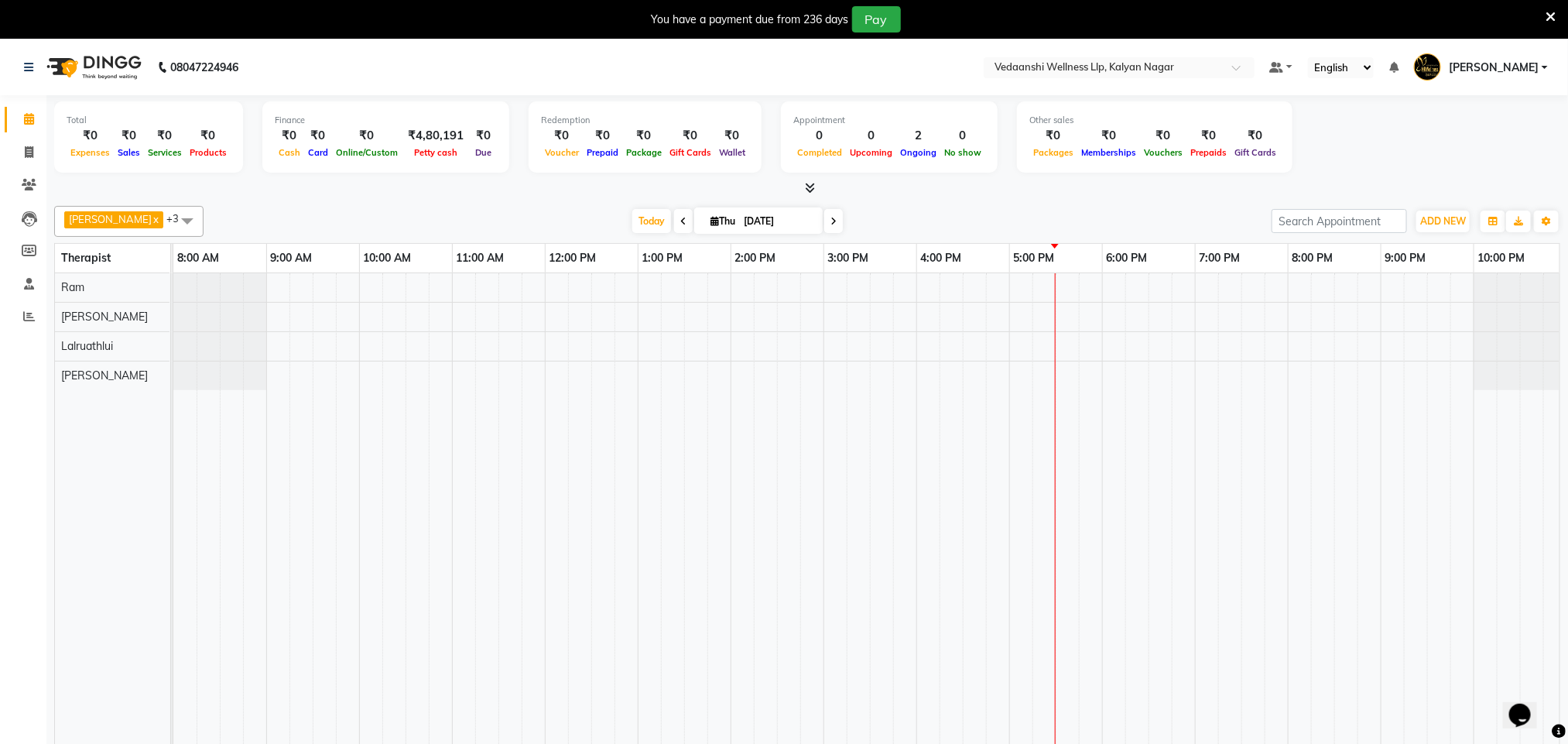
click at [1551, 18] on icon at bounding box center [1551, 17] width 10 height 14
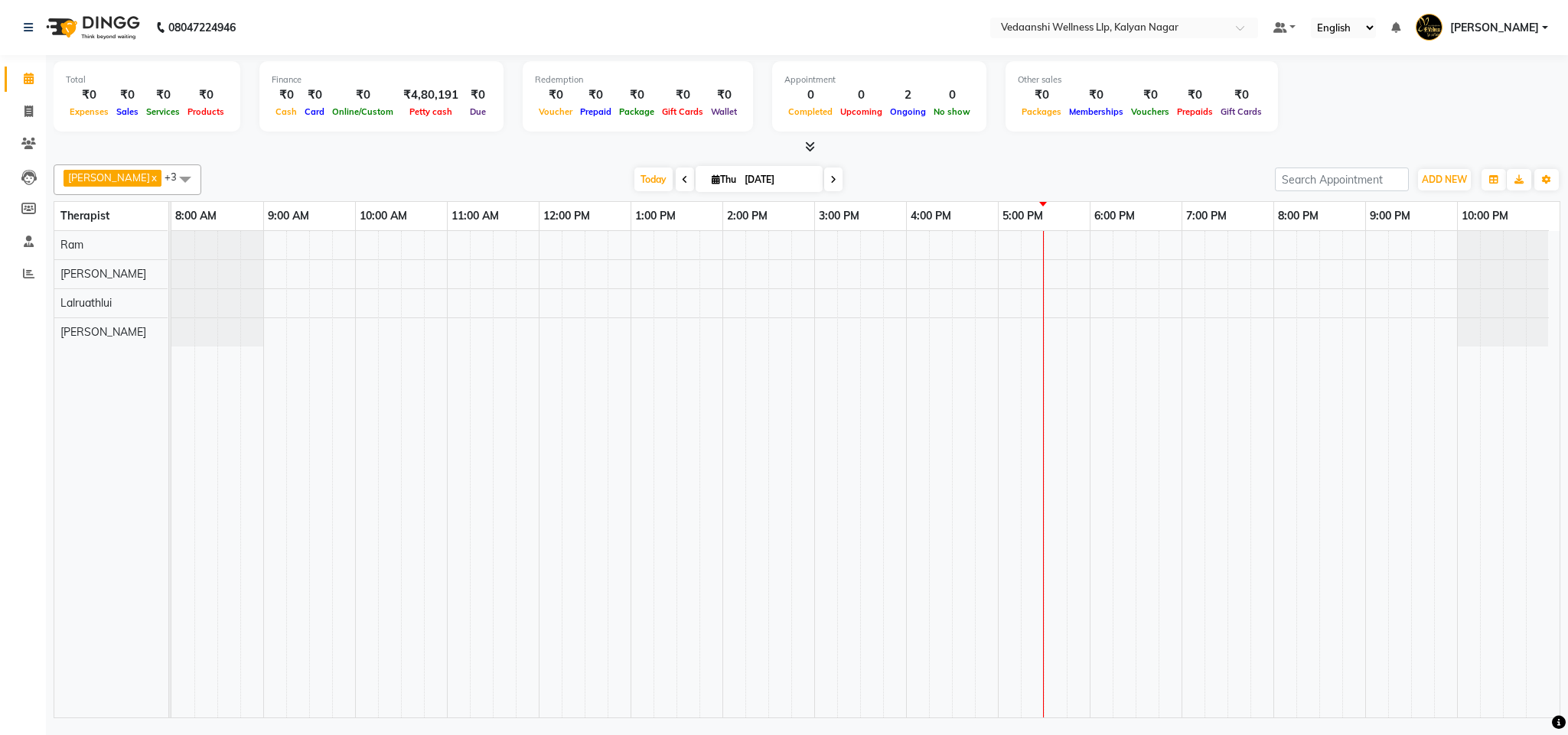
click at [740, 171] on input "[DATE]" at bounding box center [778, 179] width 76 height 23
select select "9"
select select "2025"
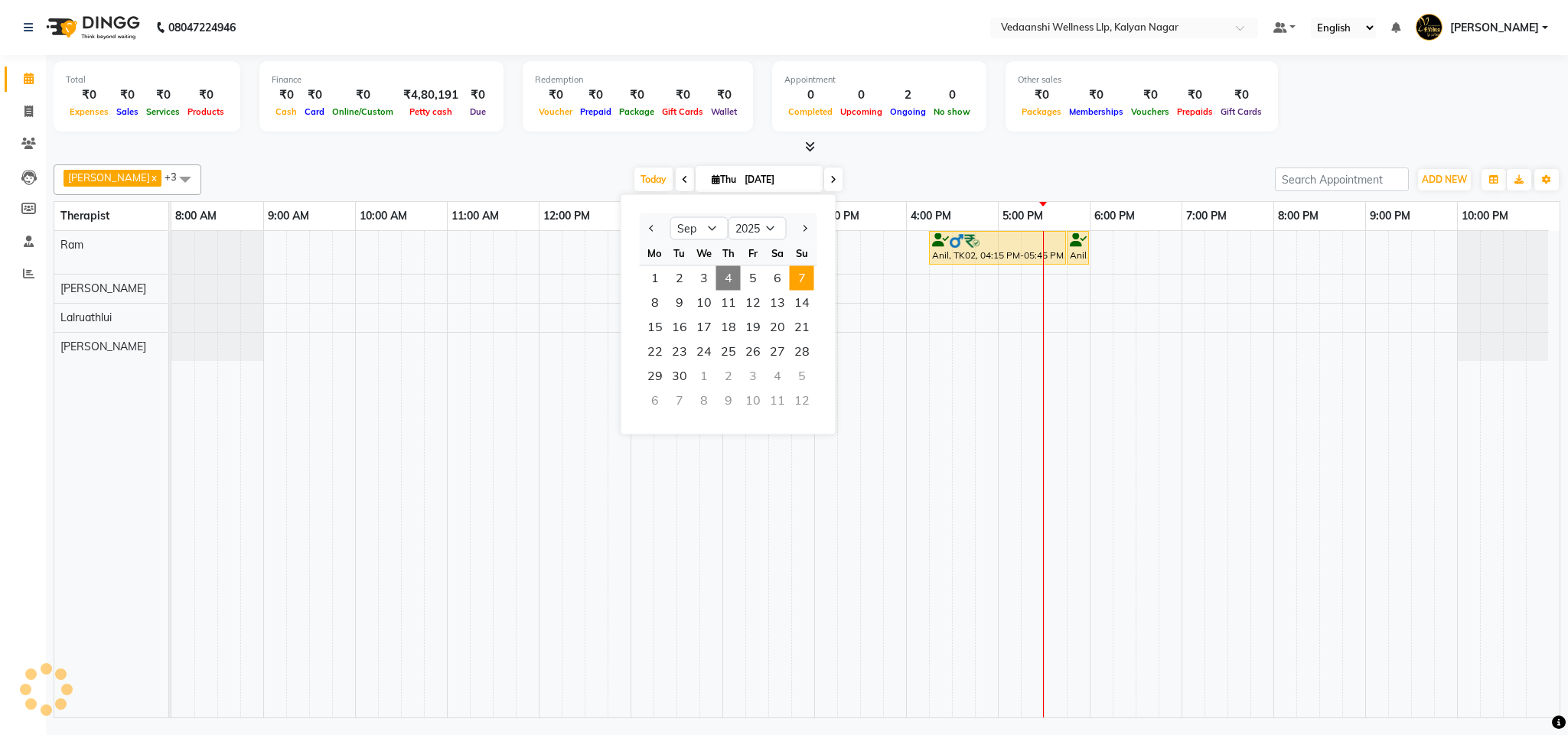
click at [813, 278] on span "7" at bounding box center [802, 278] width 25 height 25
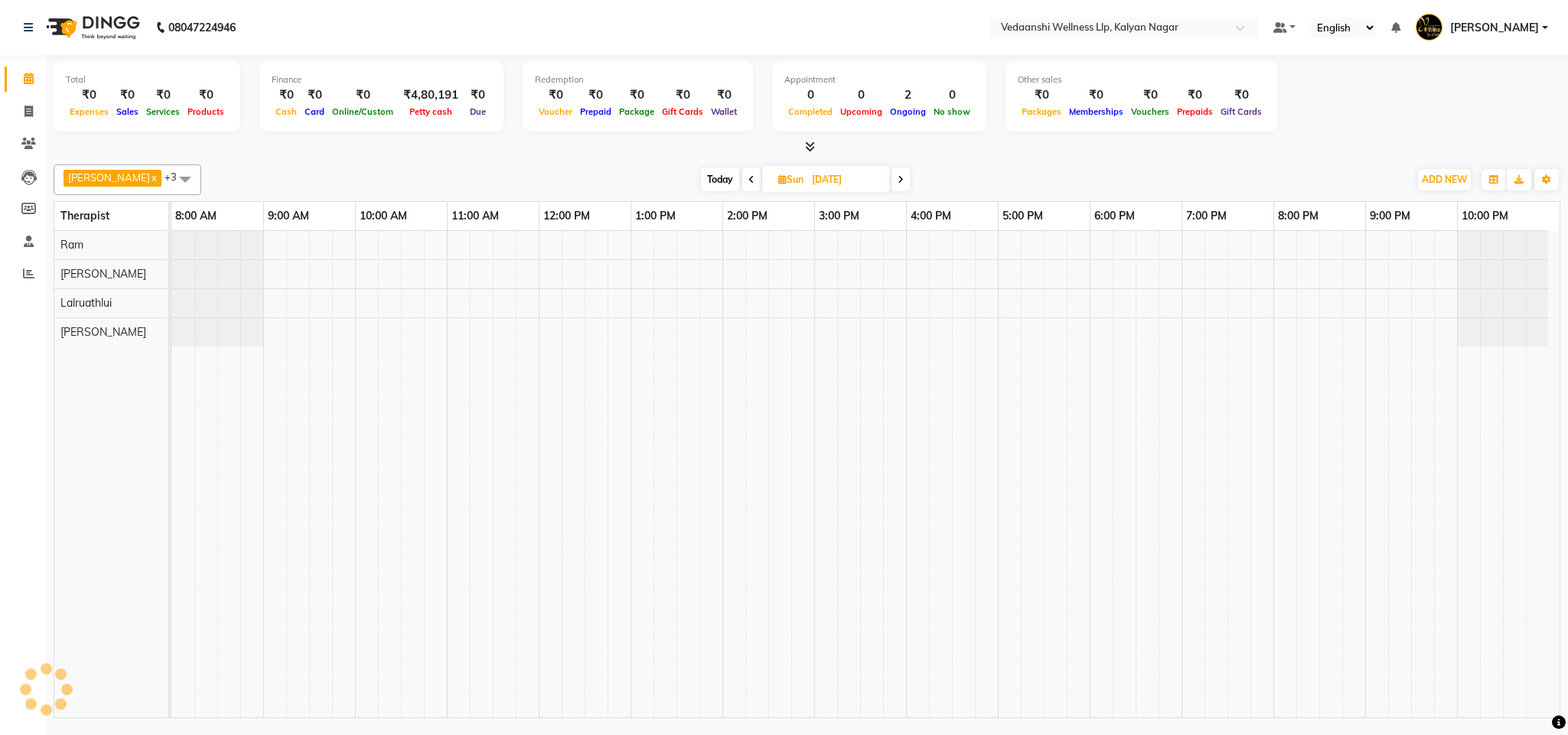
scroll to position [0, 7]
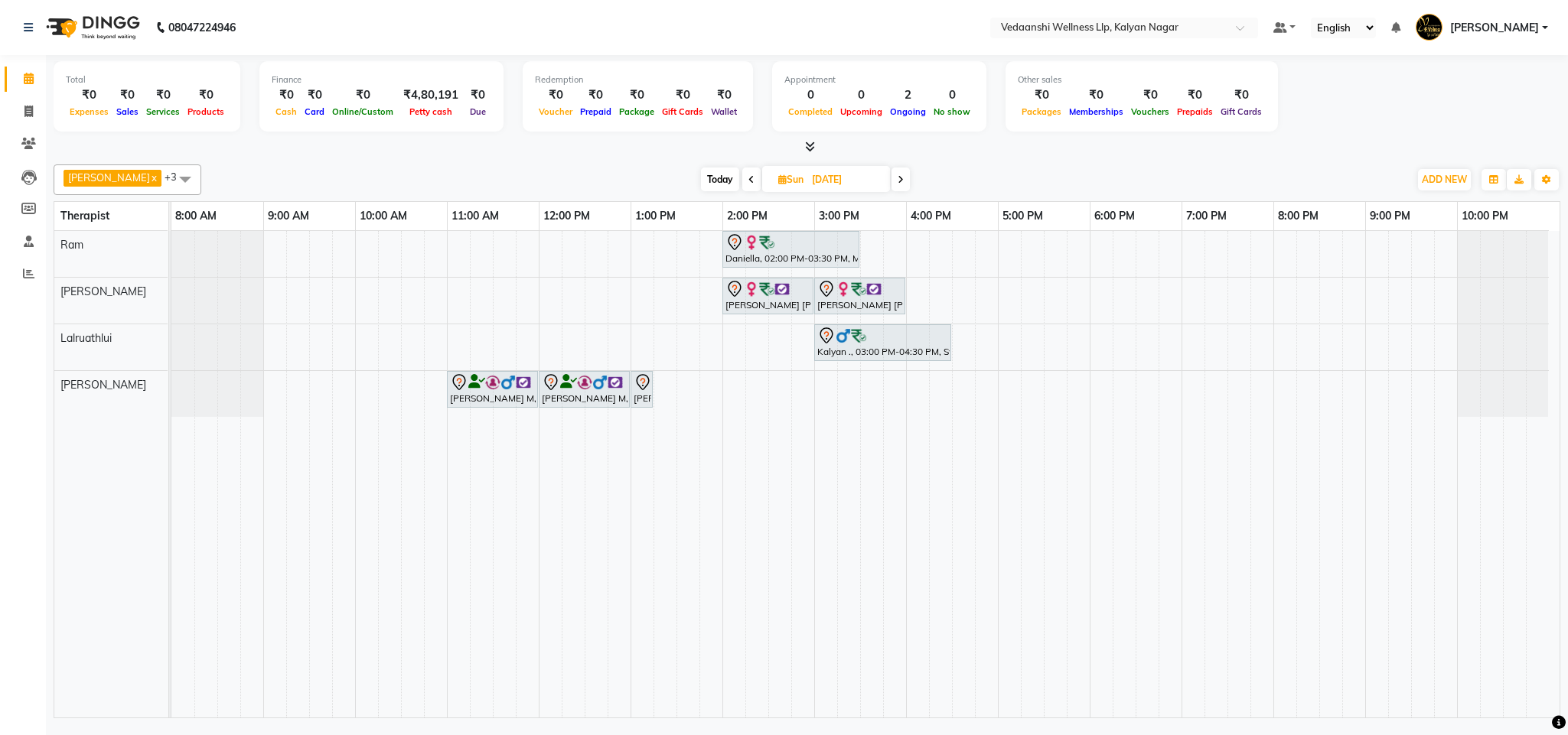
click at [742, 182] on span at bounding box center [751, 179] width 18 height 24
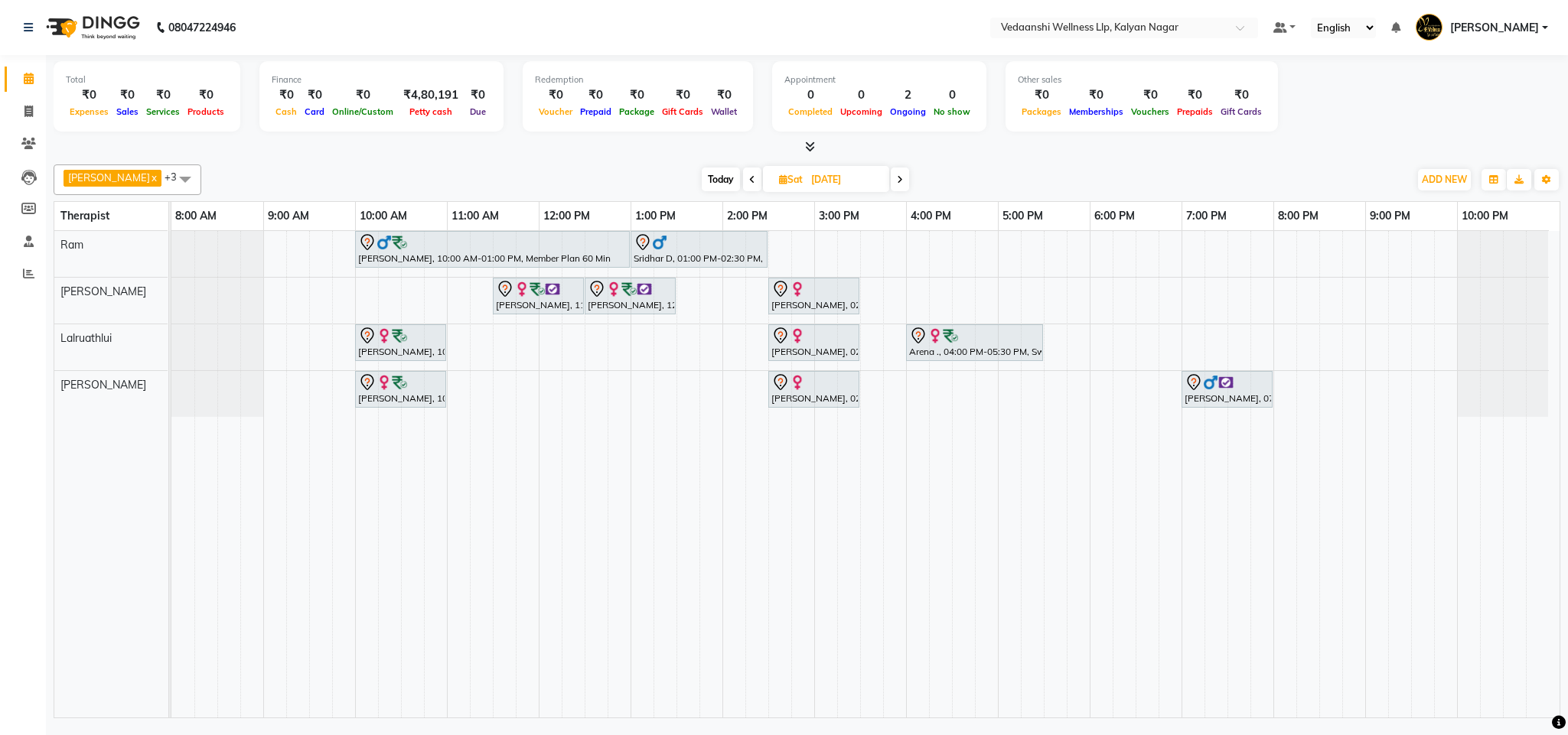
click at [896, 176] on icon at bounding box center [899, 180] width 6 height 9
type input "[DATE]"
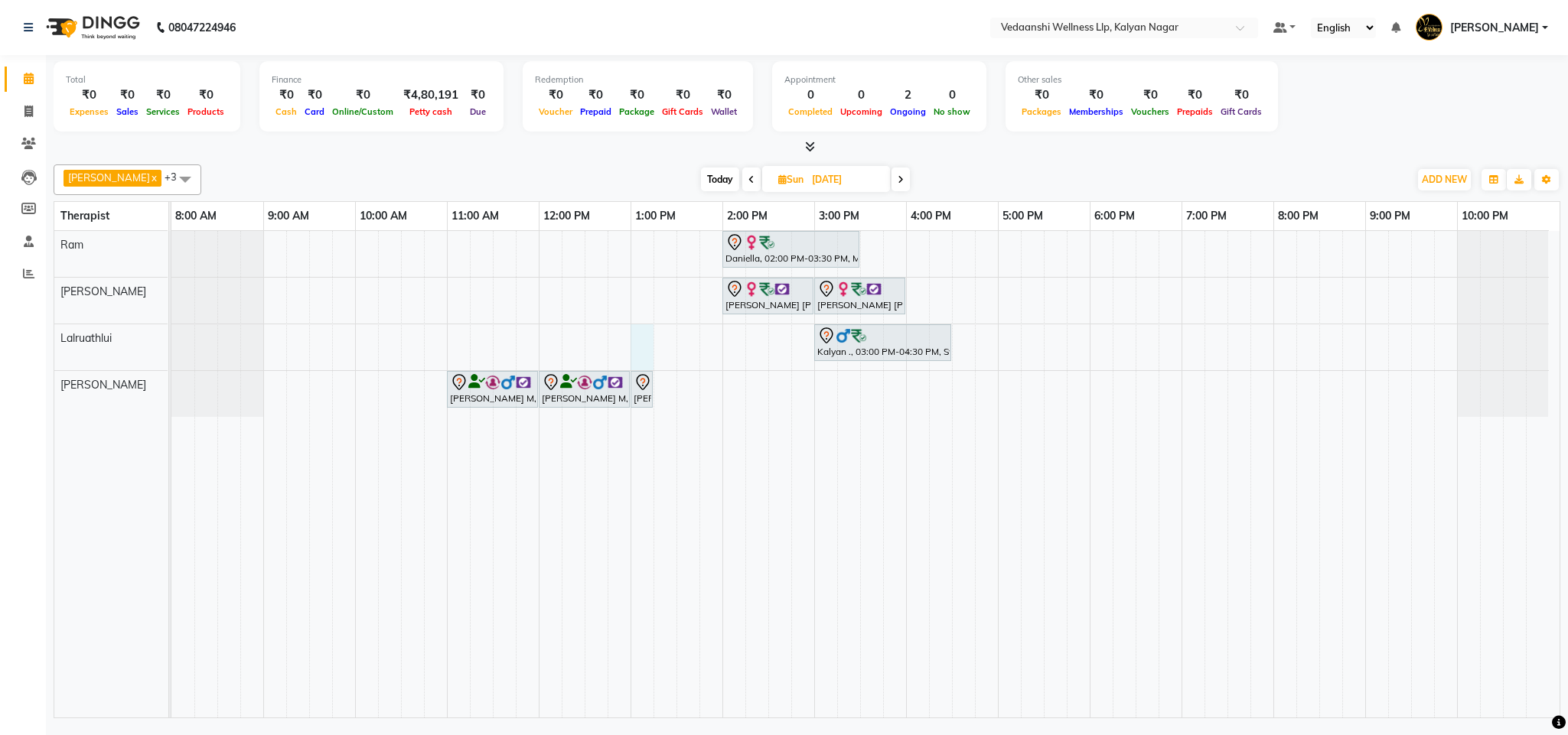
click at [630, 335] on div "Daniella, 02:00 PM-03:30 PM, Member Plan 90 Min Deepti shiva kumar, 02:00 PM-03…" at bounding box center [865, 473] width 1388 height 486
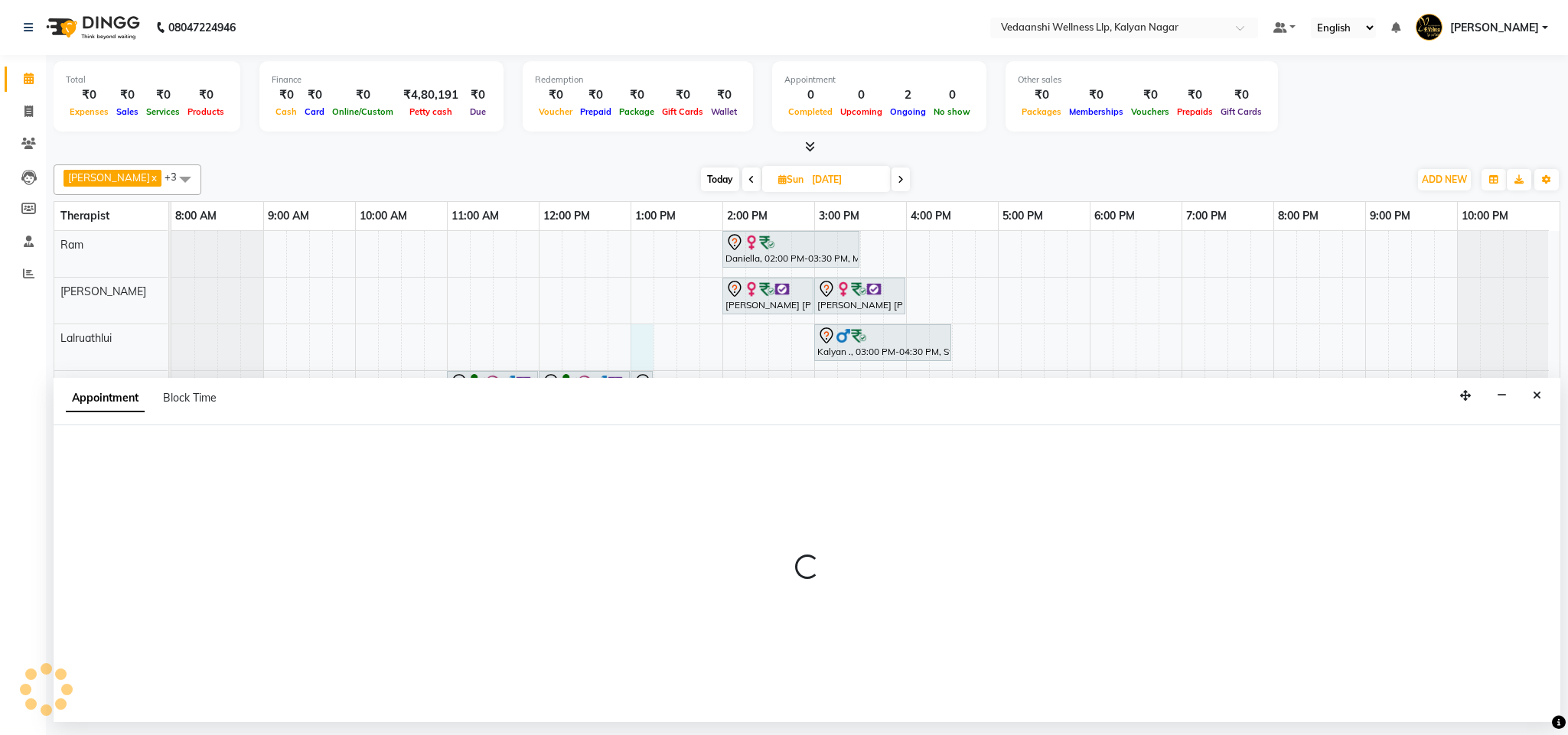
select select "67323"
select select "780"
select select "tentative"
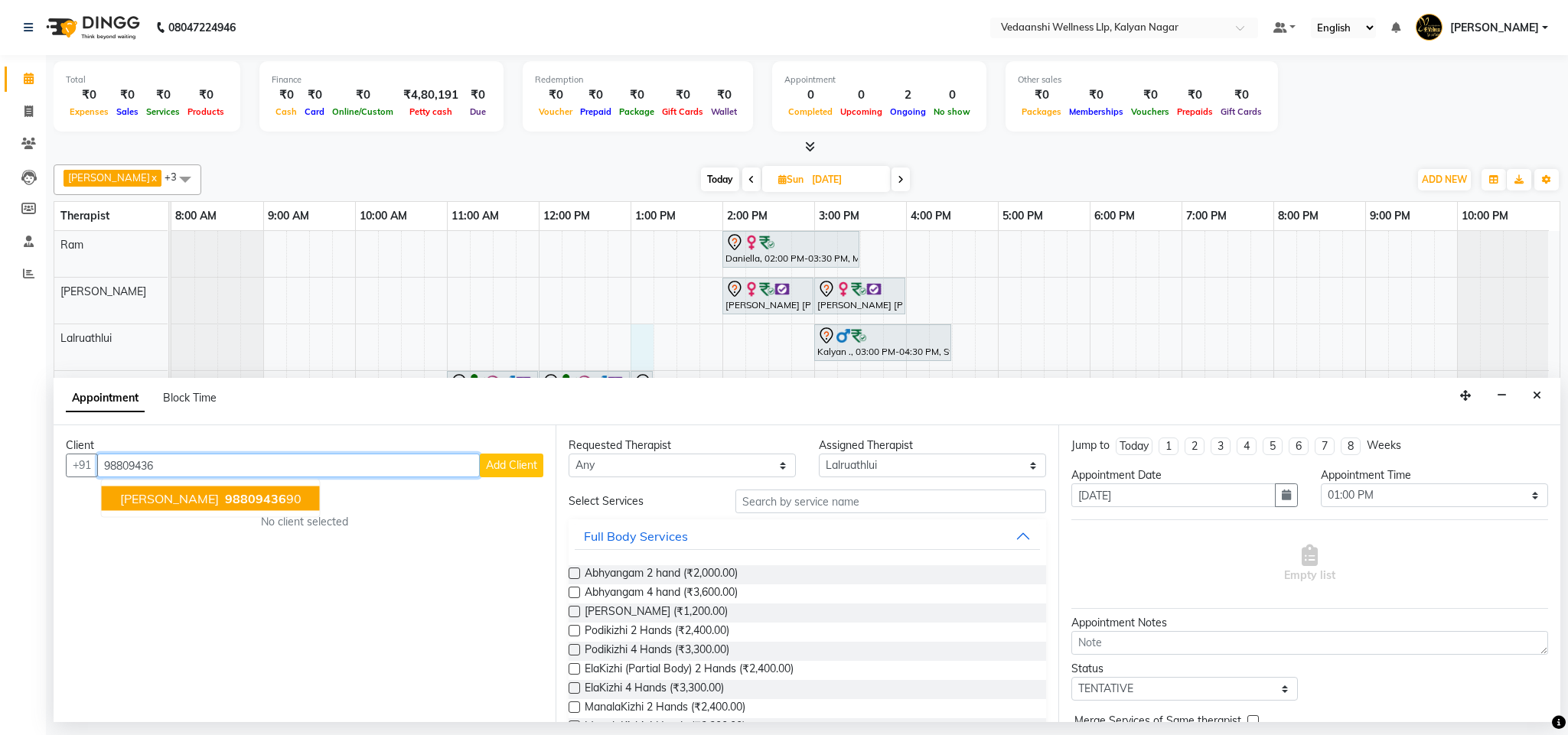
drag, startPoint x: 215, startPoint y: 492, endPoint x: 636, endPoint y: 512, distance: 421.5
click at [225, 494] on span "98809436" at bounding box center [255, 498] width 61 height 15
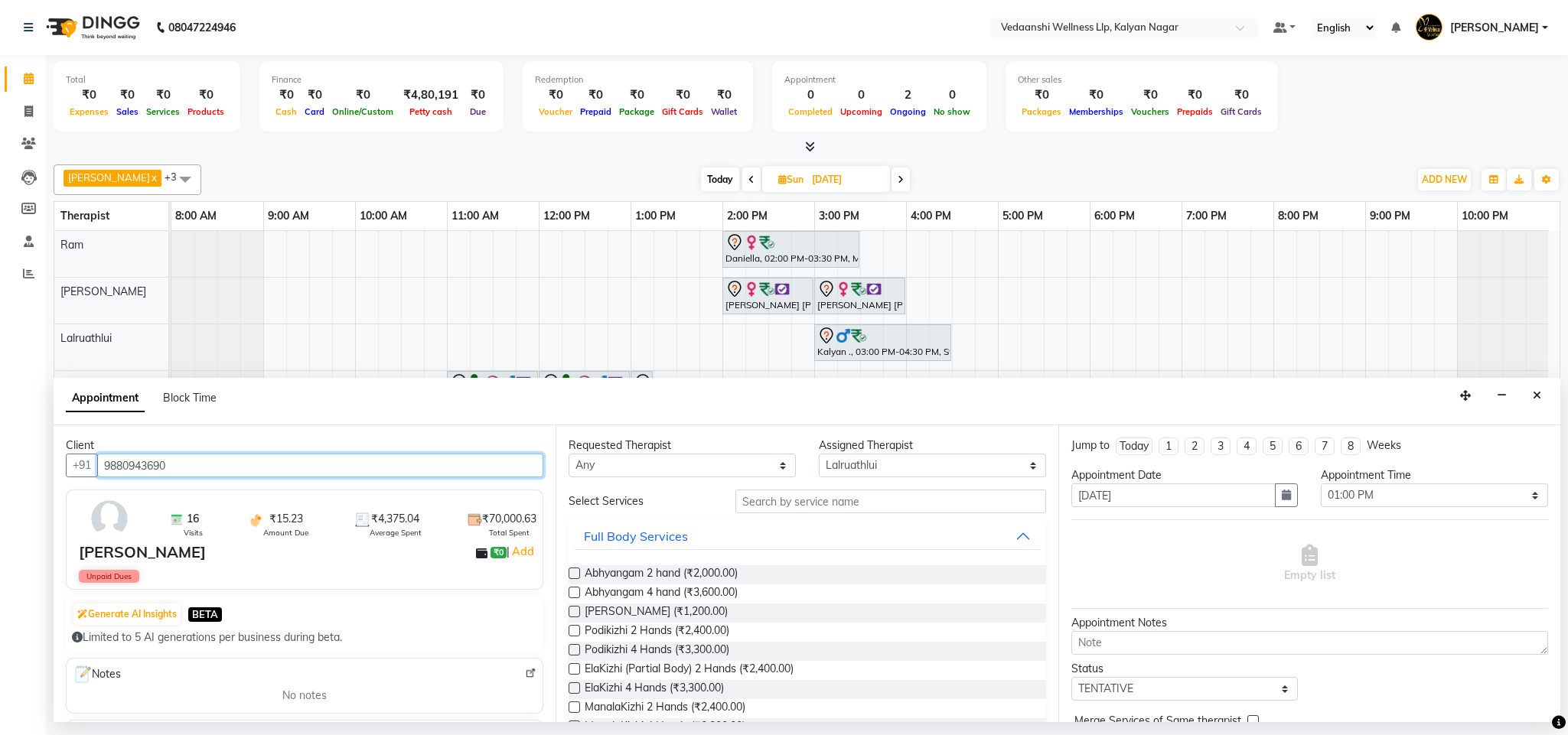
type input "9880943690"
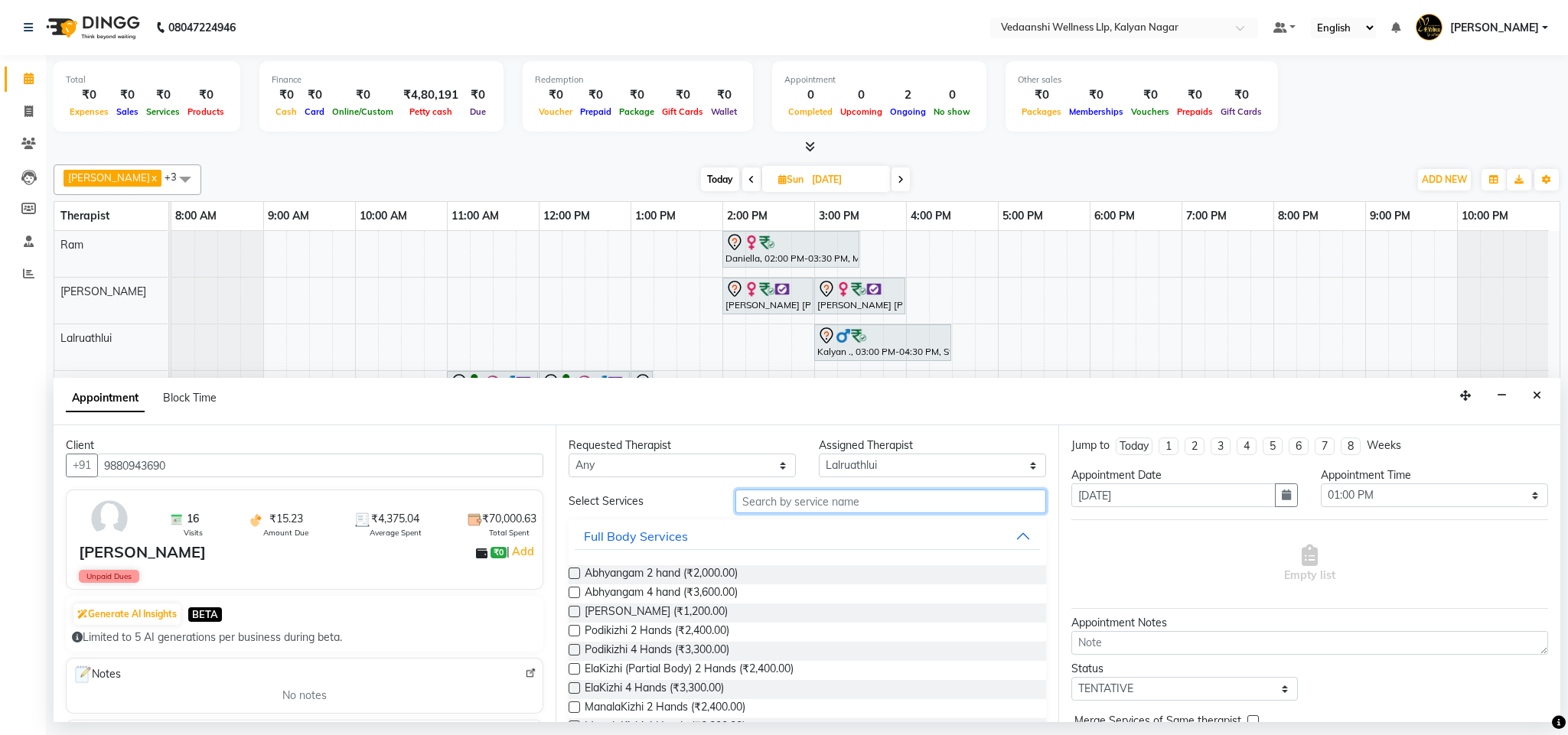
click at [785, 495] on input "text" at bounding box center [891, 502] width 311 height 24
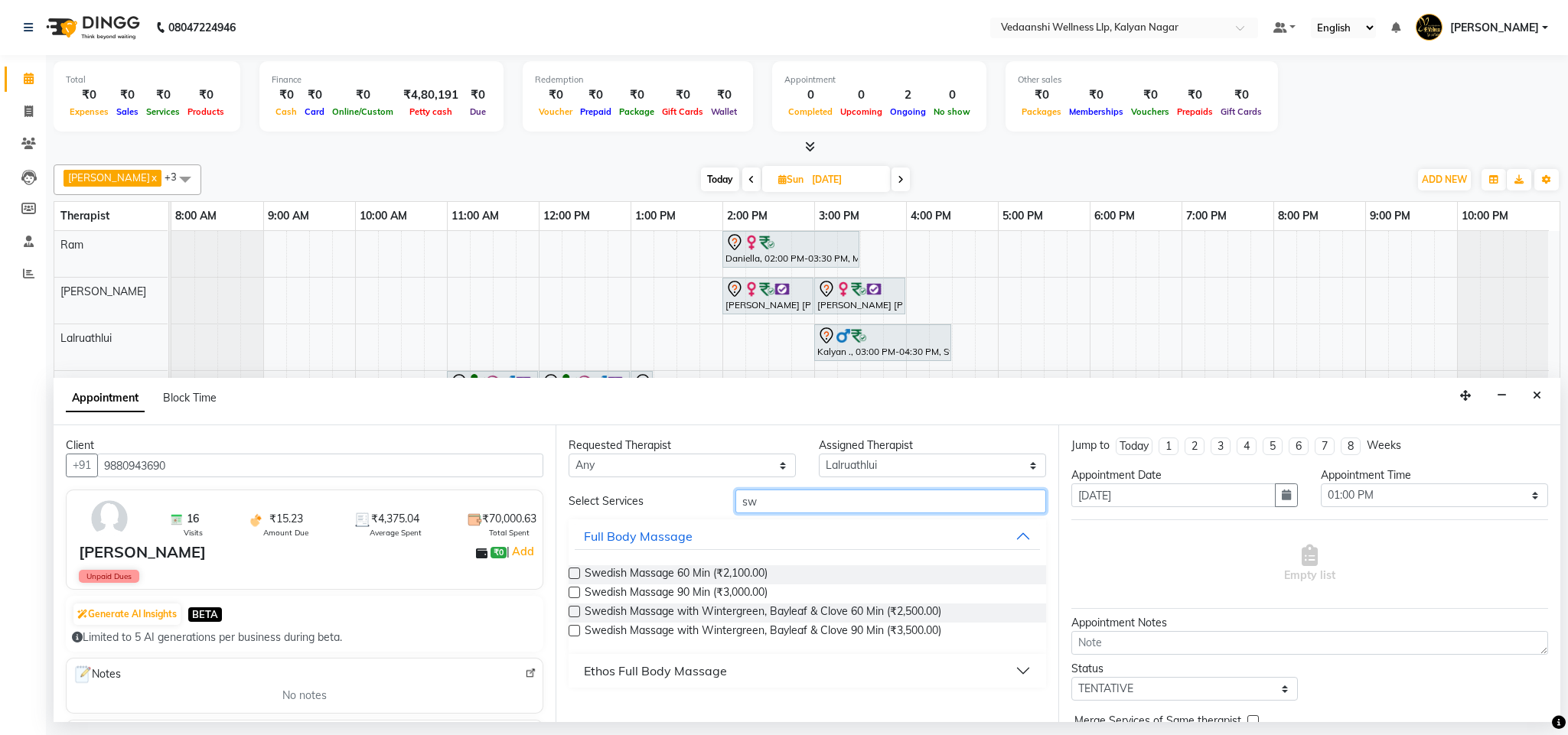
type input "sw"
click at [1338, 495] on select "Select 09:00 AM 09:15 AM 09:30 AM 09:45 AM 10:00 AM 10:15 AM 10:30 AM 10:45 AM …" at bounding box center [1434, 495] width 227 height 24
select select "750"
click at [1321, 485] on select "Select 09:00 AM 09:15 AM 09:30 AM 09:45 AM 10:00 AM 10:15 AM 10:30 AM 10:45 AM …" at bounding box center [1434, 495] width 227 height 24
click at [829, 503] on input "sw" at bounding box center [891, 502] width 311 height 24
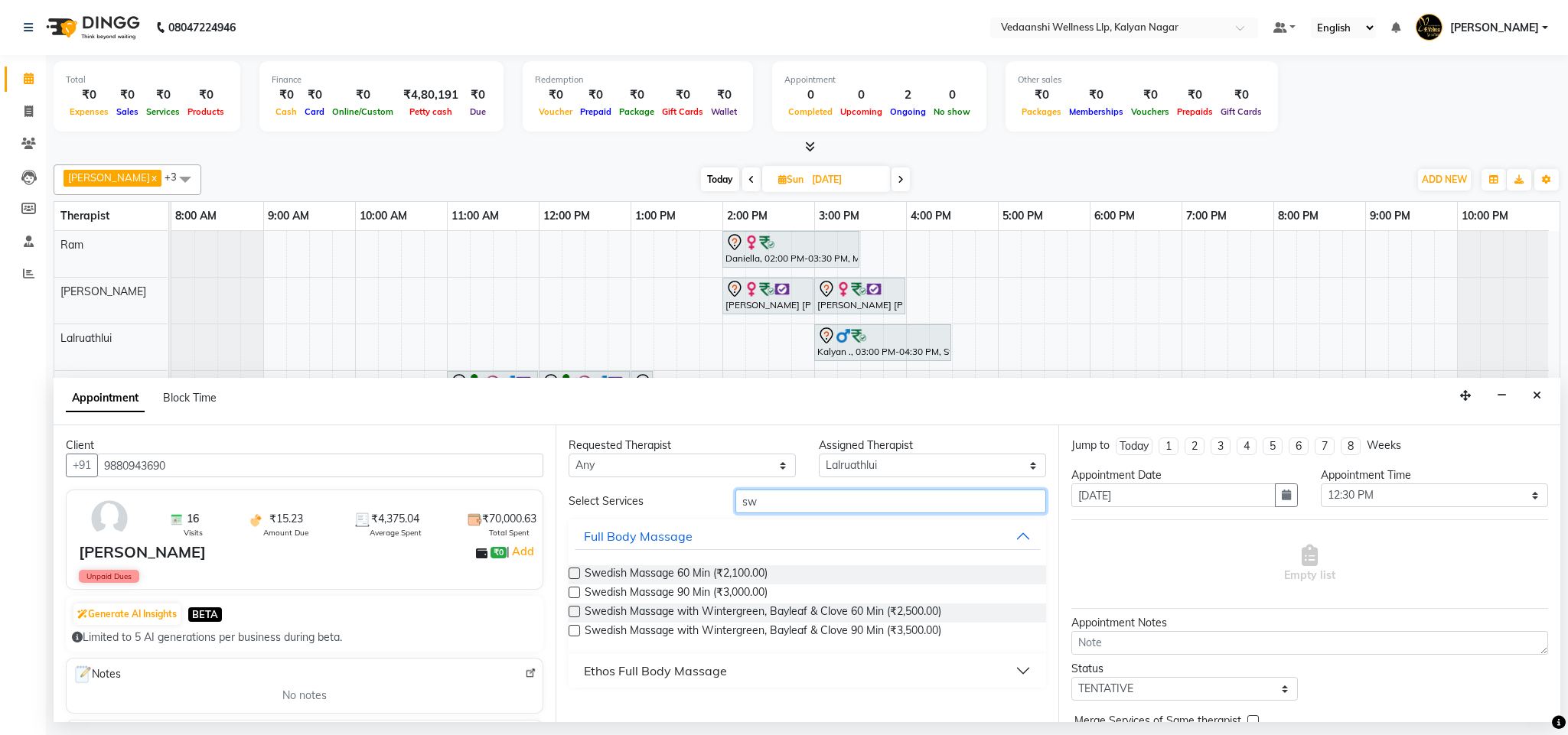
type input "sw"
click at [792, 611] on span "Swedish Massage with Wintergreen, Bayleaf & Clove 60 Min (₹2,500.00)" at bounding box center [763, 612] width 356 height 19
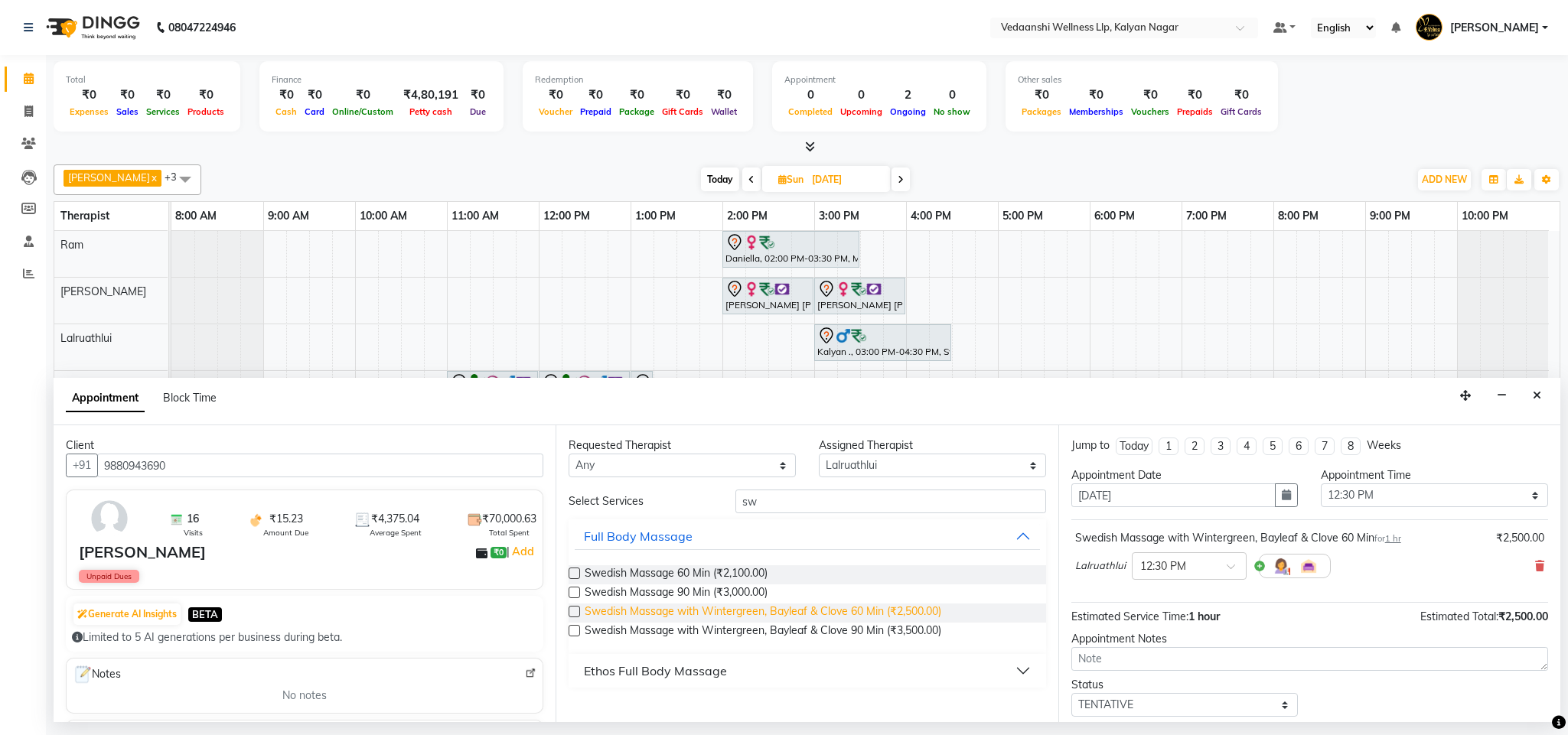
click at [792, 611] on span "Swedish Massage with Wintergreen, Bayleaf & Clove 60 Min (₹2,500.00)" at bounding box center [763, 612] width 356 height 19
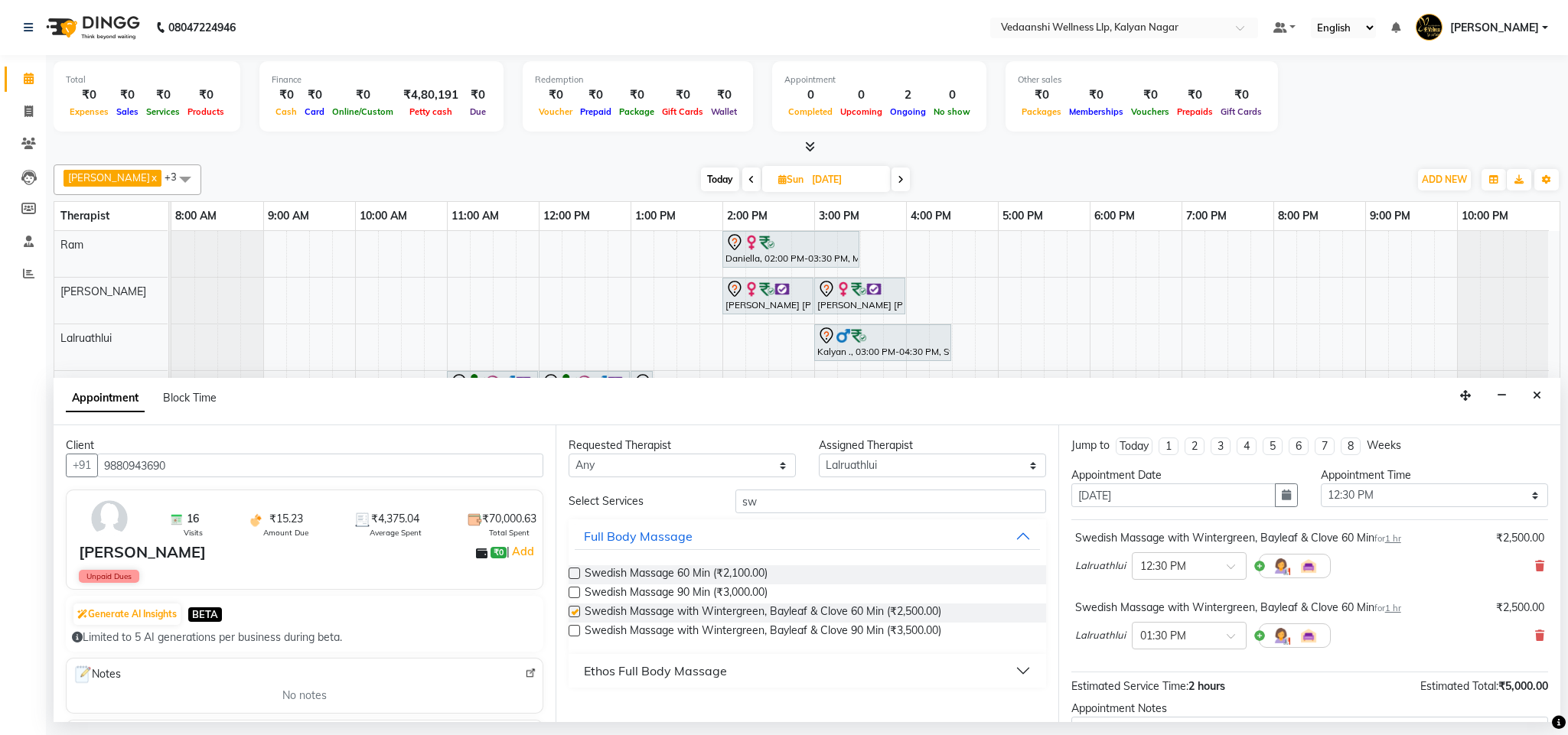
checkbox input "false"
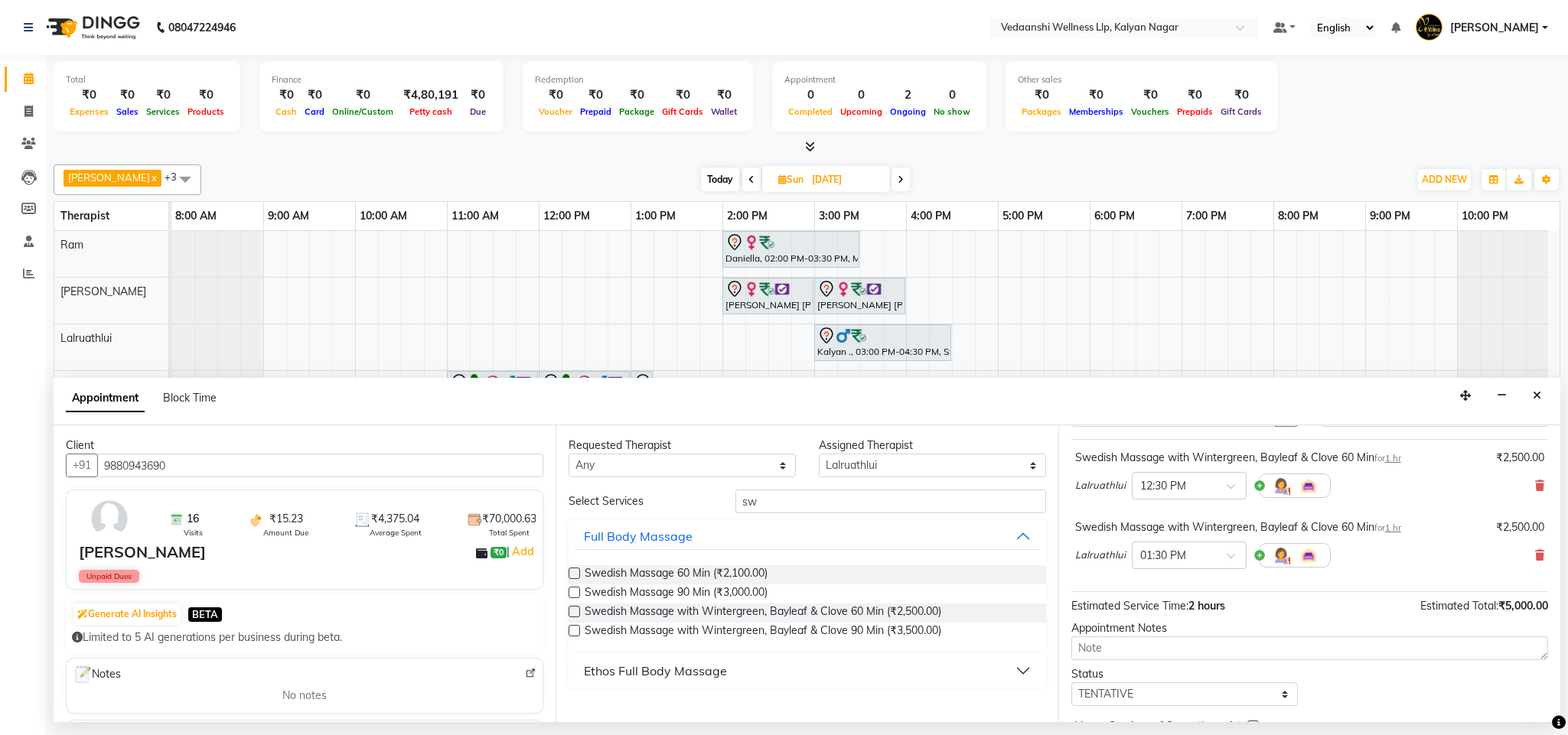
scroll to position [163, 0]
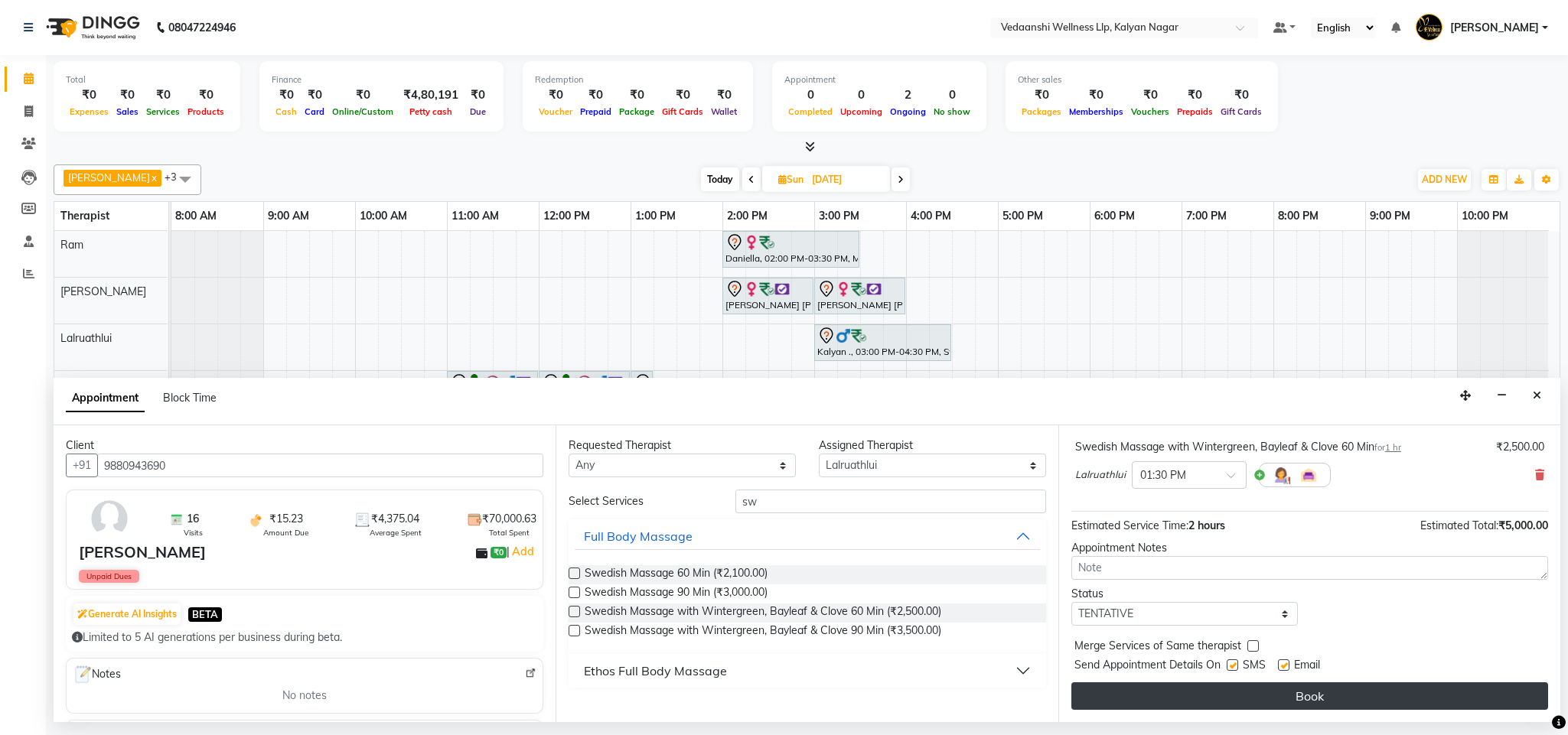
click at [1124, 704] on button "Book" at bounding box center [1309, 696] width 476 height 27
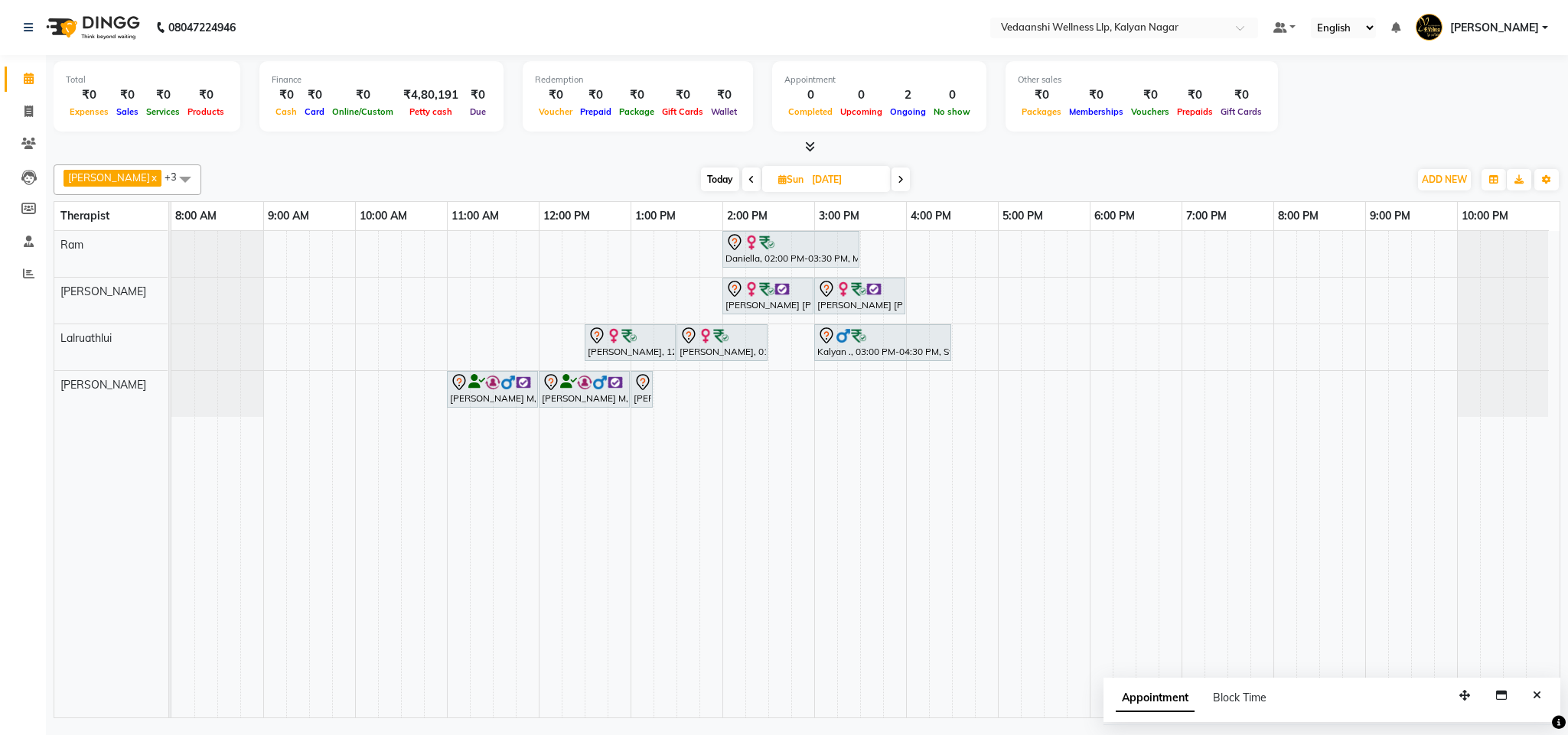
click at [742, 176] on span at bounding box center [751, 179] width 18 height 24
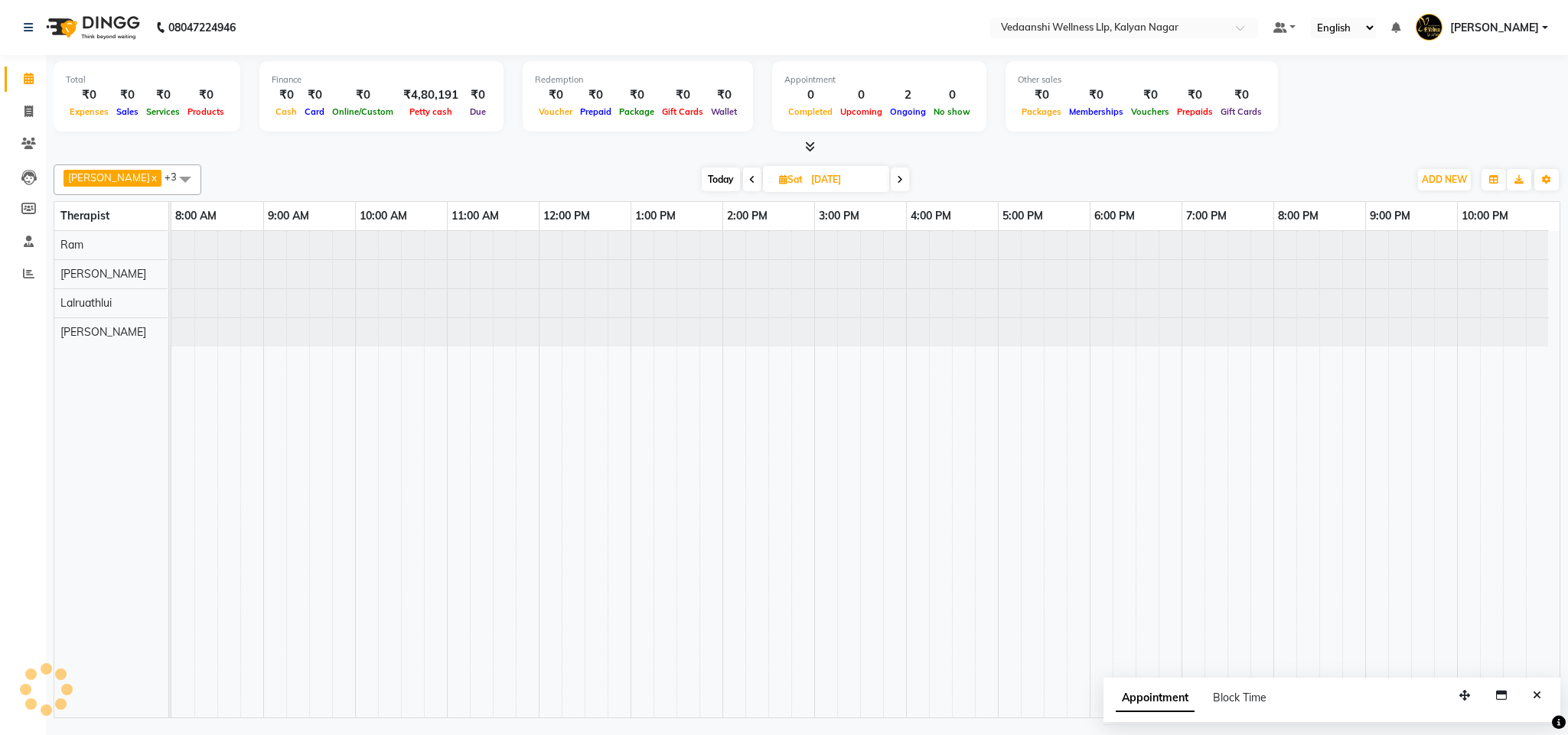
scroll to position [0, 7]
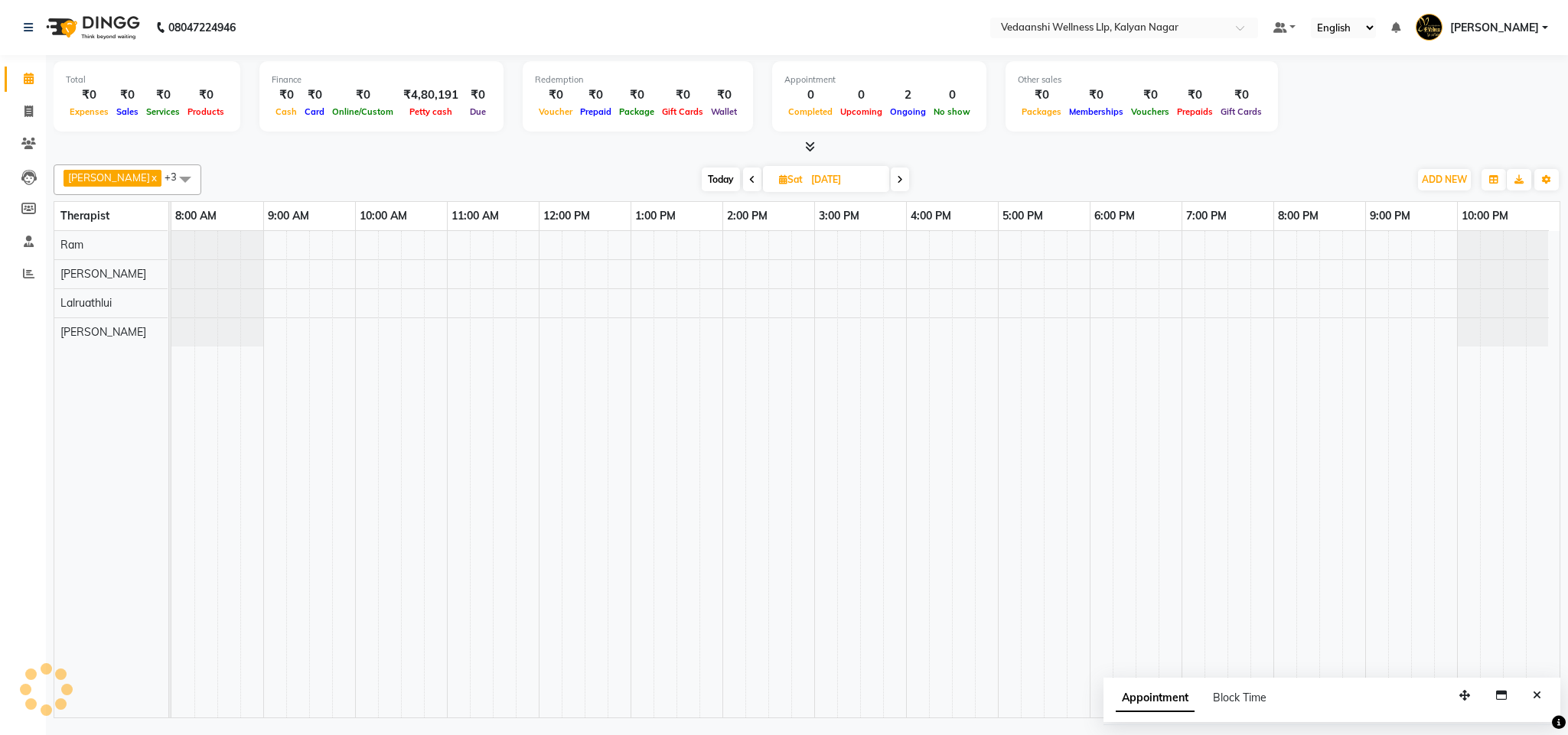
click at [743, 179] on span at bounding box center [752, 179] width 18 height 24
type input "[DATE]"
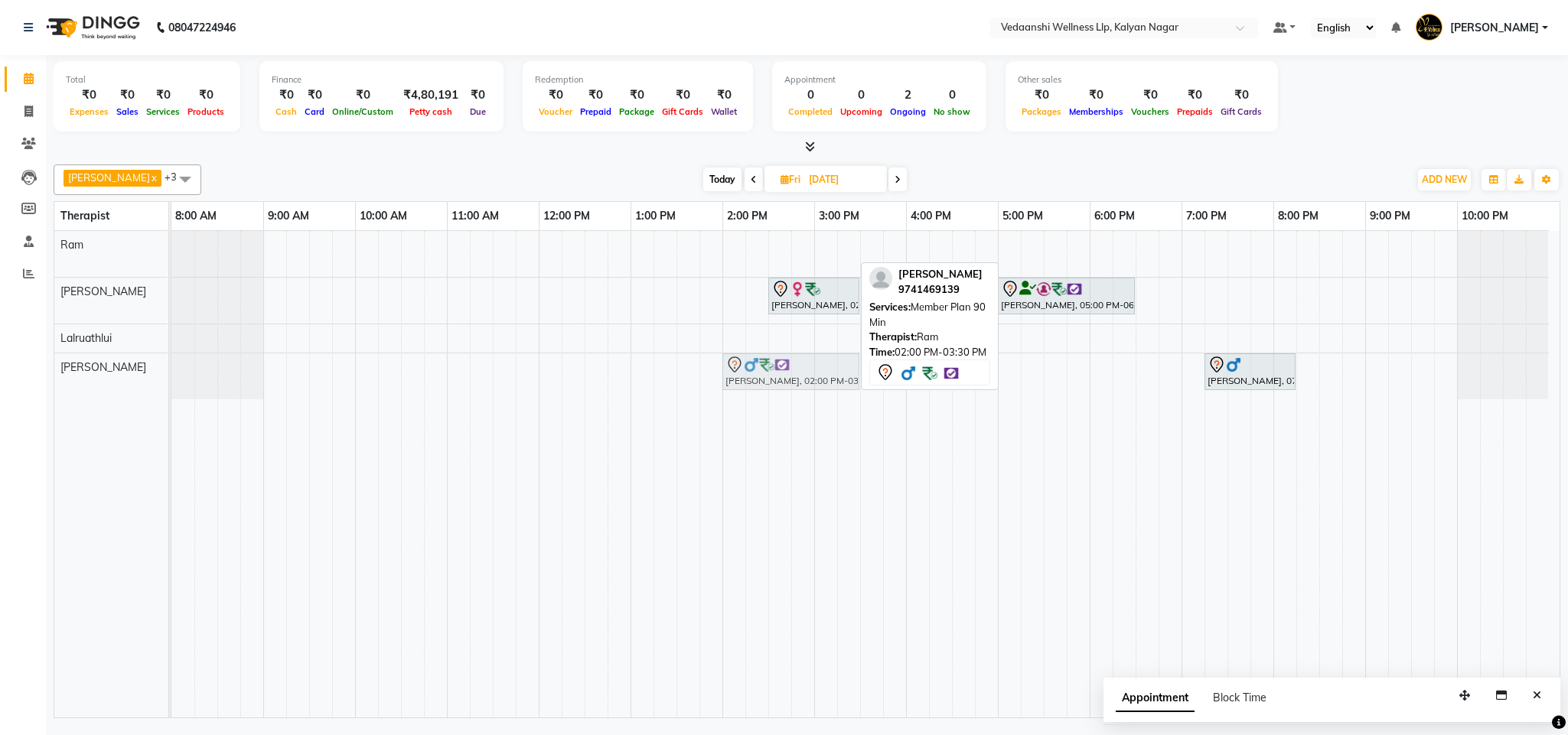
drag, startPoint x: 755, startPoint y: 243, endPoint x: 758, endPoint y: 360, distance: 117.0
click at [758, 360] on tbody "Pranay Srivastava, 02:00 PM-03:30 PM, Member Plan 90 Min Hasina Zamindhar, 02:3…" at bounding box center [860, 314] width 1377 height 168
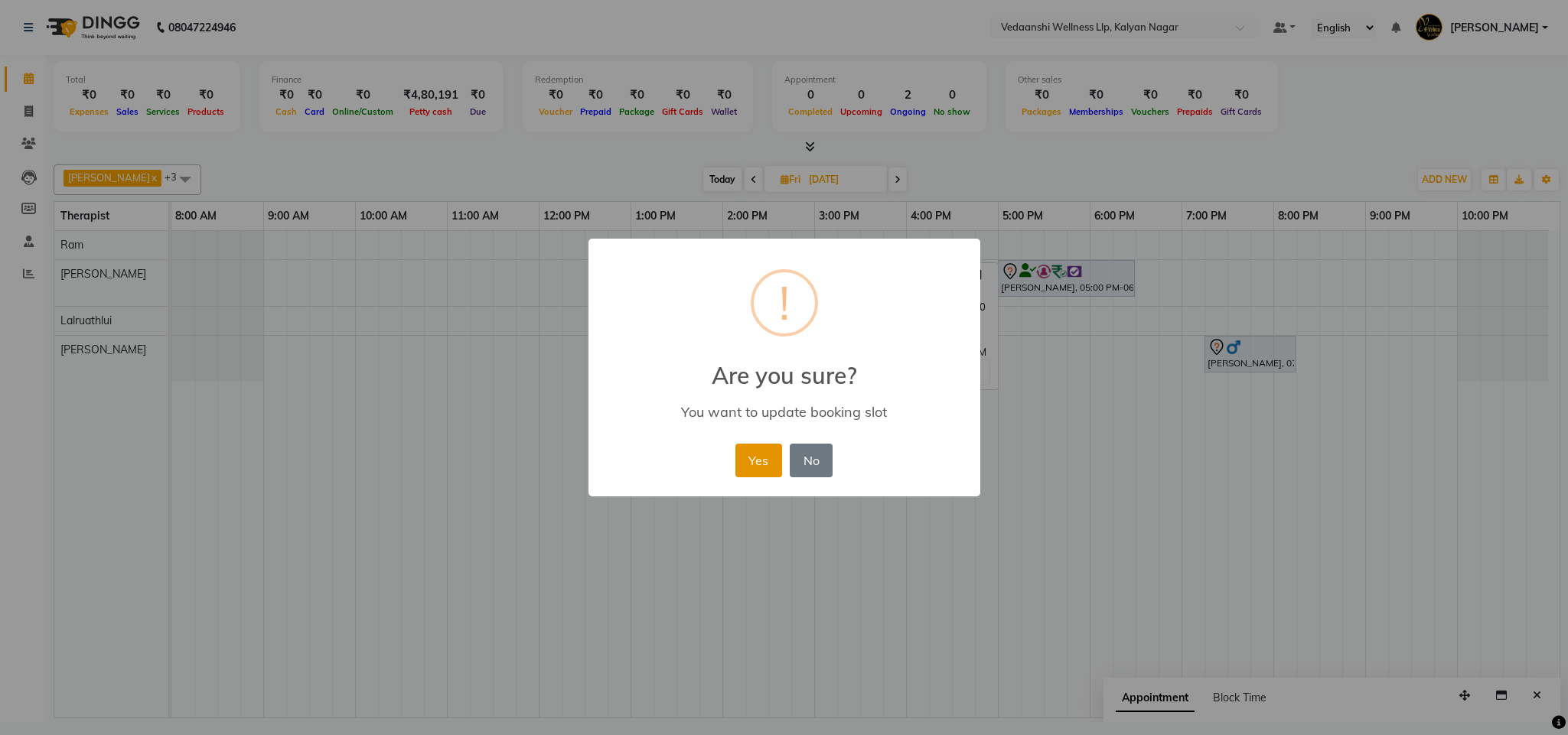
click at [766, 451] on button "Yes" at bounding box center [758, 460] width 46 height 34
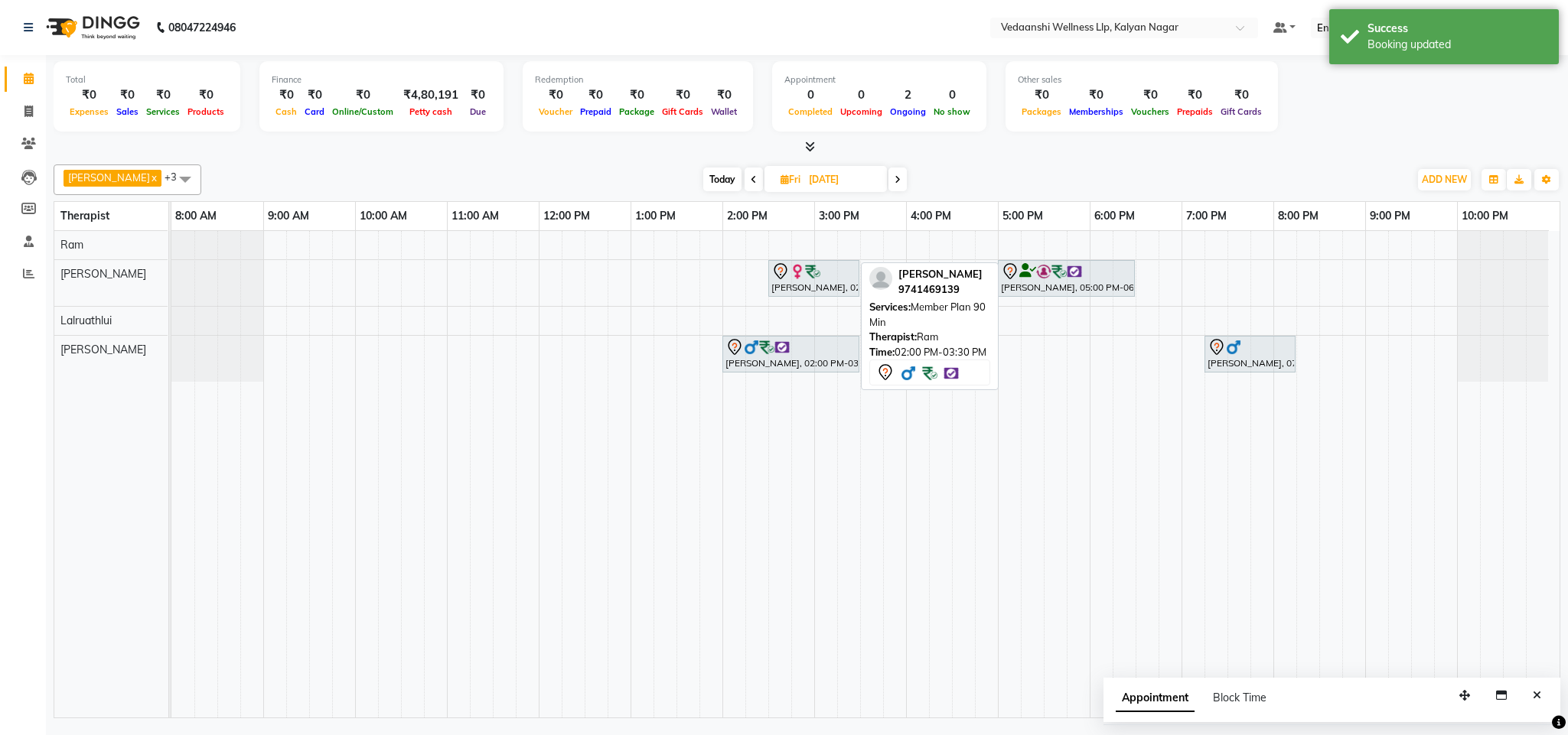
click at [583, 239] on div "Hasina Zamindhar, 02:30 PM-03:30 PM, Member Plan 60 Min Saraswathy Ramanathan, …" at bounding box center [865, 473] width 1388 height 486
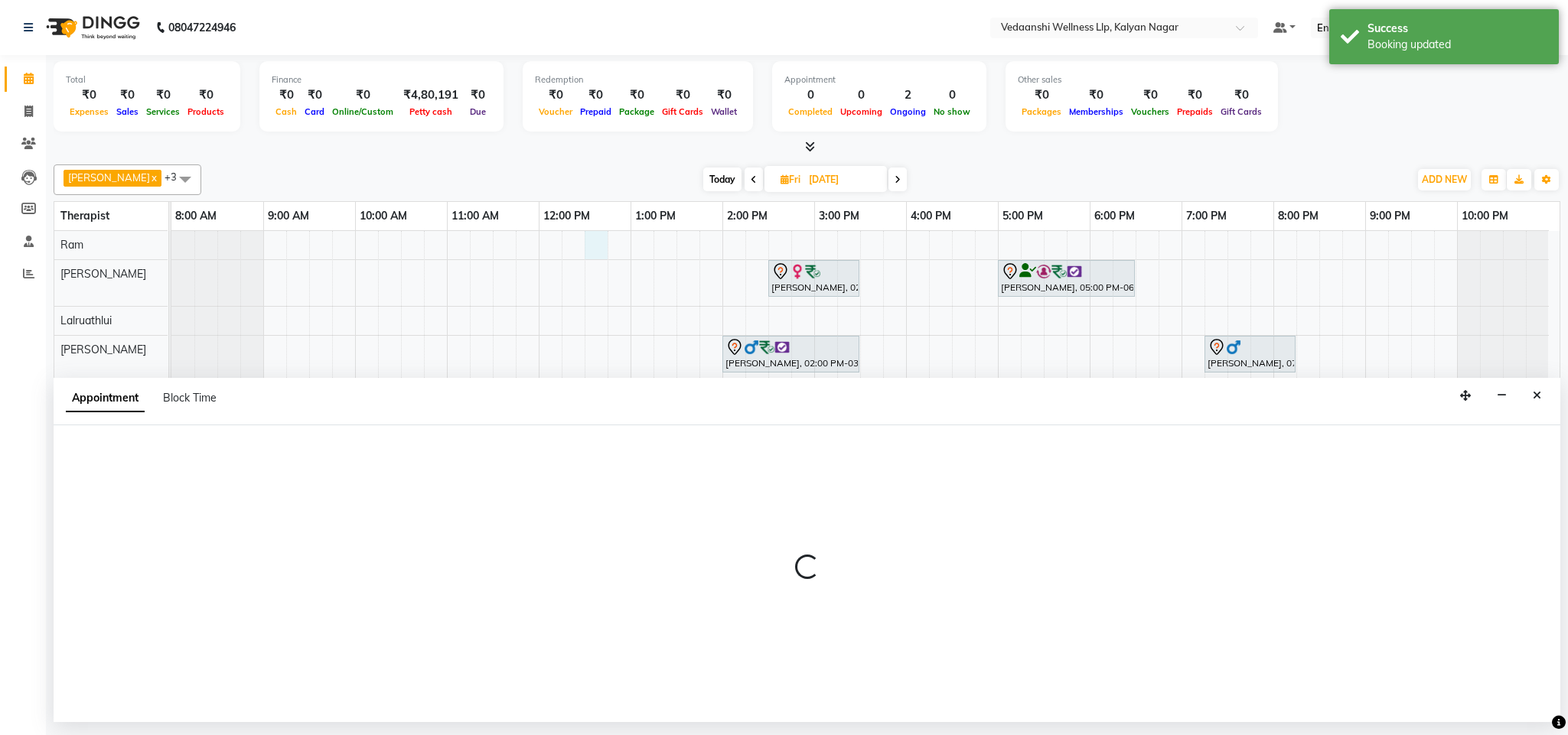
select select "67164"
select select "tentative"
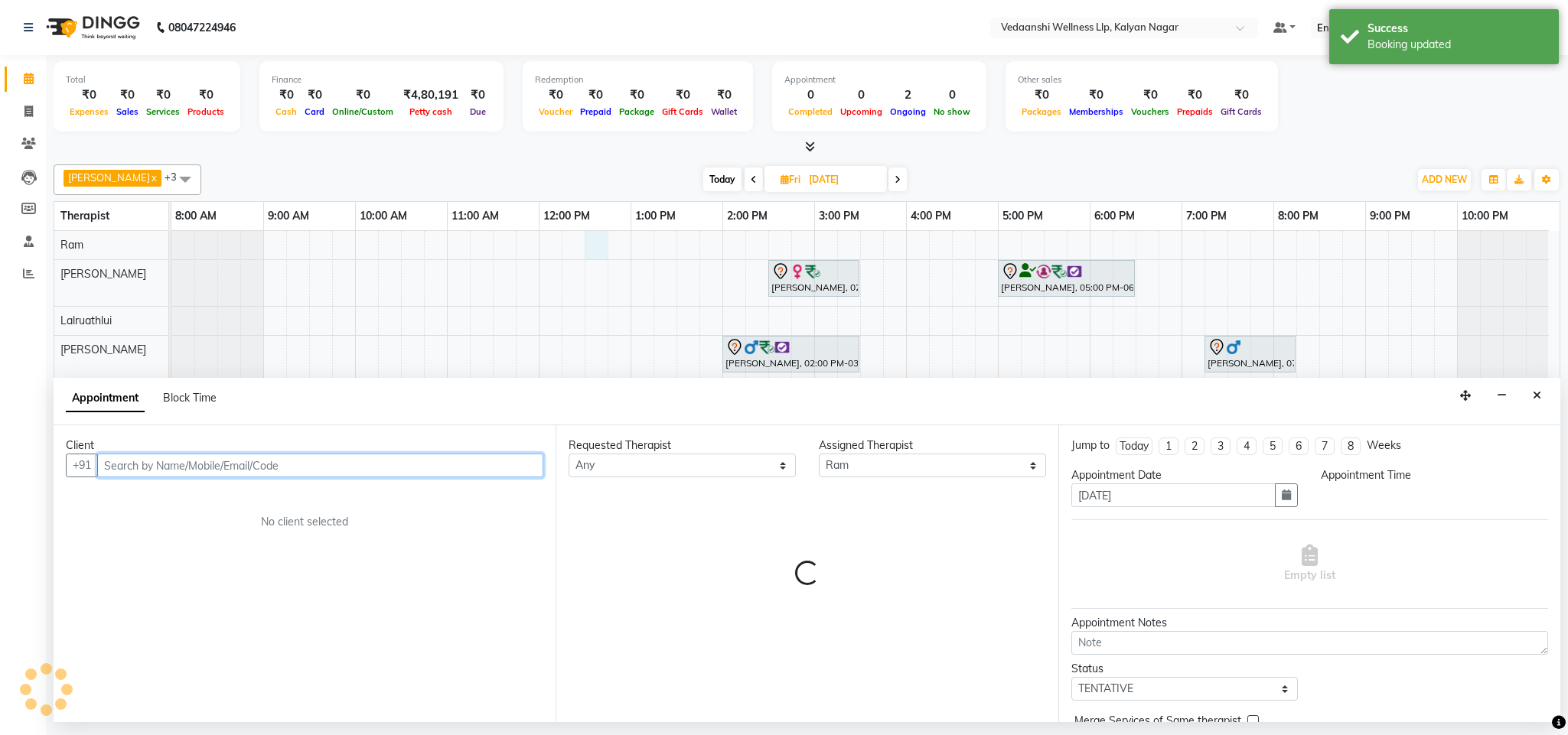
select select "750"
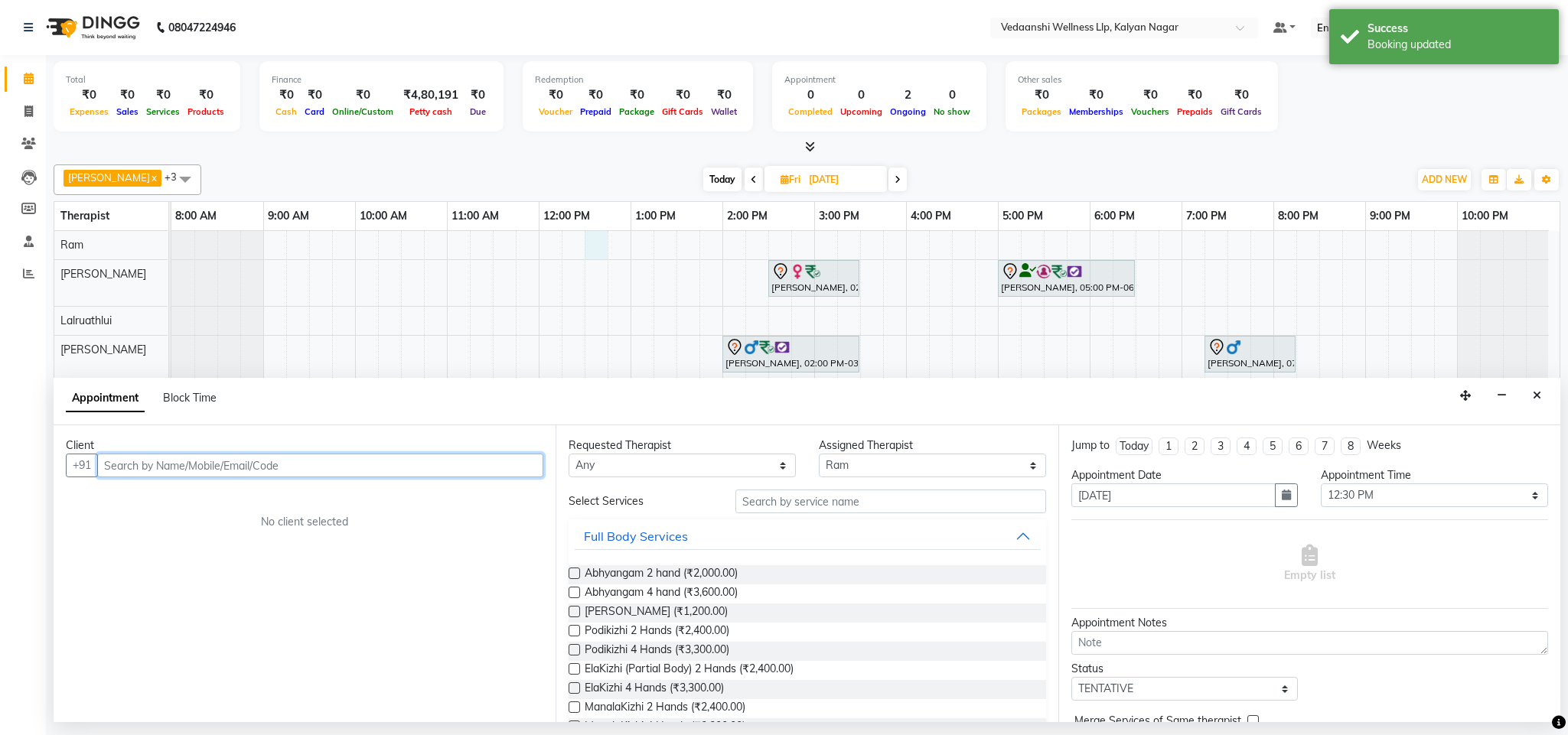
click at [141, 472] on input "text" at bounding box center [320, 465] width 446 height 24
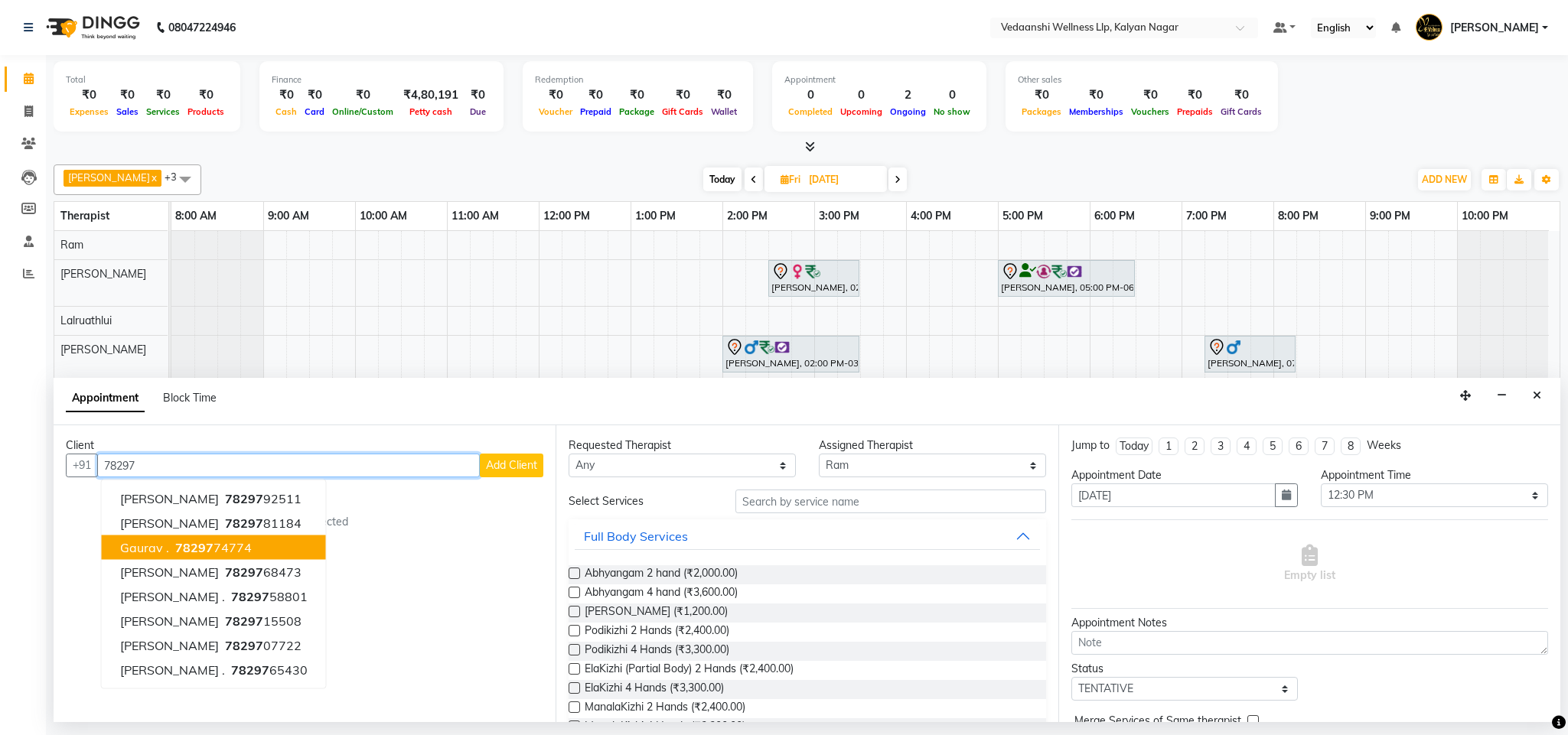
click at [186, 541] on span "78297" at bounding box center [195, 547] width 38 height 15
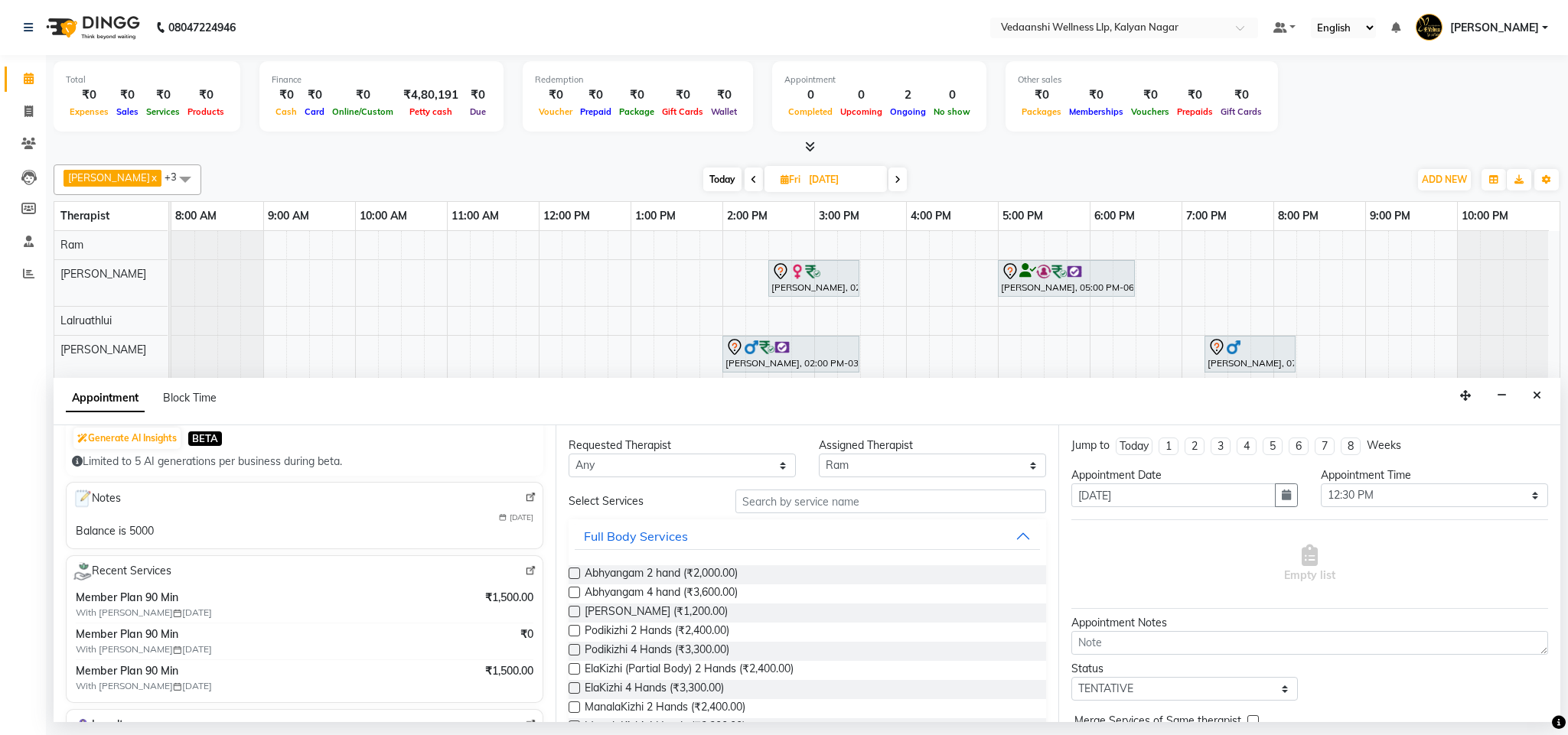
scroll to position [0, 0]
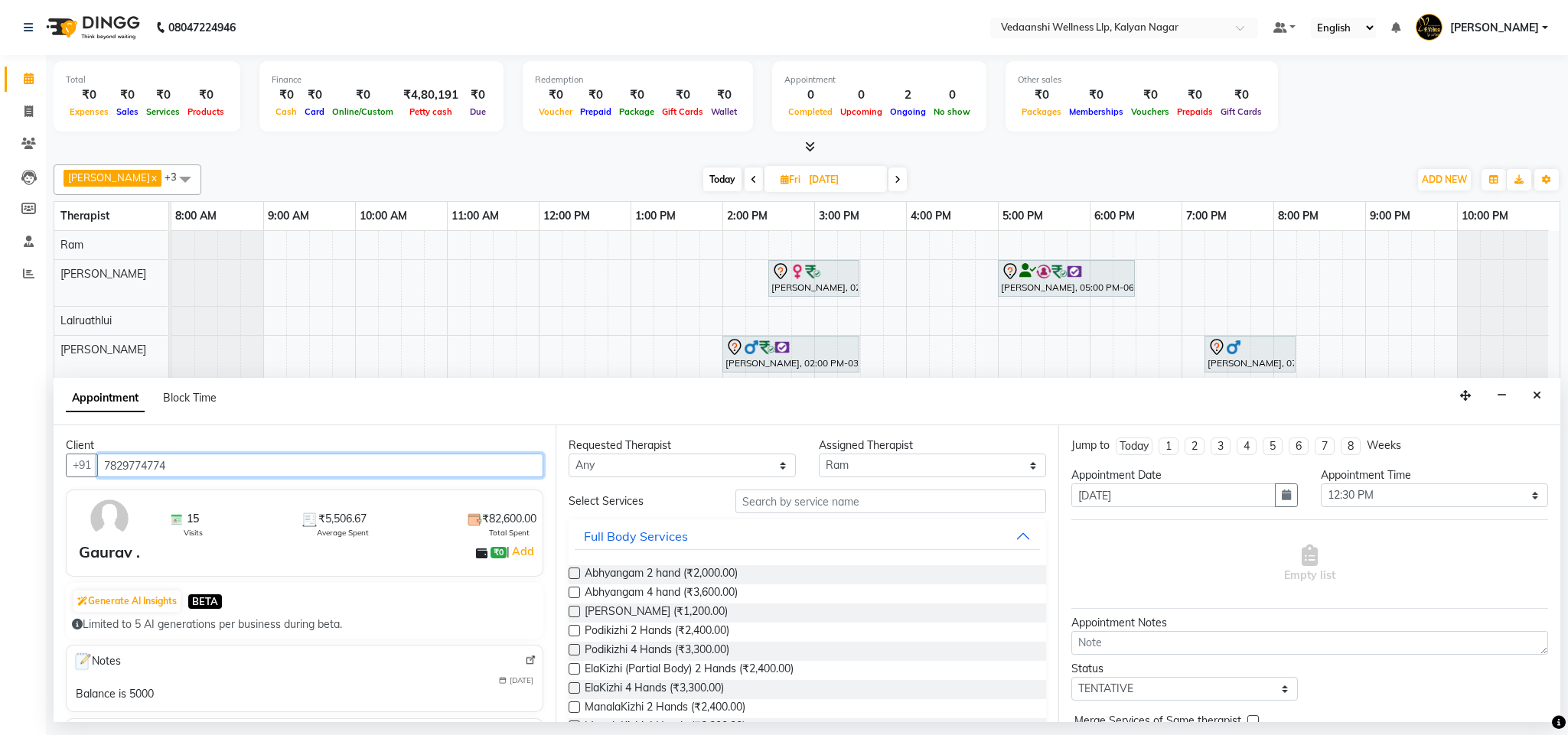
type input "7829774774"
drag, startPoint x: 674, startPoint y: 462, endPoint x: 682, endPoint y: 477, distance: 17.0
click at [677, 466] on select "Any Amos Benjamin Jennifer Zoramsangi Lalruathlui Ram Rashika Khadse" at bounding box center [682, 465] width 227 height 24
select select "67164"
click at [568, 455] on select "Any Amos Benjamin Jennifer Zoramsangi Lalruathlui Ram Rashika Khadse" at bounding box center [682, 465] width 227 height 24
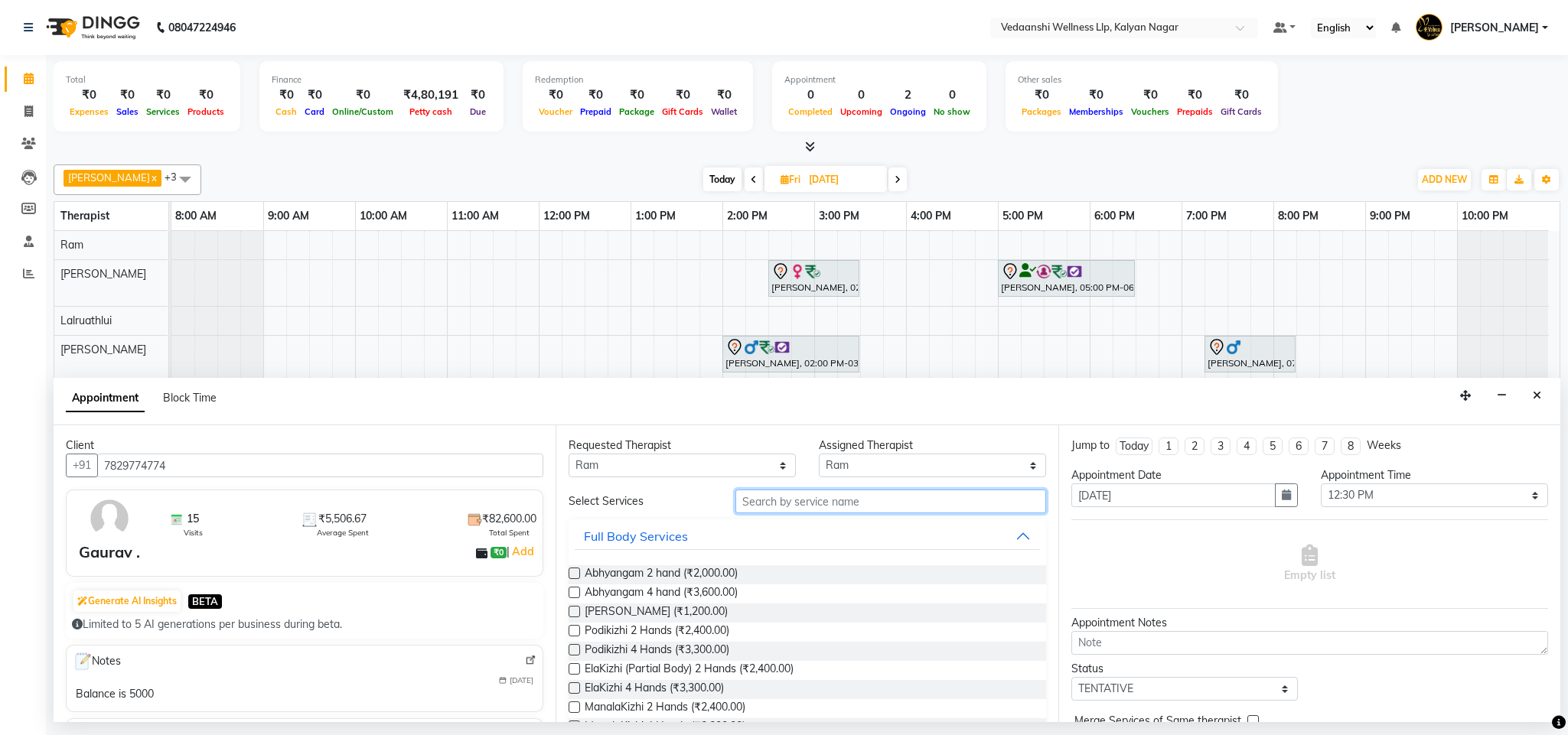
click at [819, 510] on input "text" at bounding box center [891, 502] width 311 height 24
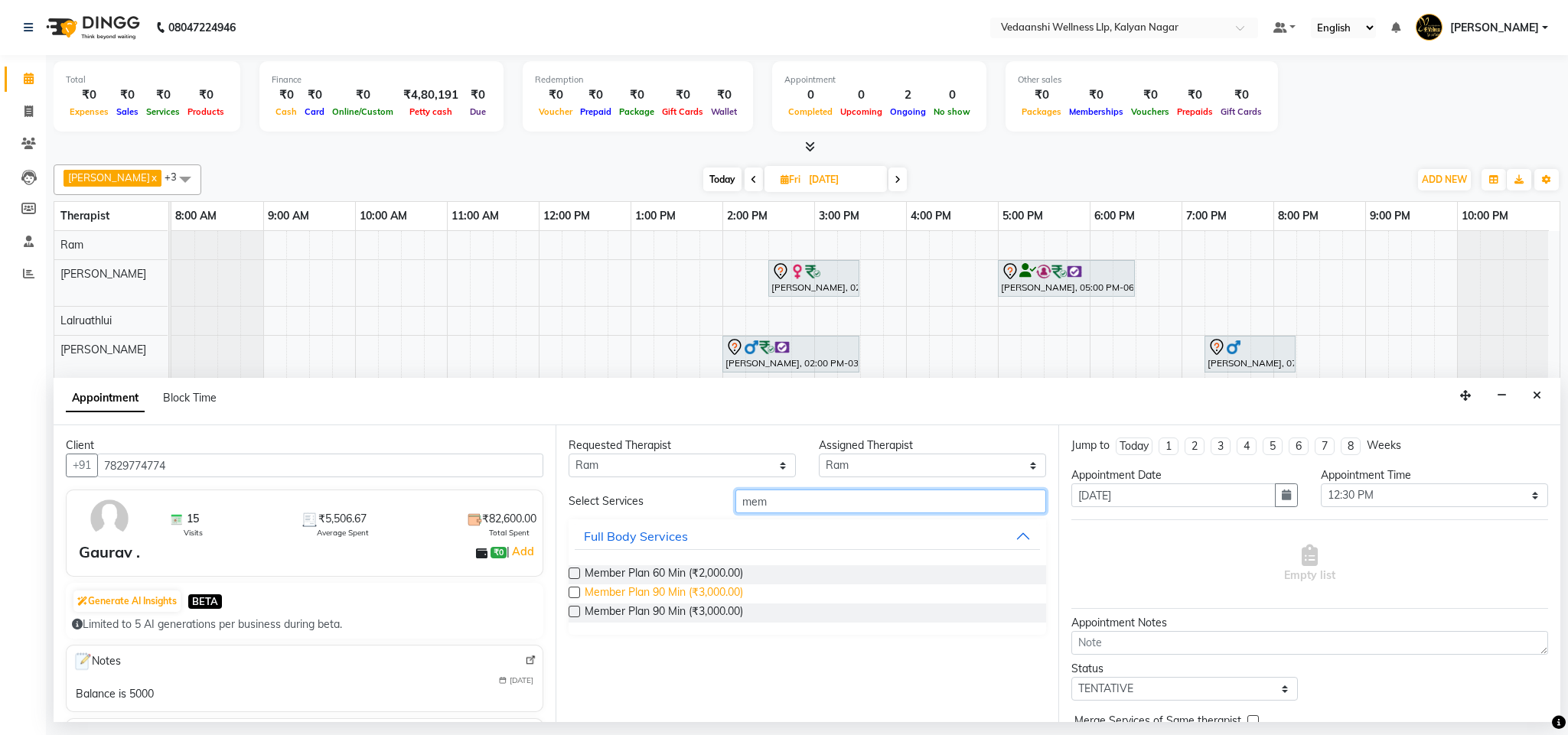
type input "mem"
click at [732, 595] on span "Member Plan 90 Min (₹3,000.00)" at bounding box center [664, 593] width 158 height 19
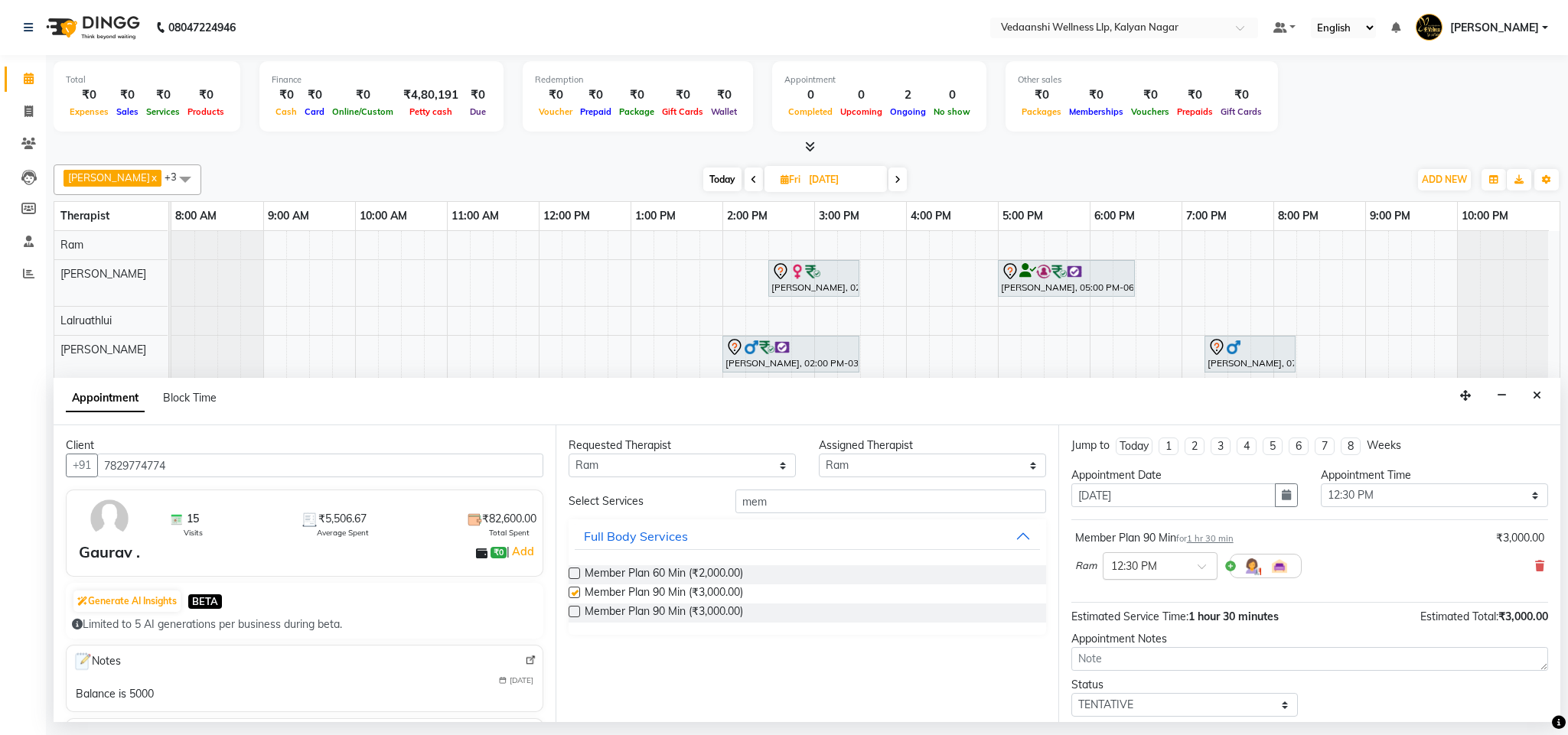
checkbox input "false"
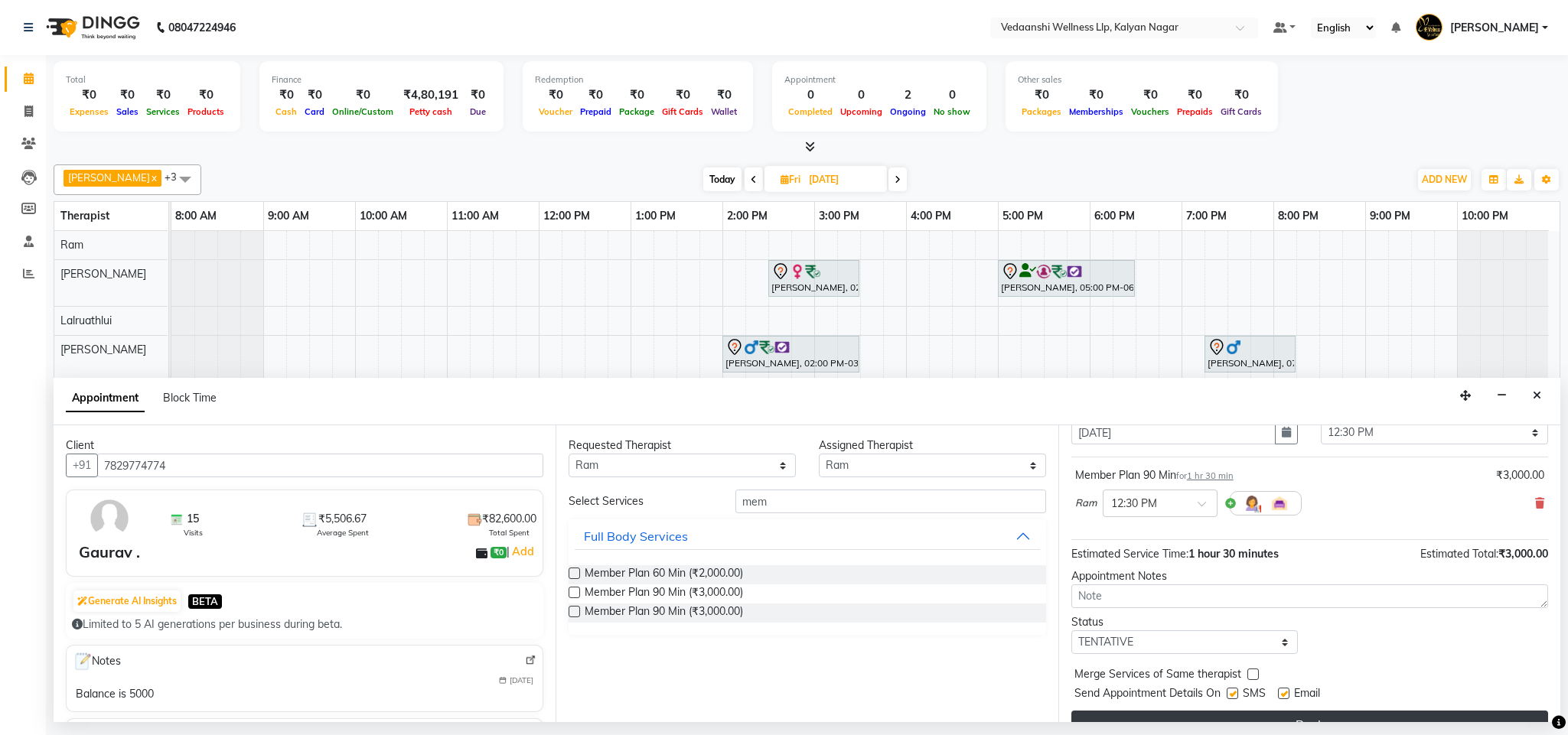
scroll to position [94, 0]
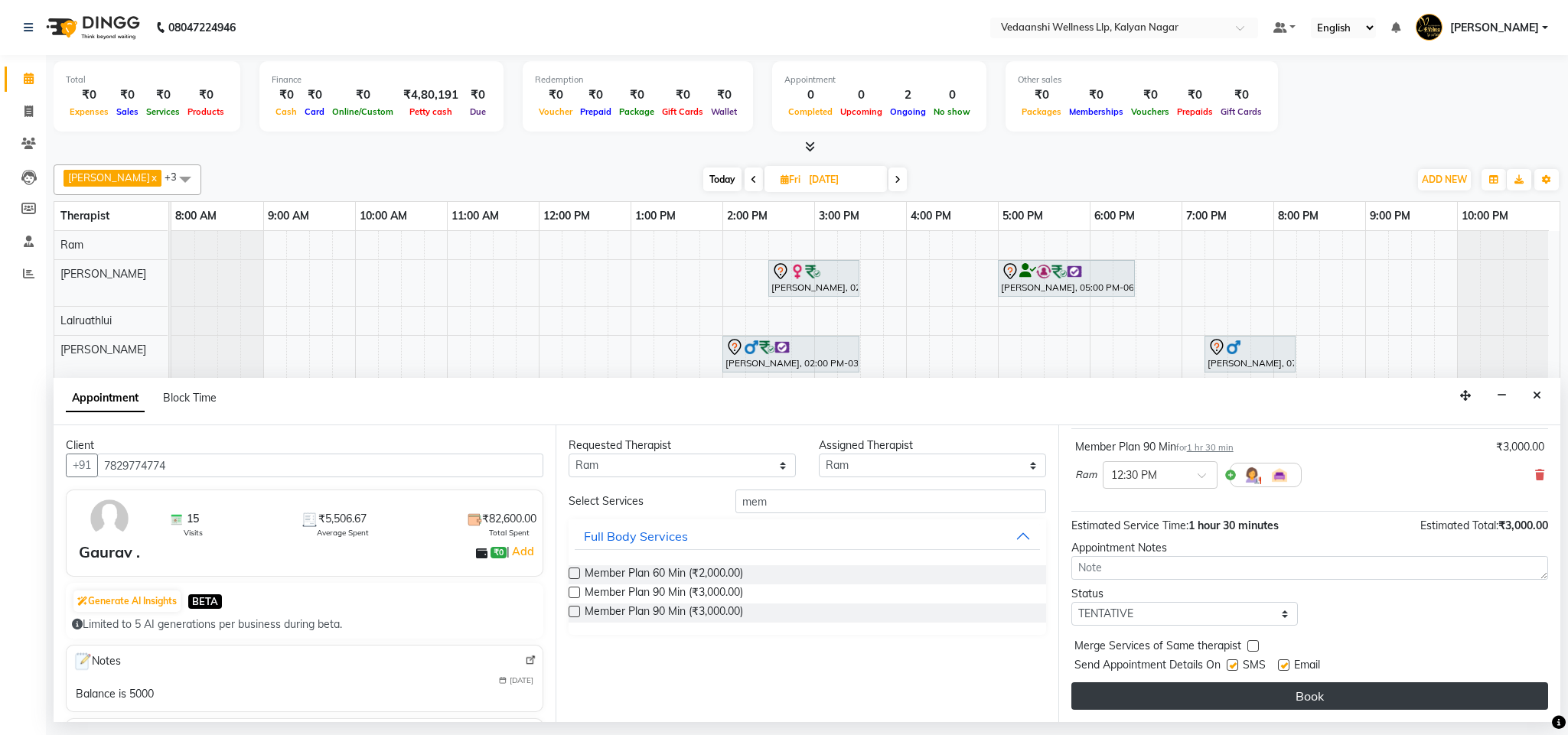
click at [1114, 704] on button "Book" at bounding box center [1309, 696] width 476 height 27
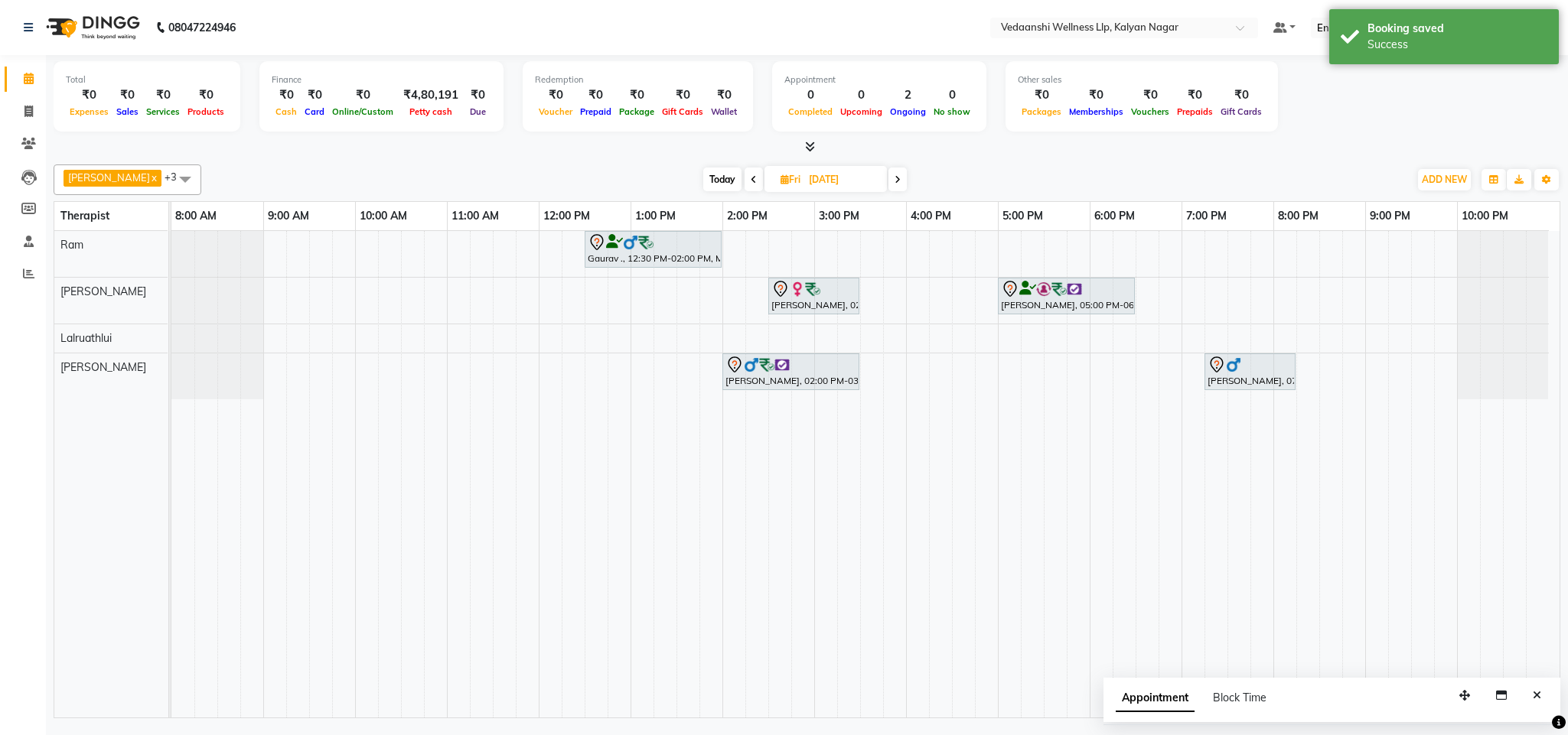
click at [894, 176] on icon at bounding box center [897, 180] width 6 height 9
type input "[DATE]"
